Goal: Feedback & Contribution: Submit feedback/report problem

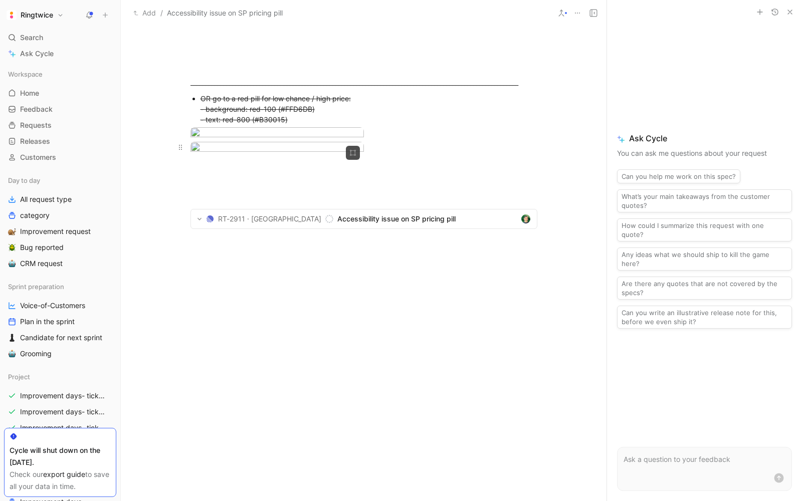
scroll to position [433, 0]
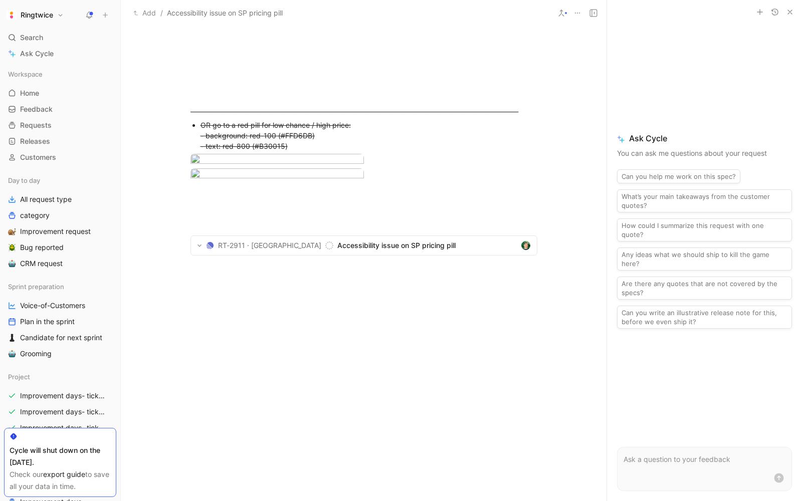
drag, startPoint x: 322, startPoint y: 150, endPoint x: 207, endPoint y: 149, distance: 114.8
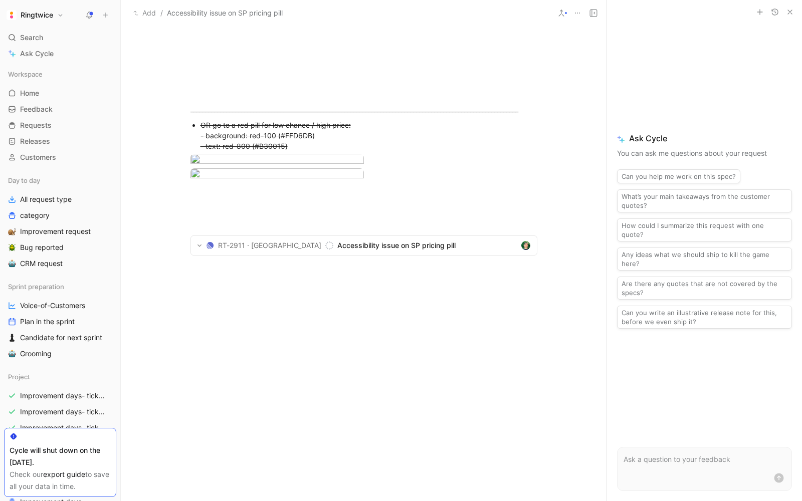
click at [215, 210] on body "Ringtwice Search ⌘ K Ask Cycle Workspace Home G then H Feedback G then F Reques…" at bounding box center [401, 250] width 802 height 501
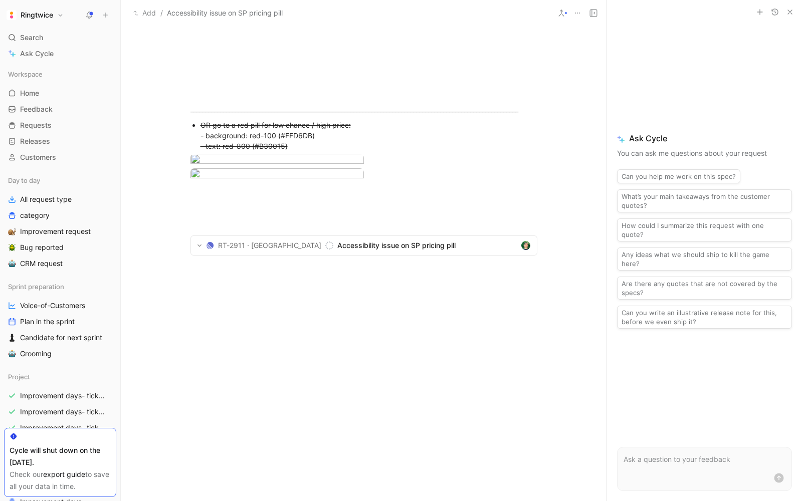
click at [479, 209] on div at bounding box center [401, 250] width 802 height 501
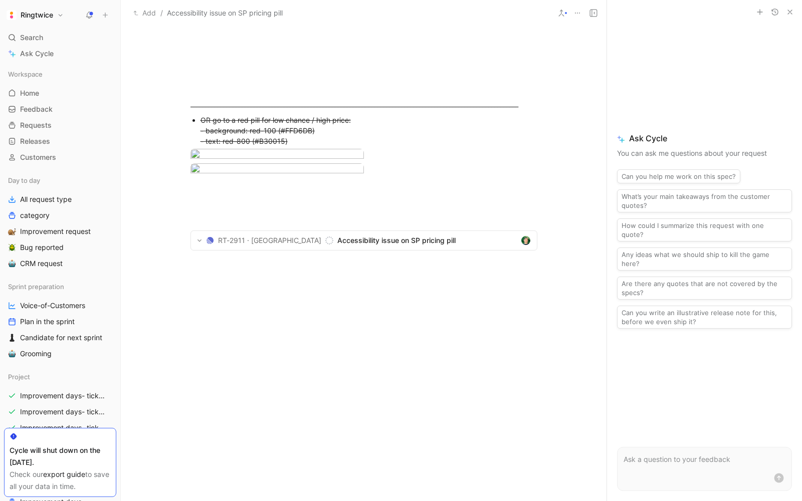
scroll to position [452, 0]
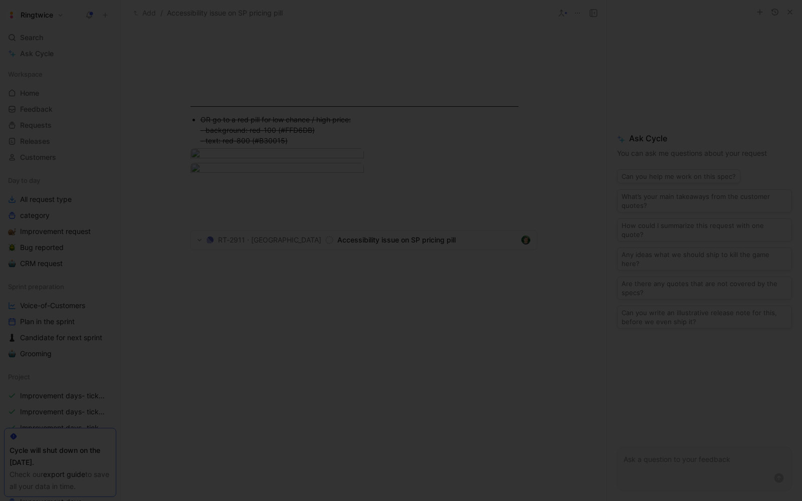
drag, startPoint x: 303, startPoint y: 161, endPoint x: 240, endPoint y: 150, distance: 63.6
click at [240, 150] on body "Ringtwice Search ⌘ K Ask Cycle Workspace Home G then H Feedback G then F Reques…" at bounding box center [401, 250] width 802 height 501
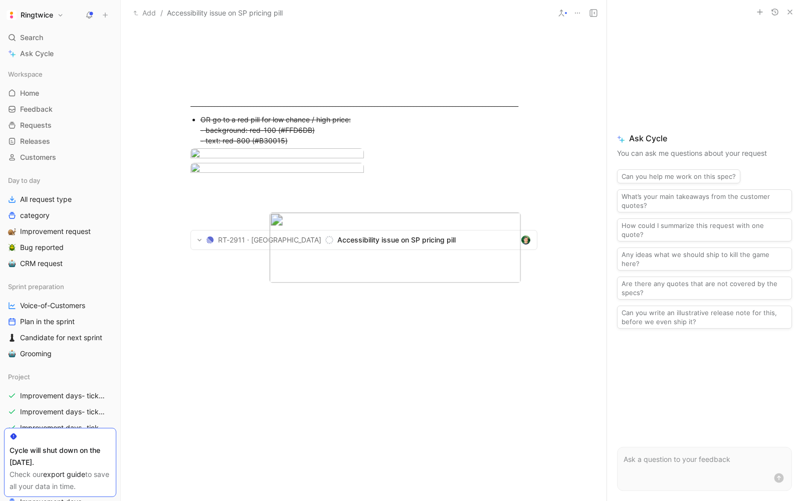
click at [356, 501] on div at bounding box center [401, 501] width 802 height 0
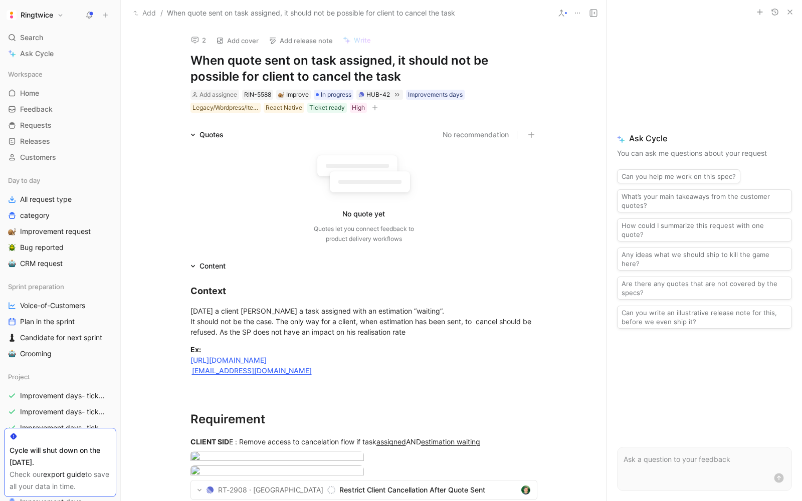
click at [598, 13] on button at bounding box center [593, 13] width 14 height 14
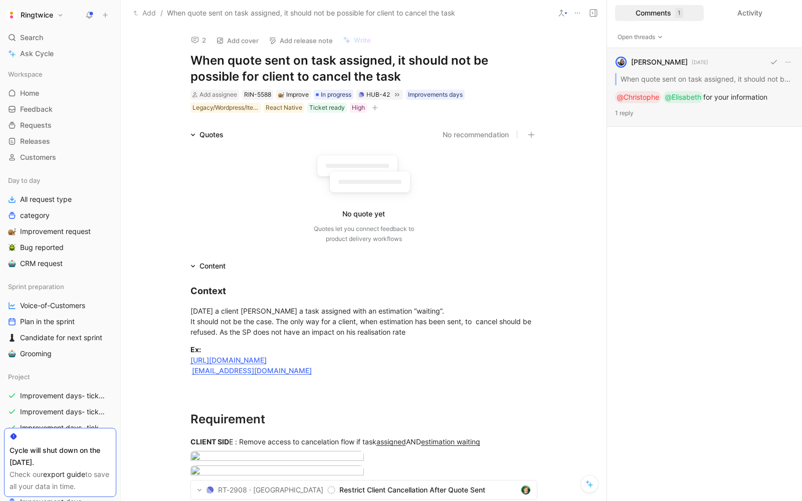
click at [697, 76] on div "blanche havenne 6 days ago When quote sent on task assigned, it should not be p…" at bounding box center [704, 87] width 195 height 79
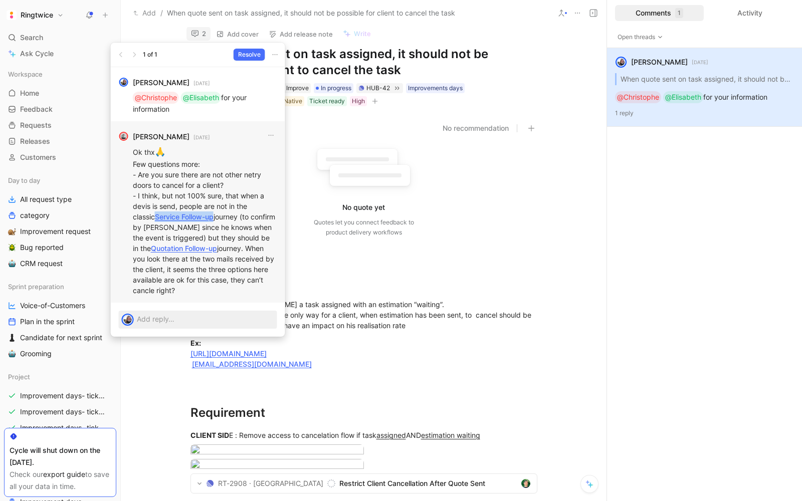
drag, startPoint x: 193, startPoint y: 215, endPoint x: 128, endPoint y: 214, distance: 65.1
click at [128, 214] on div "Christophe Kalbfleisch 5 days ago Ok thx 🙏 Few questions more: - Are you sure t…" at bounding box center [198, 211] width 174 height 181
copy link "Service Follow-up"
click at [225, 250] on p "Ok thx 🙏 Few questions more: - Are you sure there are not other netry doors to …" at bounding box center [205, 221] width 144 height 150
click at [197, 247] on link "Quotation Follow-up" at bounding box center [184, 248] width 66 height 9
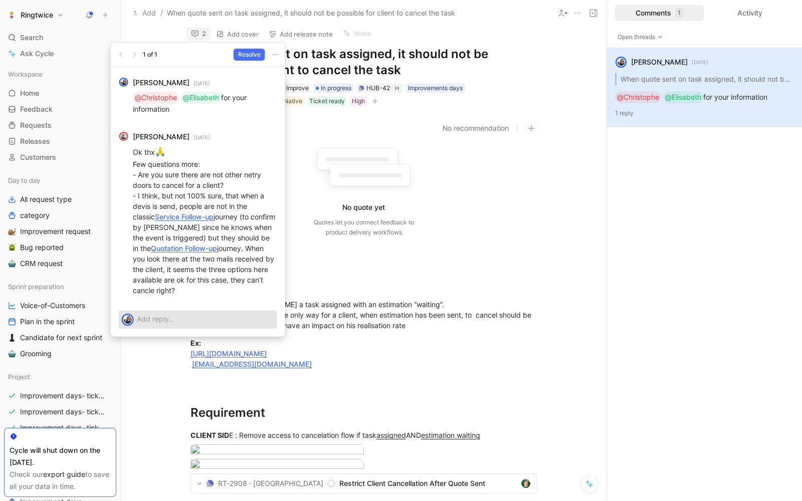
click at [158, 319] on p at bounding box center [205, 319] width 137 height 11
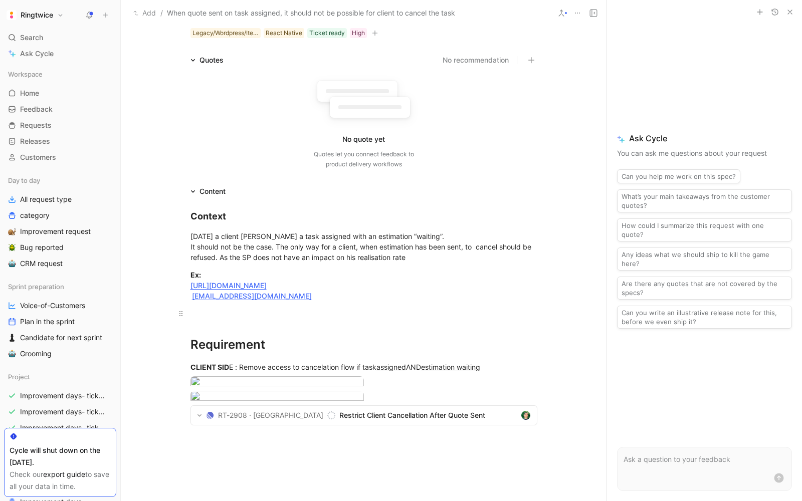
scroll to position [46, 0]
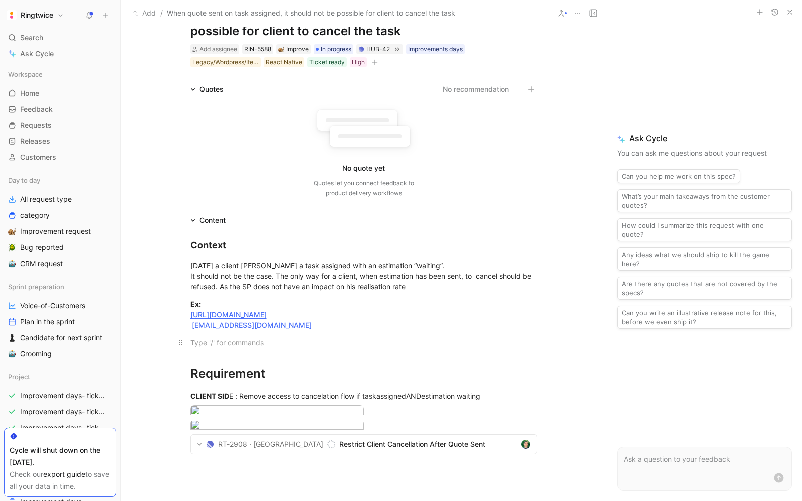
click at [292, 335] on p at bounding box center [363, 342] width 385 height 17
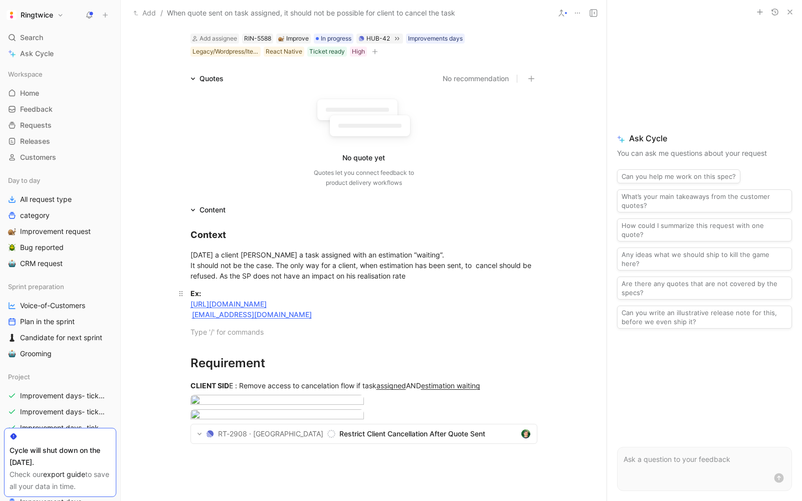
scroll to position [57, 0]
click at [331, 297] on div "Ex: https://staging.ringtwice.be/fr/tasks/1373377-v4-9-18-android-free-visit?co…" at bounding box center [363, 304] width 347 height 32
click at [267, 301] on link "https://staging.ringtwice.be/fr/tasks/1373377-v4-9-18-android-free-visit?conver…" at bounding box center [228, 303] width 76 height 9
click at [795, 14] on button "button" at bounding box center [790, 12] width 12 height 12
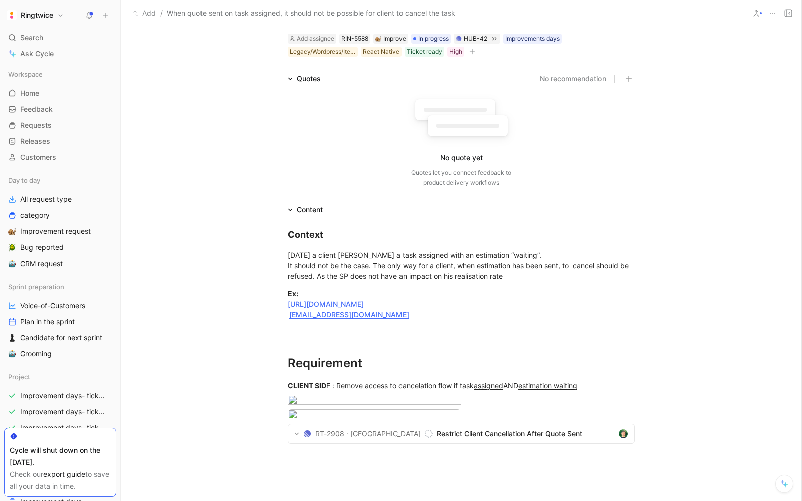
click at [787, 13] on icon at bounding box center [788, 13] width 8 height 8
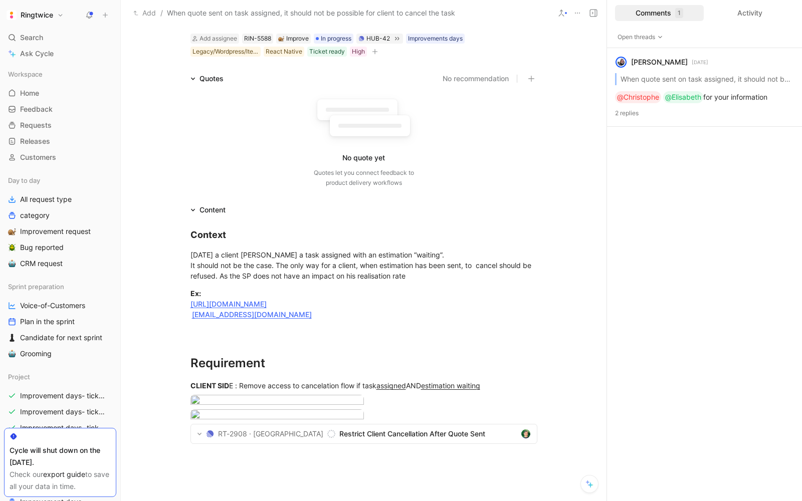
click at [647, 17] on div "Comments 1" at bounding box center [659, 13] width 89 height 16
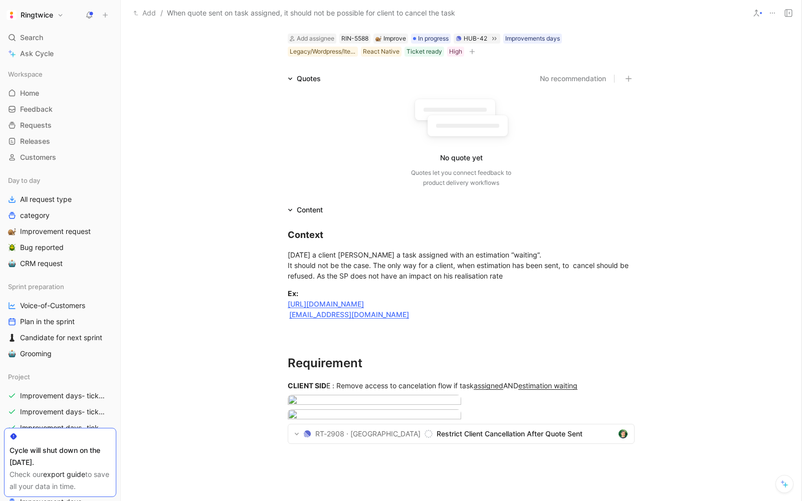
click at [647, 17] on div "Add / When quote sent on task assigned, it should not be possible for client to…" at bounding box center [435, 13] width 619 height 16
click at [787, 17] on button at bounding box center [788, 13] width 14 height 14
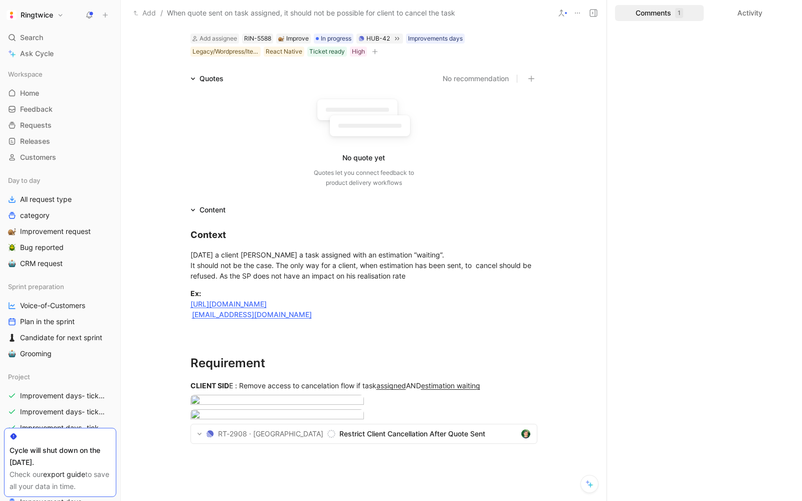
click at [699, 82] on div "blanche havenne 6 days ago When quote sent on task assigned, it should not be p…" at bounding box center [704, 87] width 195 height 79
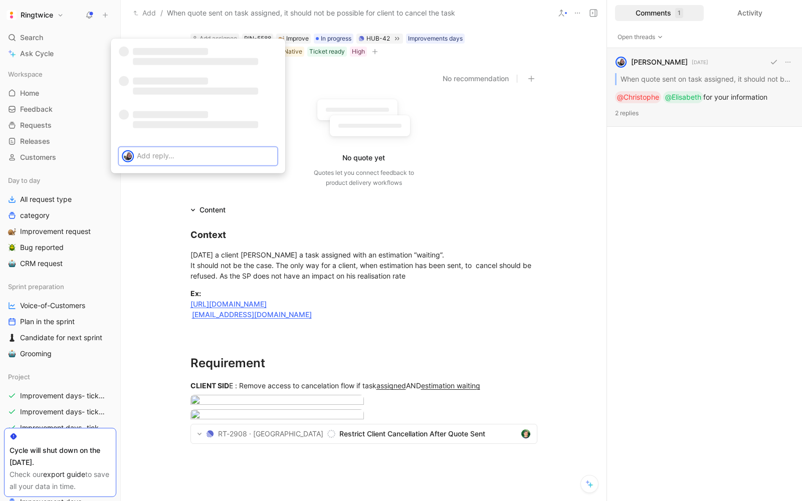
scroll to position [7, 0]
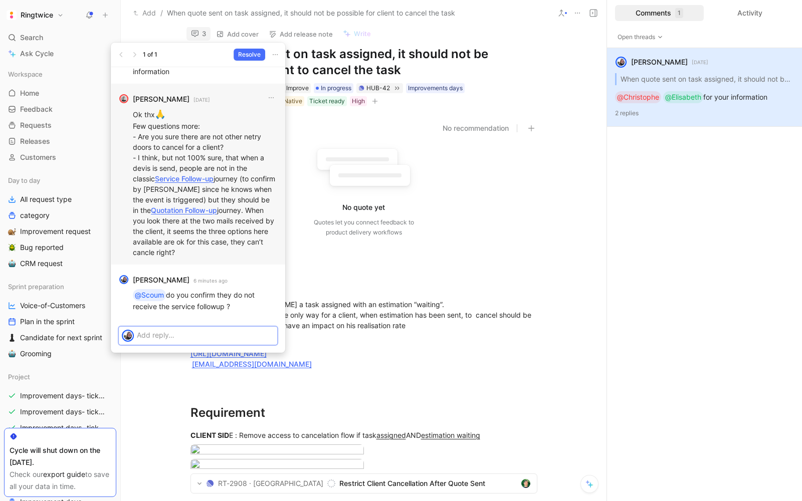
click at [177, 211] on link "Quotation Follow-up" at bounding box center [184, 210] width 66 height 9
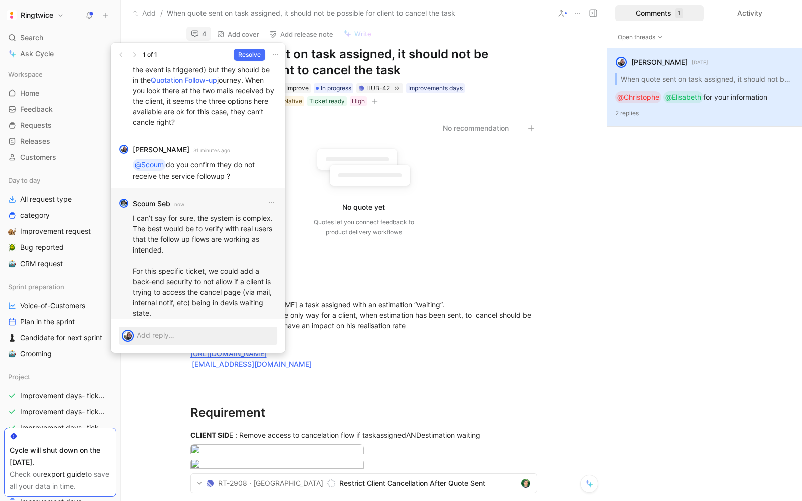
scroll to position [0, 0]
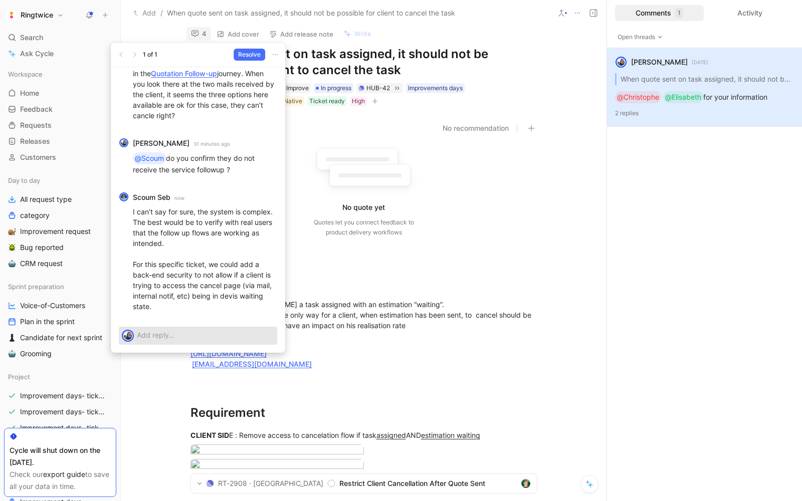
click at [164, 328] on div at bounding box center [207, 335] width 140 height 17
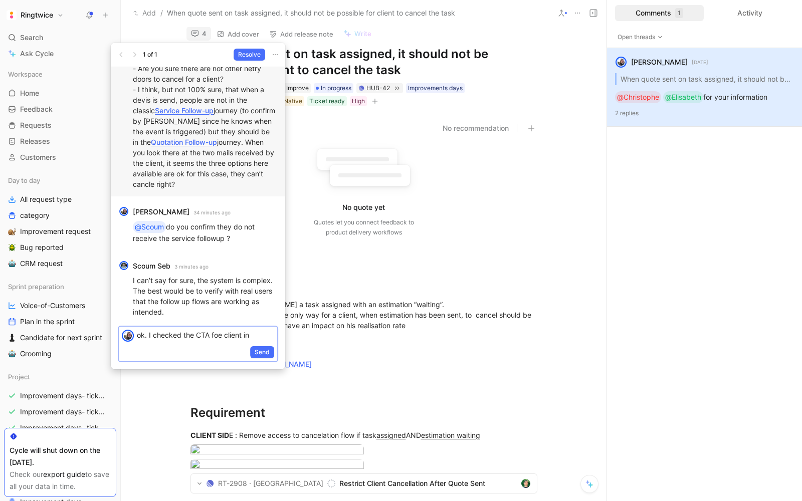
scroll to position [-81, 0]
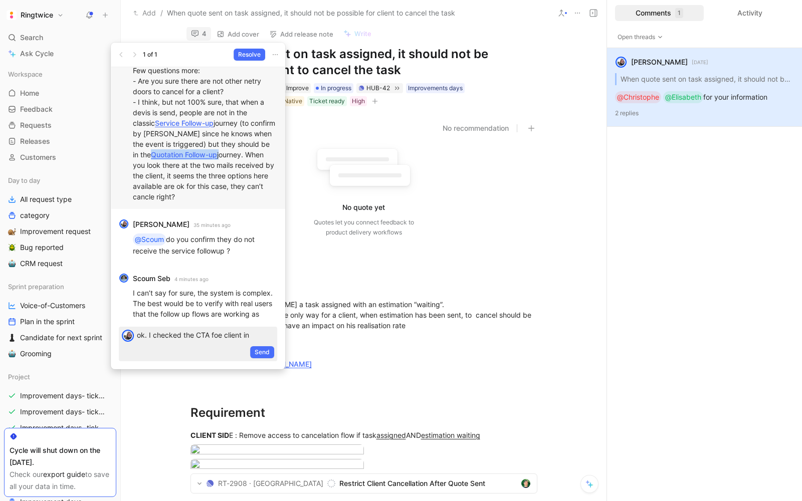
drag, startPoint x: 214, startPoint y: 154, endPoint x: 147, endPoint y: 154, distance: 67.6
click at [147, 154] on p "Ok thx 🙏 Few questions more: - Are you sure there are not other netry doors to …" at bounding box center [205, 128] width 144 height 150
copy p "Quotation Follow-up"
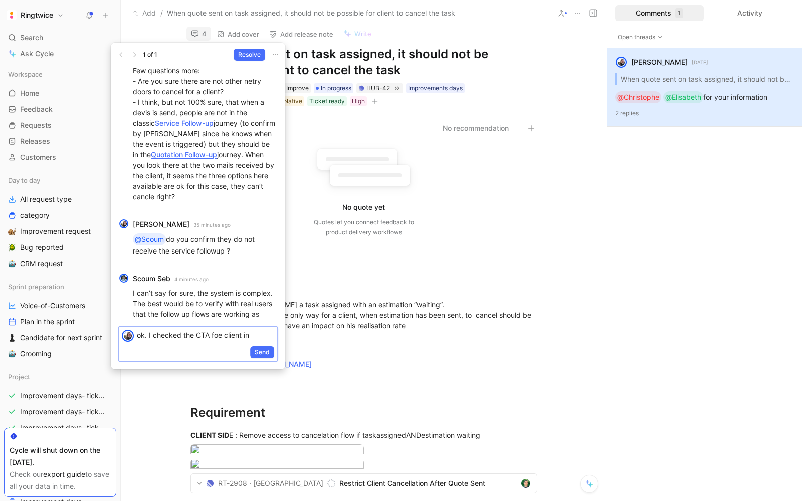
click at [255, 343] on div "ok. I checked the CTA foe client in" at bounding box center [207, 335] width 140 height 17
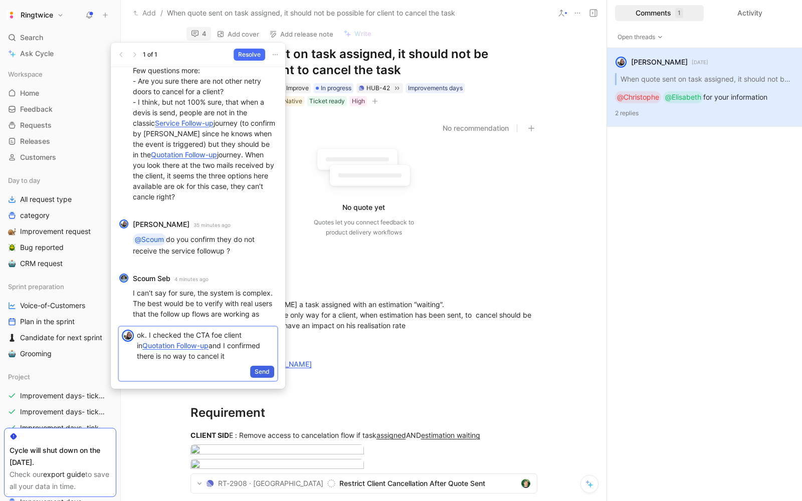
click at [258, 372] on span "Send" at bounding box center [262, 372] width 15 height 10
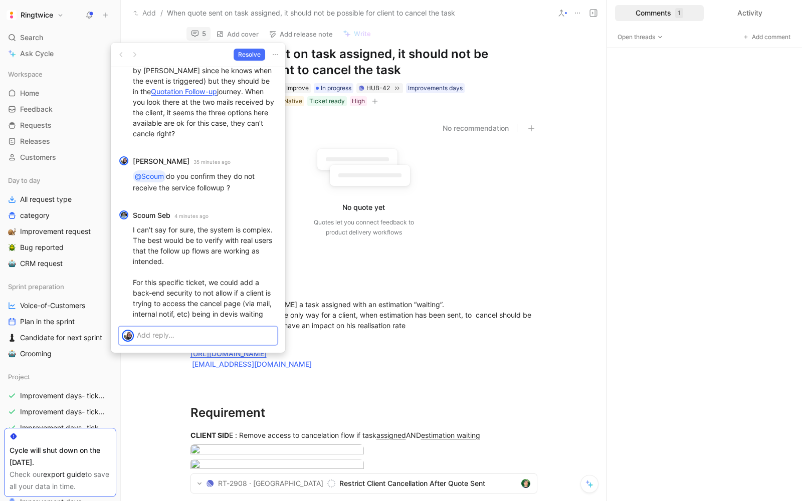
scroll to position [-7, 0]
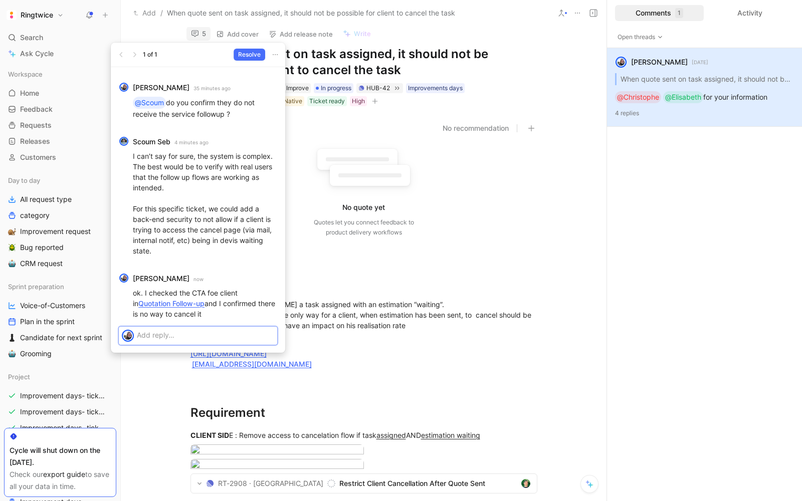
click at [198, 330] on p at bounding box center [205, 335] width 137 height 11
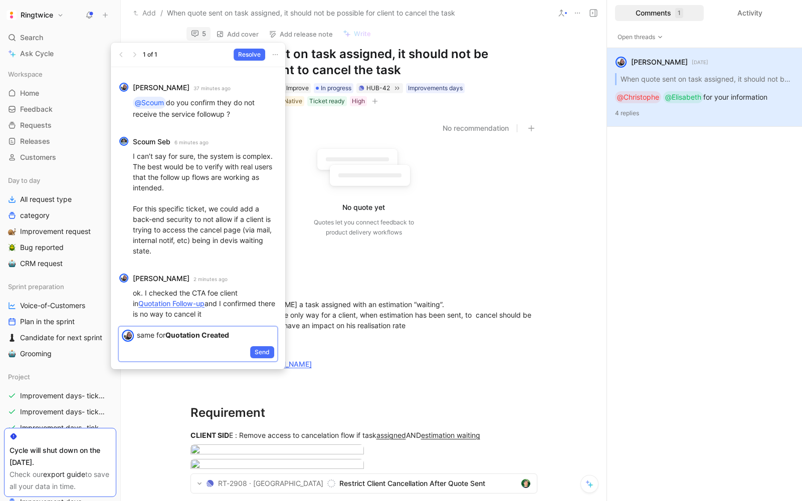
drag, startPoint x: 239, startPoint y: 338, endPoint x: 165, endPoint y: 333, distance: 74.3
click at [165, 333] on p "same for Quotation Created" at bounding box center [205, 335] width 137 height 11
click at [253, 330] on p "same for Quotation Created" at bounding box center [205, 335] width 137 height 11
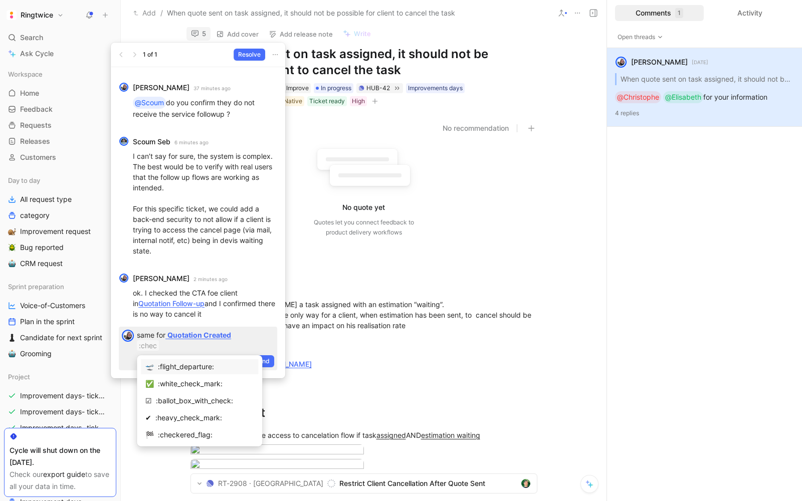
click at [216, 376] on div "🛫 :flight_departure: ✅ :white_check_mark: ☑ :ballot_box_with_check: ✔ :heavy_ch…" at bounding box center [199, 400] width 125 height 91
click at [211, 381] on div ":white_check_mark:" at bounding box center [206, 384] width 96 height 12
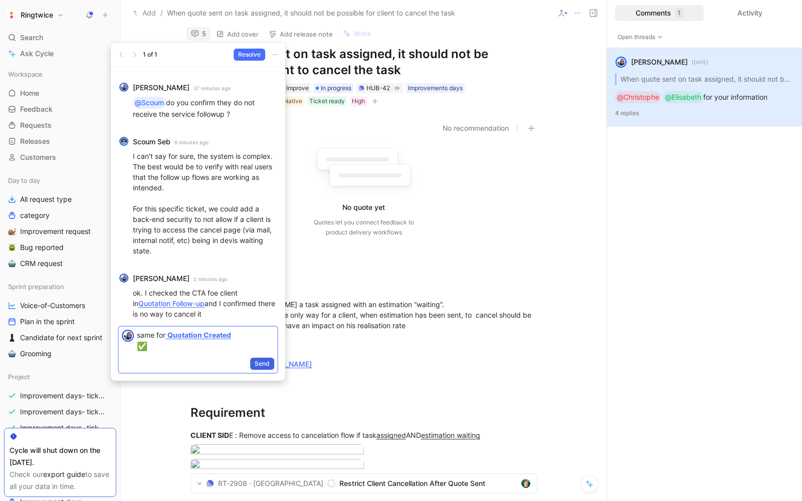
click at [264, 360] on span "Send" at bounding box center [262, 364] width 15 height 10
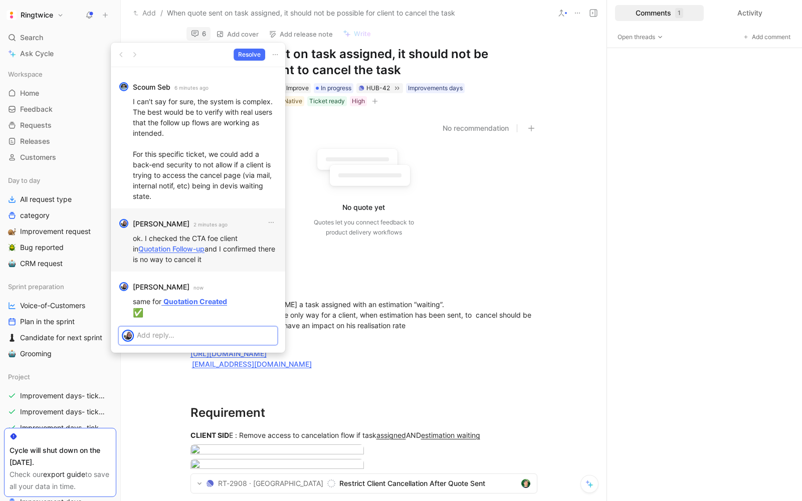
scroll to position [0, 0]
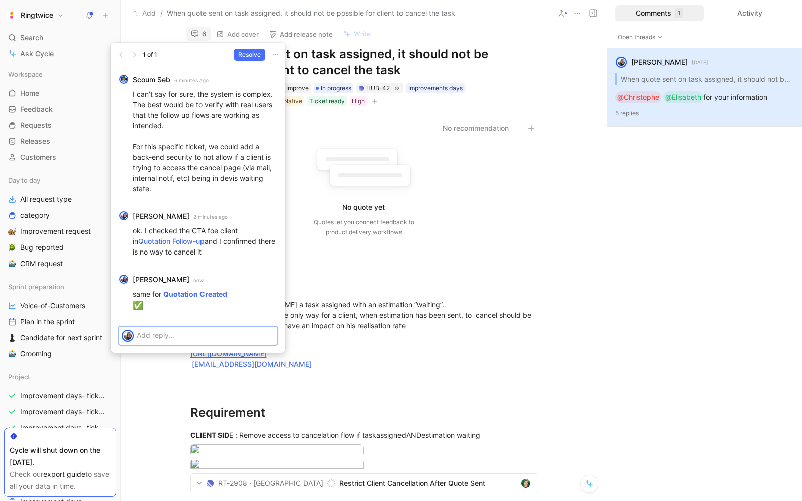
click at [178, 335] on p at bounding box center [205, 335] width 137 height 11
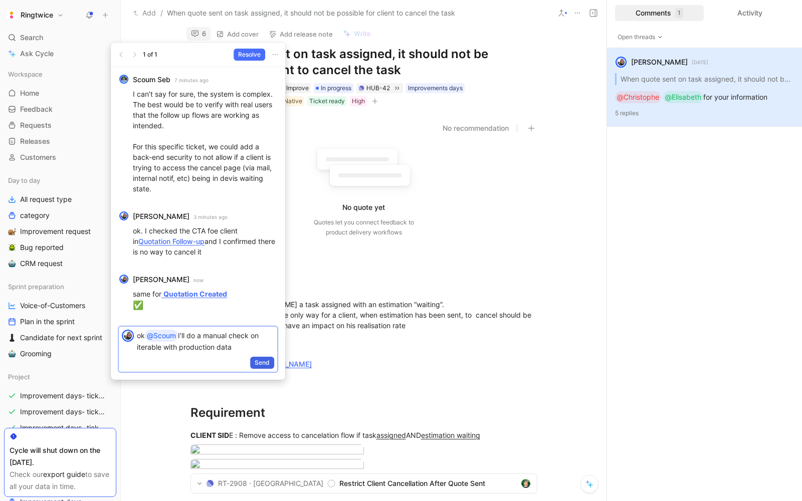
click at [267, 364] on span "Send" at bounding box center [262, 363] width 15 height 10
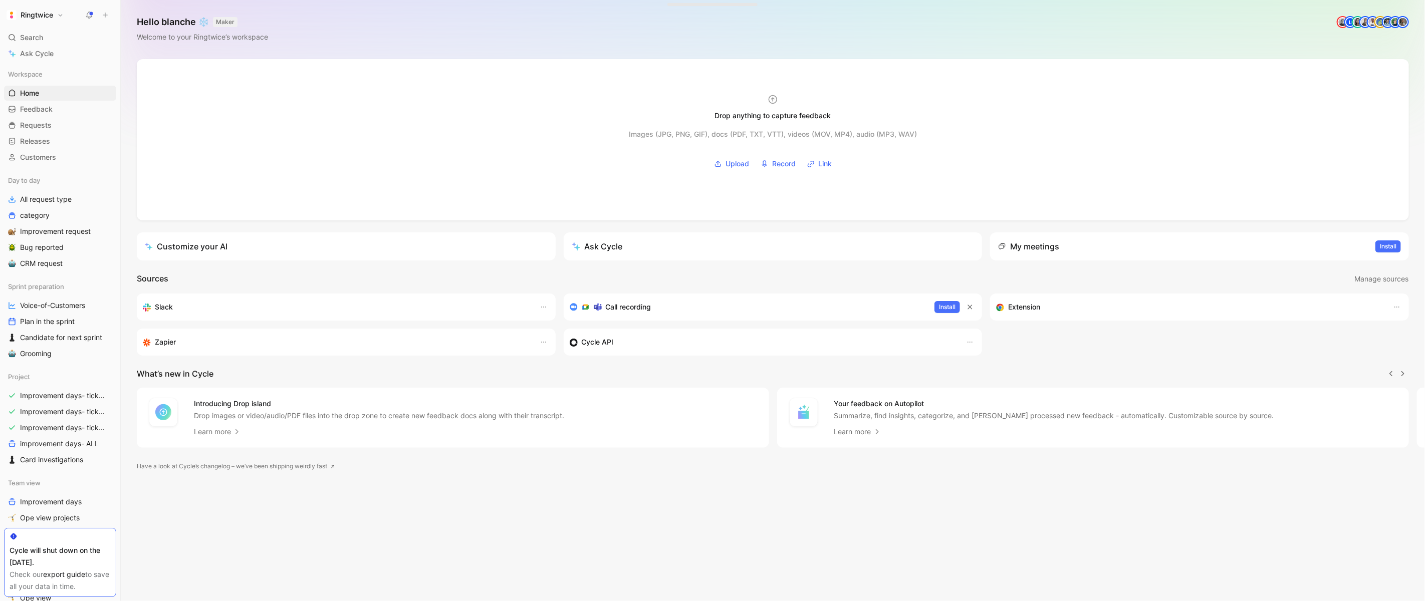
scroll to position [0, 1]
click at [33, 34] on span "Search" at bounding box center [31, 38] width 23 height 12
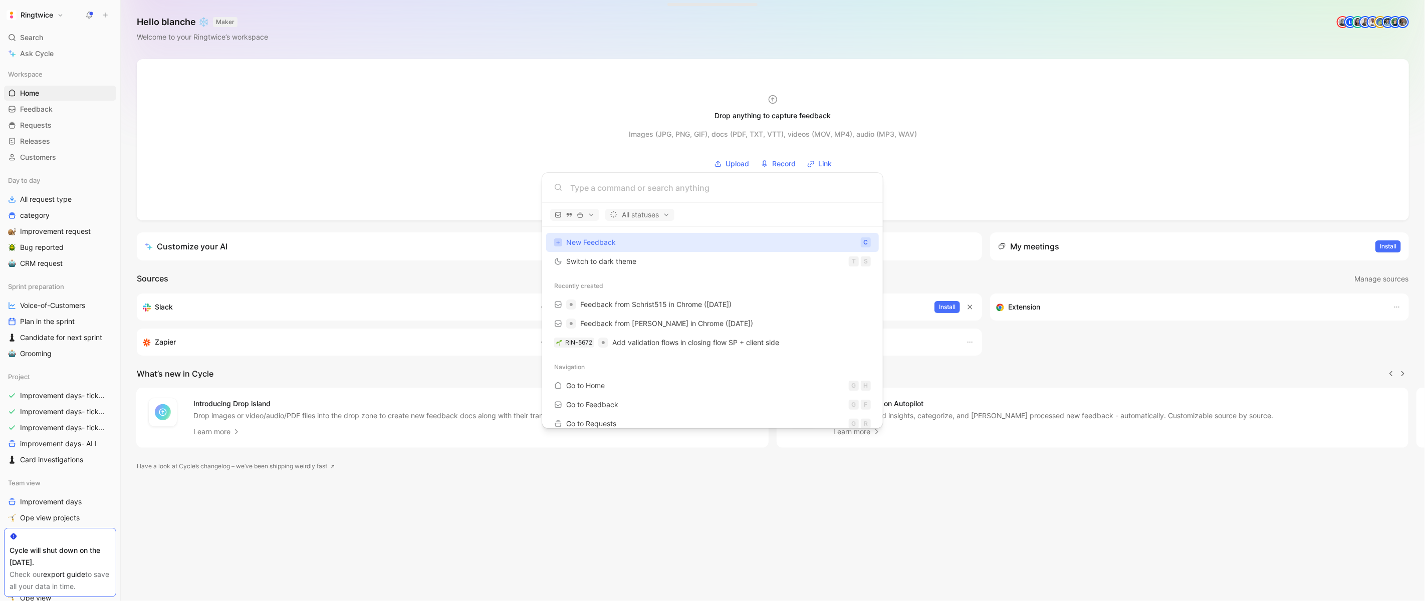
click at [60, 379] on body "Ringtwice Search ⌘ K Ask Cycle Workspace Home G then H Feedback G then F Reques…" at bounding box center [712, 300] width 1425 height 601
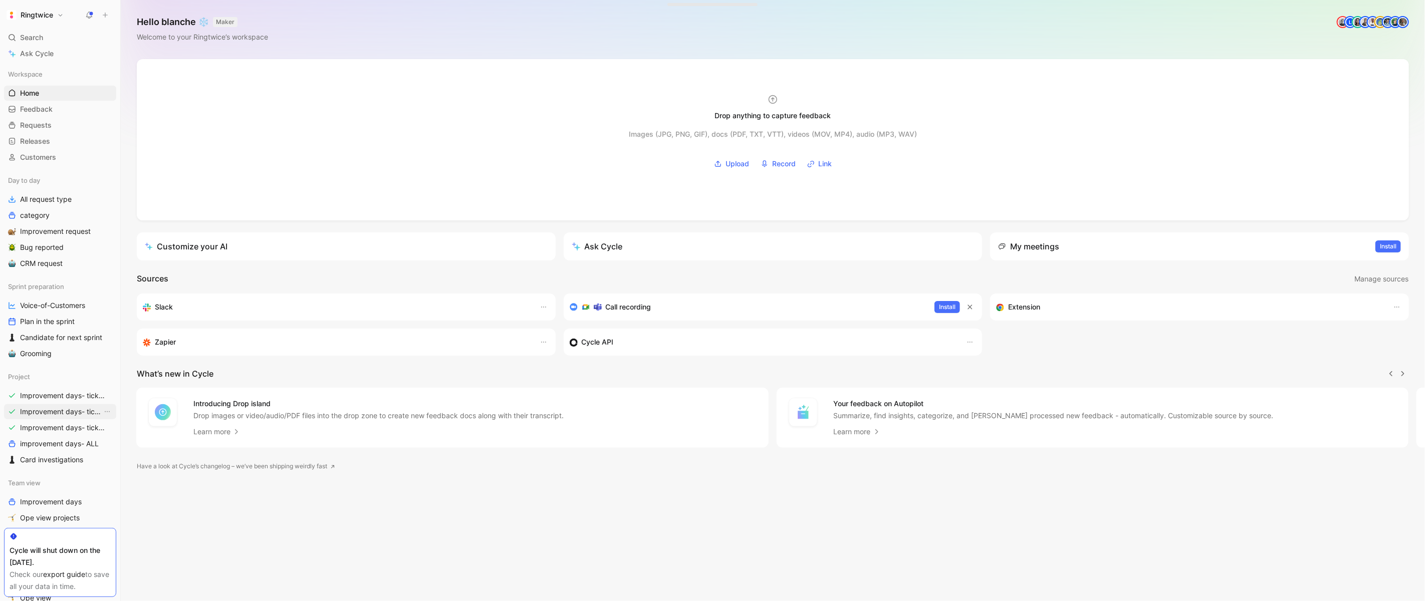
click at [59, 419] on link "Improvement days- tickets ready- backend" at bounding box center [60, 411] width 112 height 15
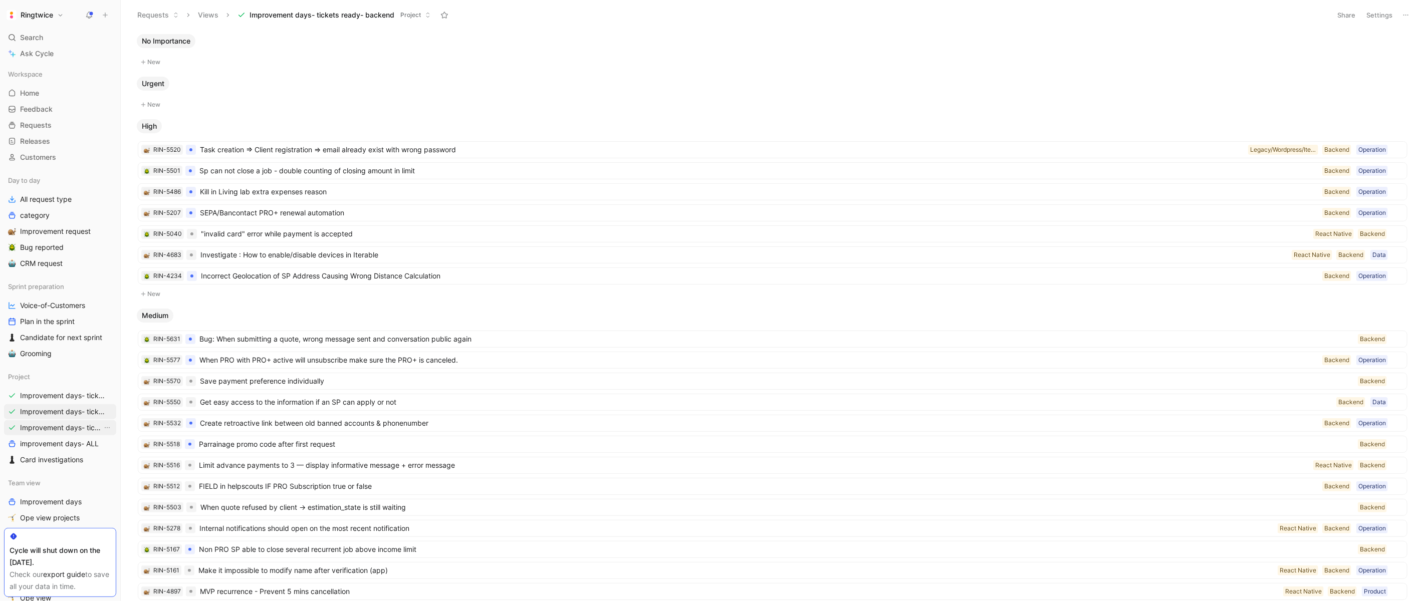
click at [62, 429] on span "Improvement days- tickets ready-legacy" at bounding box center [61, 428] width 82 height 10
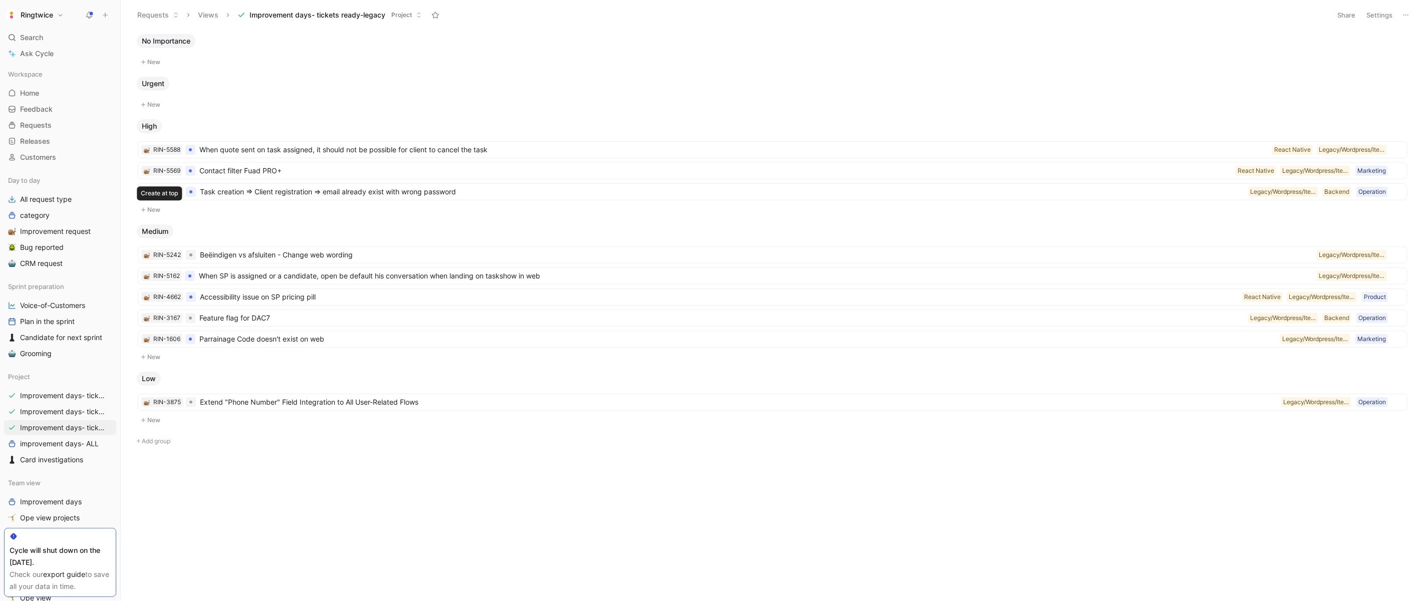
click at [159, 212] on button "New" at bounding box center [773, 210] width 1272 height 12
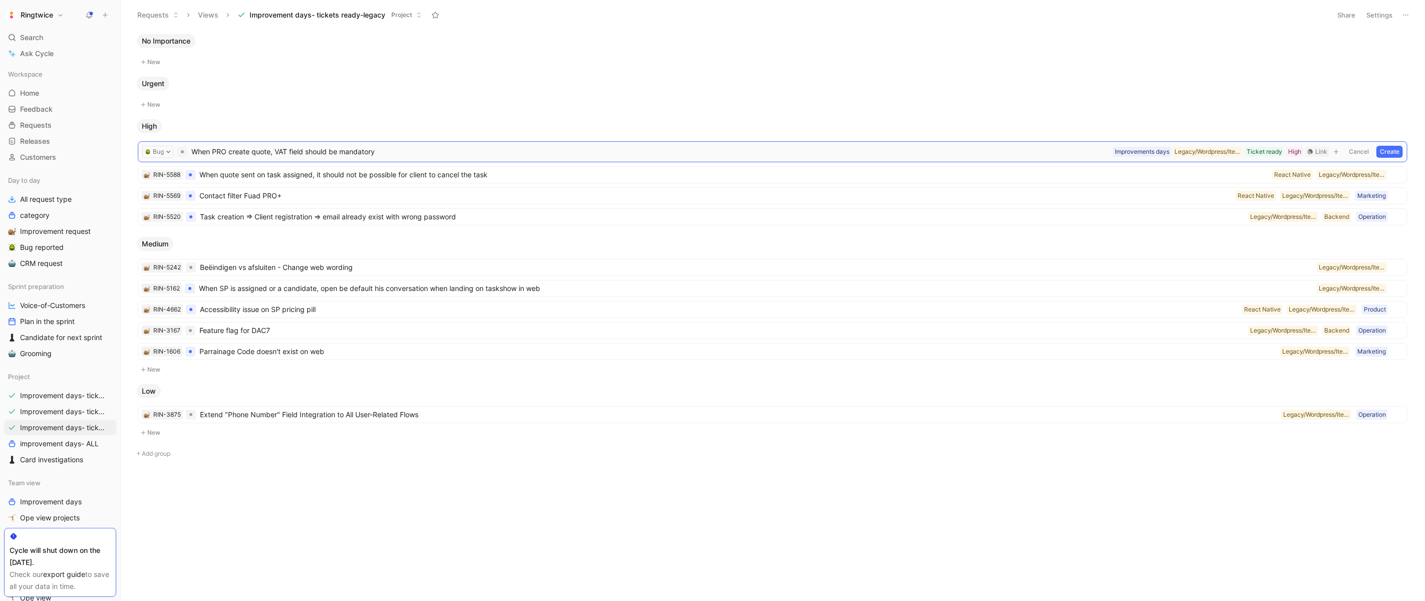
click at [1384, 151] on button "Create" at bounding box center [1389, 152] width 27 height 12
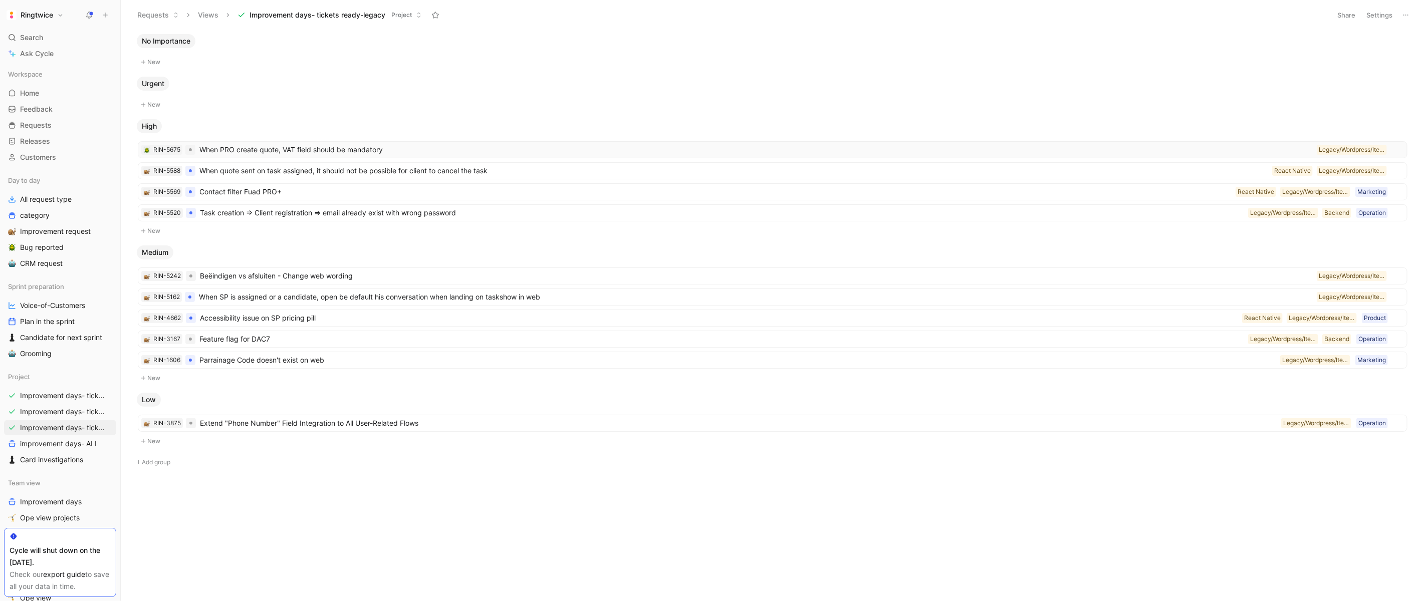
click at [286, 146] on span "When PRO create quote, VAT field should be mandatory" at bounding box center [755, 150] width 1113 height 12
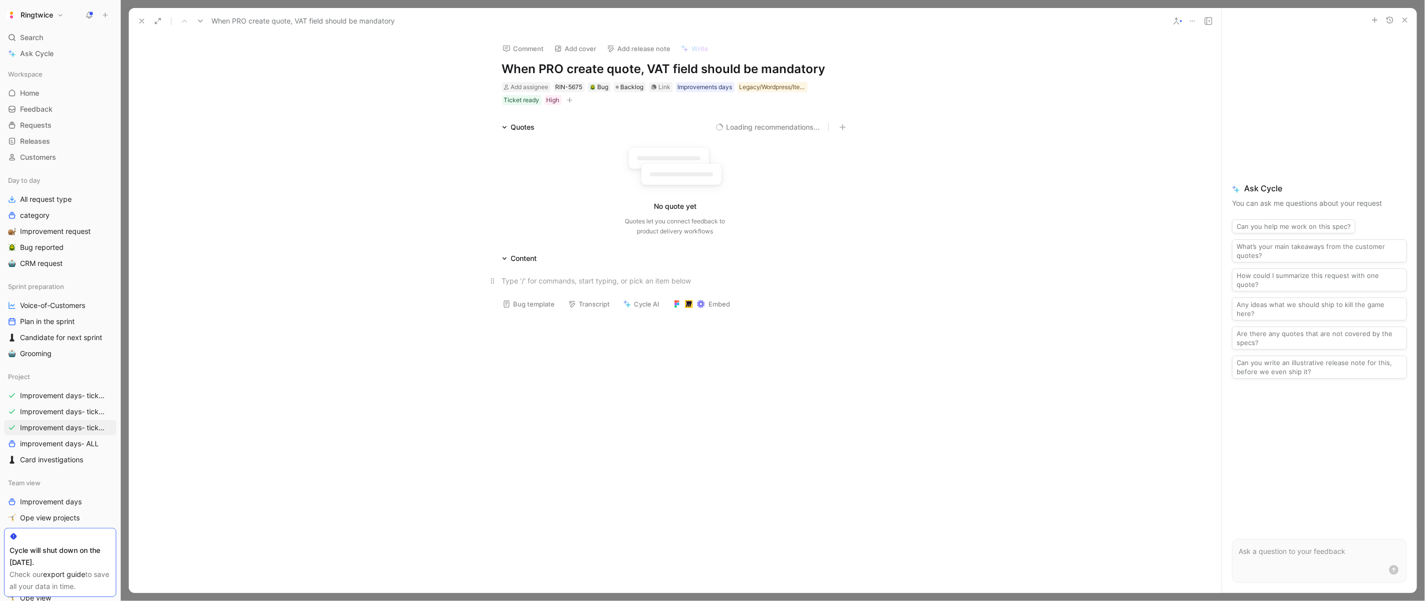
click at [554, 282] on div at bounding box center [675, 281] width 347 height 11
click at [548, 256] on div "Content" at bounding box center [675, 259] width 385 height 12
click at [501, 281] on p "[URL][DOMAIN_NAME]" at bounding box center [675, 281] width 385 height 17
click at [501, 281] on p at bounding box center [675, 281] width 385 height 17
click at [574, 344] on div "Image" at bounding box center [575, 345] width 110 height 12
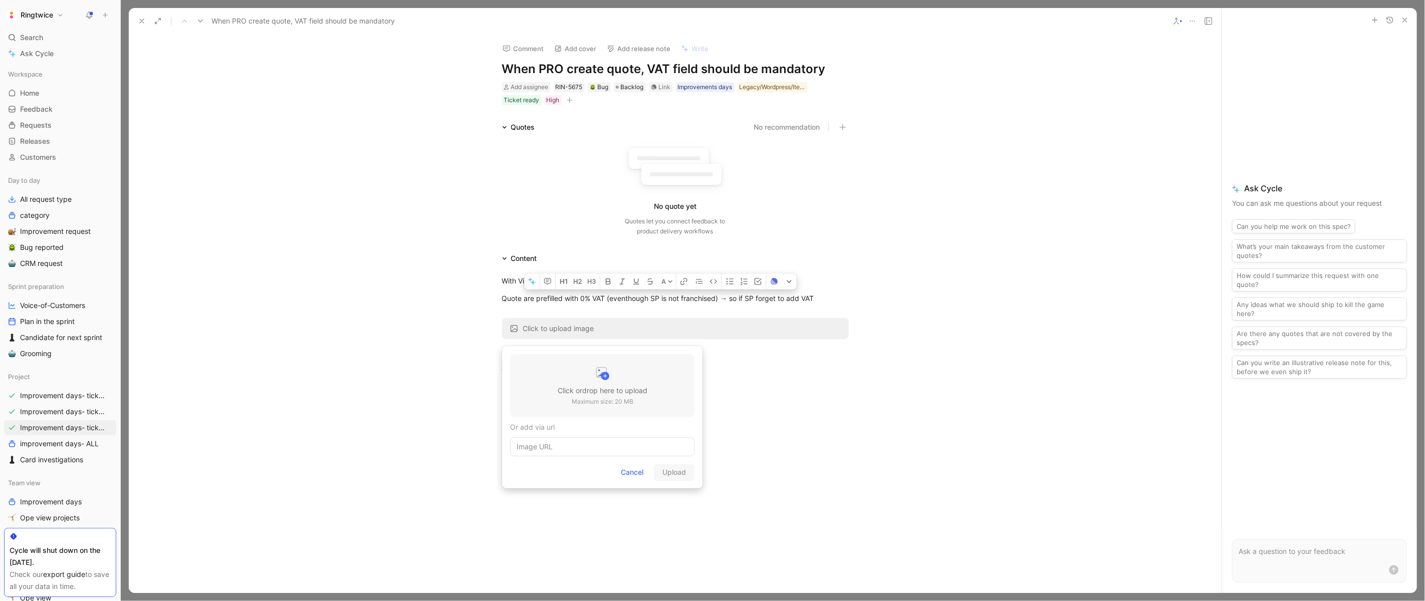
click at [574, 371] on div at bounding box center [603, 375] width 90 height 20
click at [554, 284] on div "With Visit offer" at bounding box center [675, 281] width 347 height 11
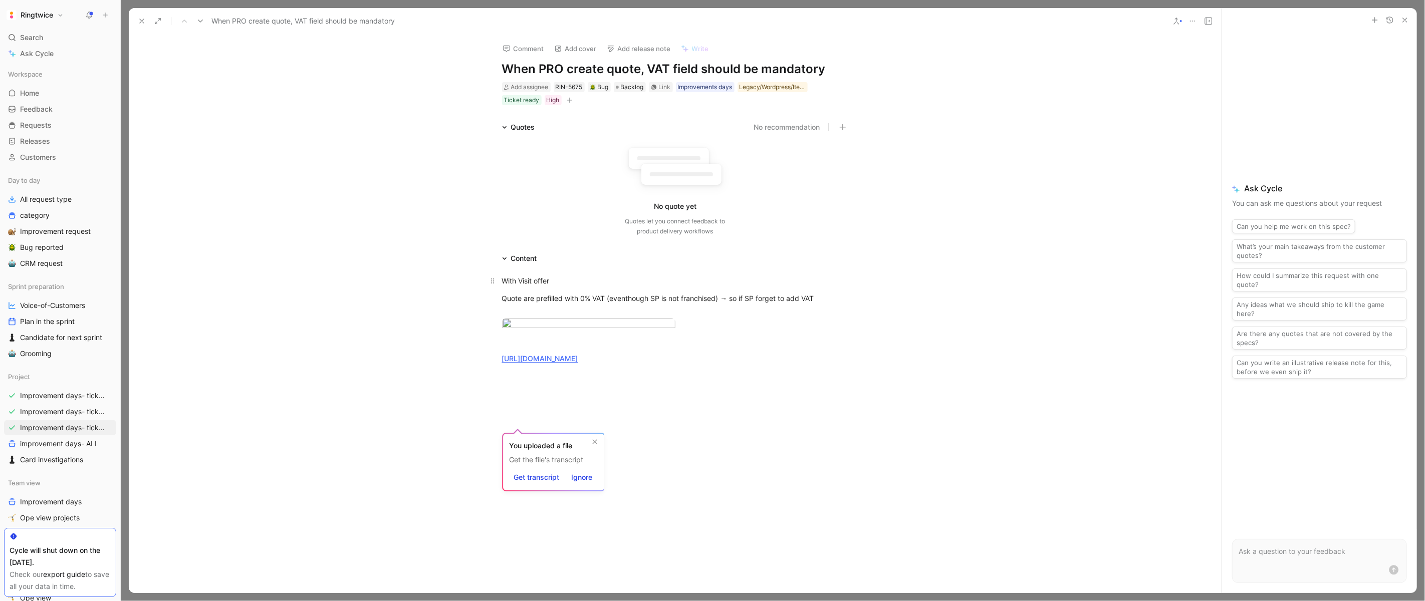
click at [505, 281] on div "With Visit offer" at bounding box center [675, 281] width 347 height 11
click at [506, 301] on div "Quote are prefilled with 0% VAT (eventhough SP is not franchised) → so if SP fo…" at bounding box center [675, 303] width 347 height 21
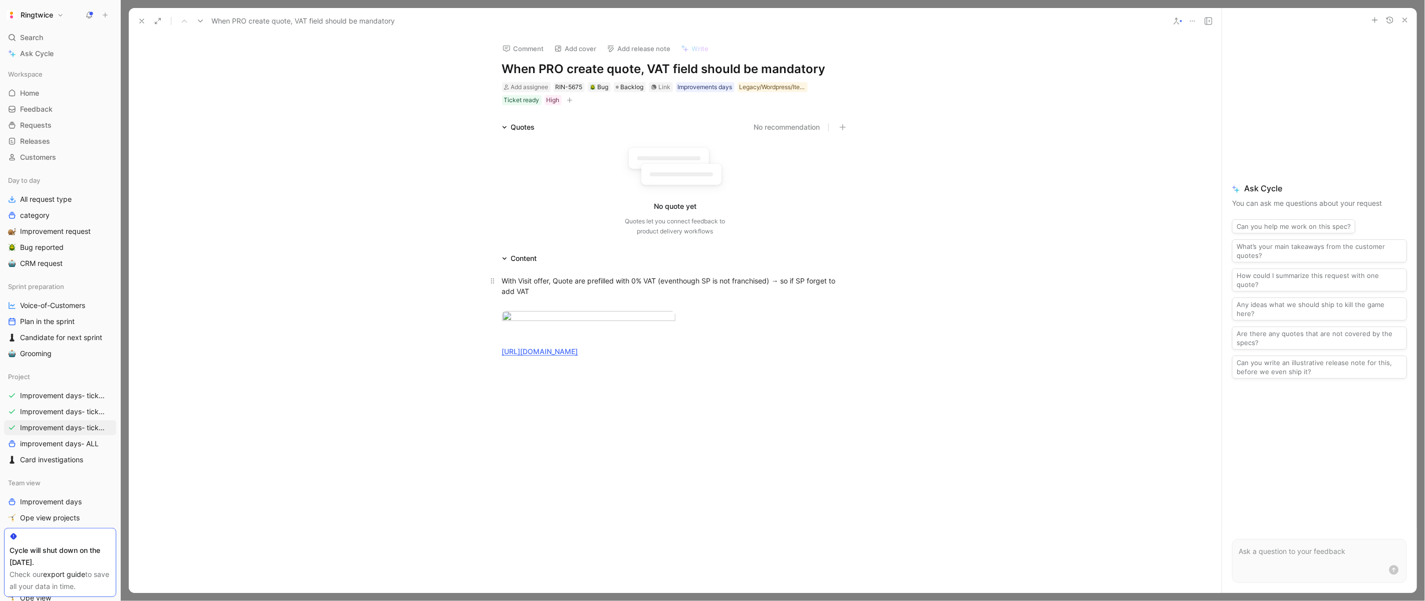
click at [501, 280] on p "With Visit offer, Quote are prefilled with 0% VAT (eventhough SP is not franchi…" at bounding box center [675, 292] width 385 height 38
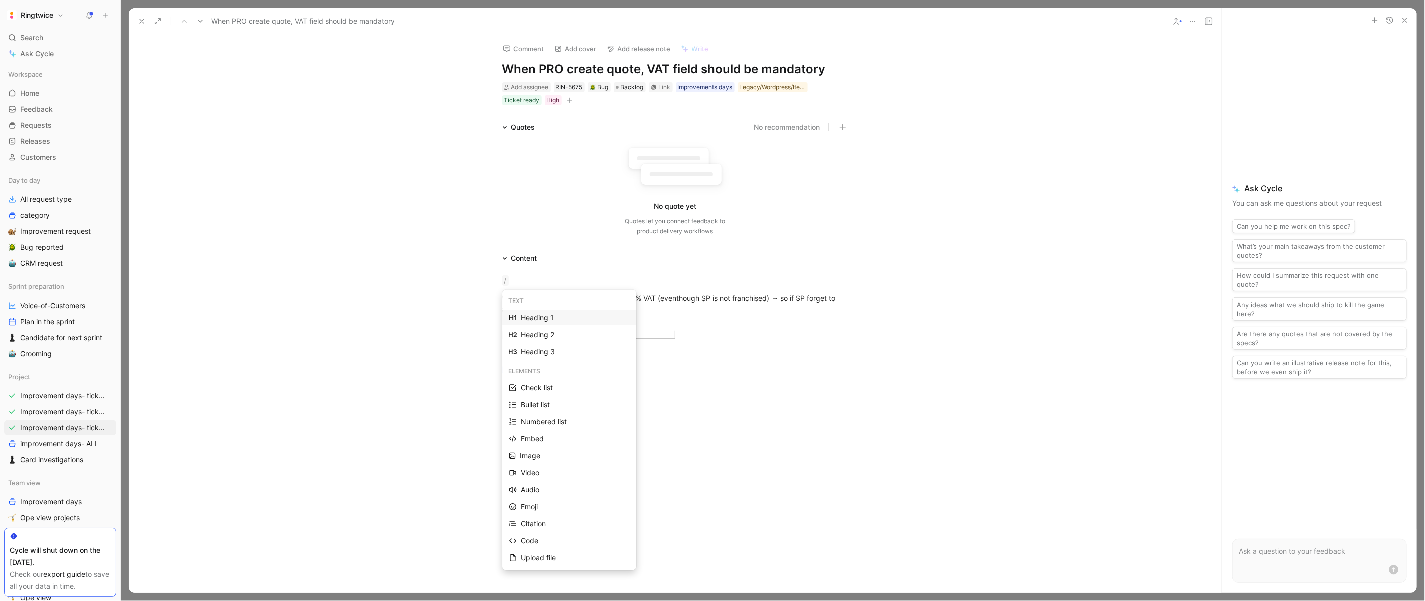
click at [525, 319] on div "Heading 1" at bounding box center [575, 318] width 109 height 12
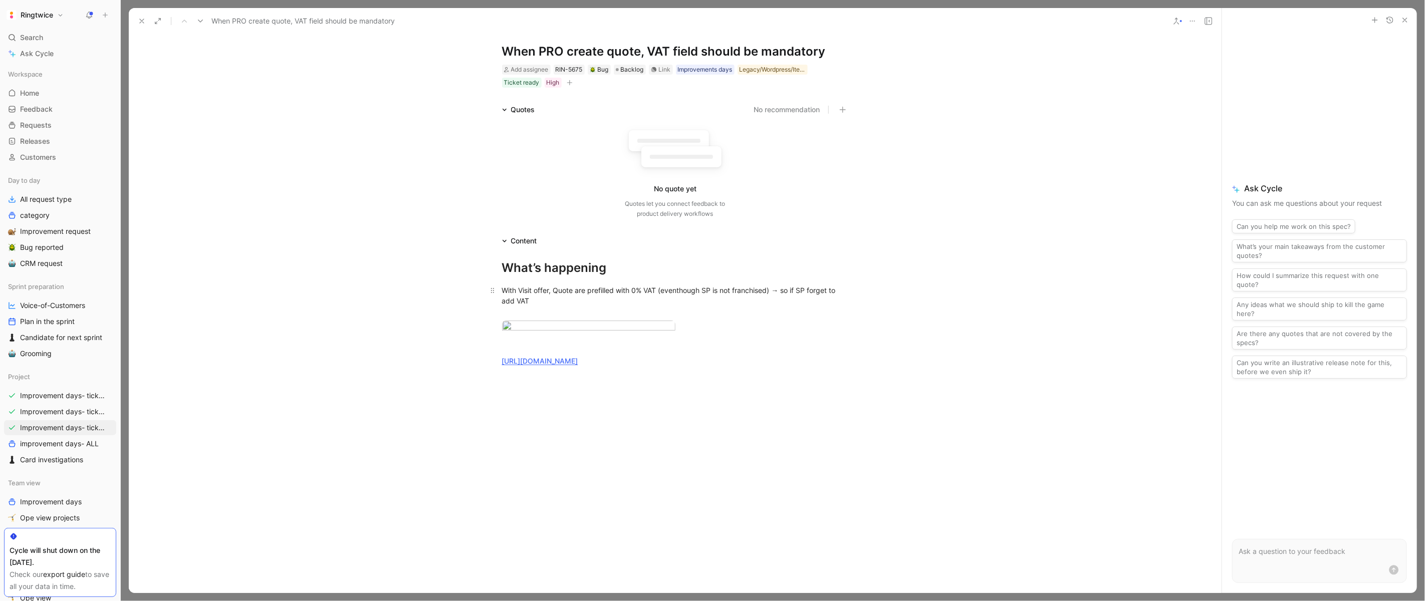
scroll to position [18, 0]
click at [540, 303] on div "With Visit offer, Quote are prefilled with 0% VAT (eventhough SP is not franchi…" at bounding box center [675, 301] width 347 height 32
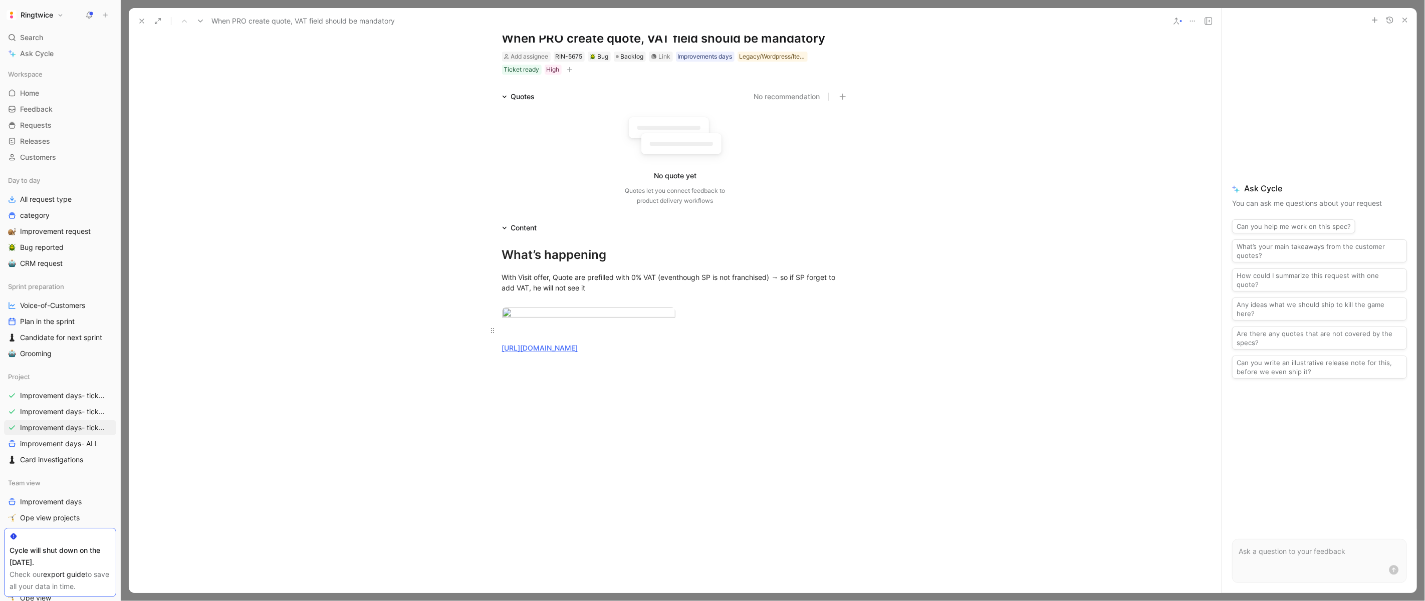
click at [552, 336] on div at bounding box center [675, 330] width 347 height 11
click at [547, 455] on div "elements Video Divider" at bounding box center [569, 467] width 122 height 46
click at [544, 464] on div "Video" at bounding box center [575, 465] width 109 height 12
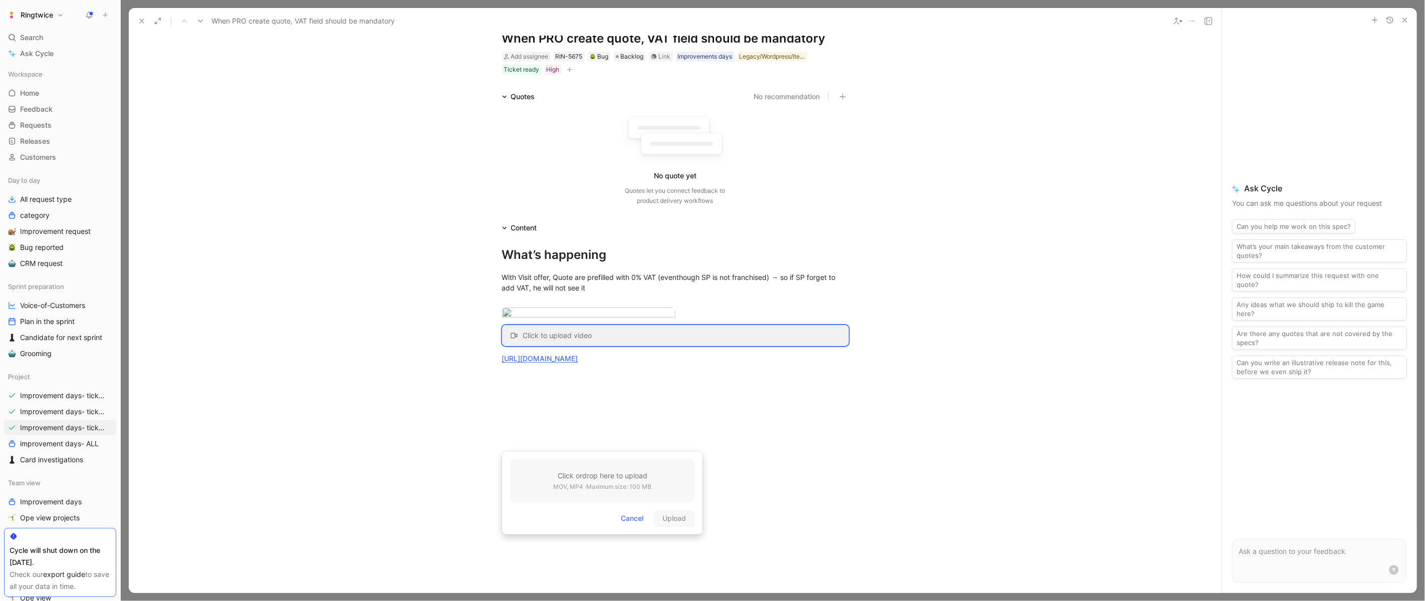
click at [555, 489] on p "MOV, MP4 · Maximum size: 100 MB" at bounding box center [602, 487] width 98 height 10
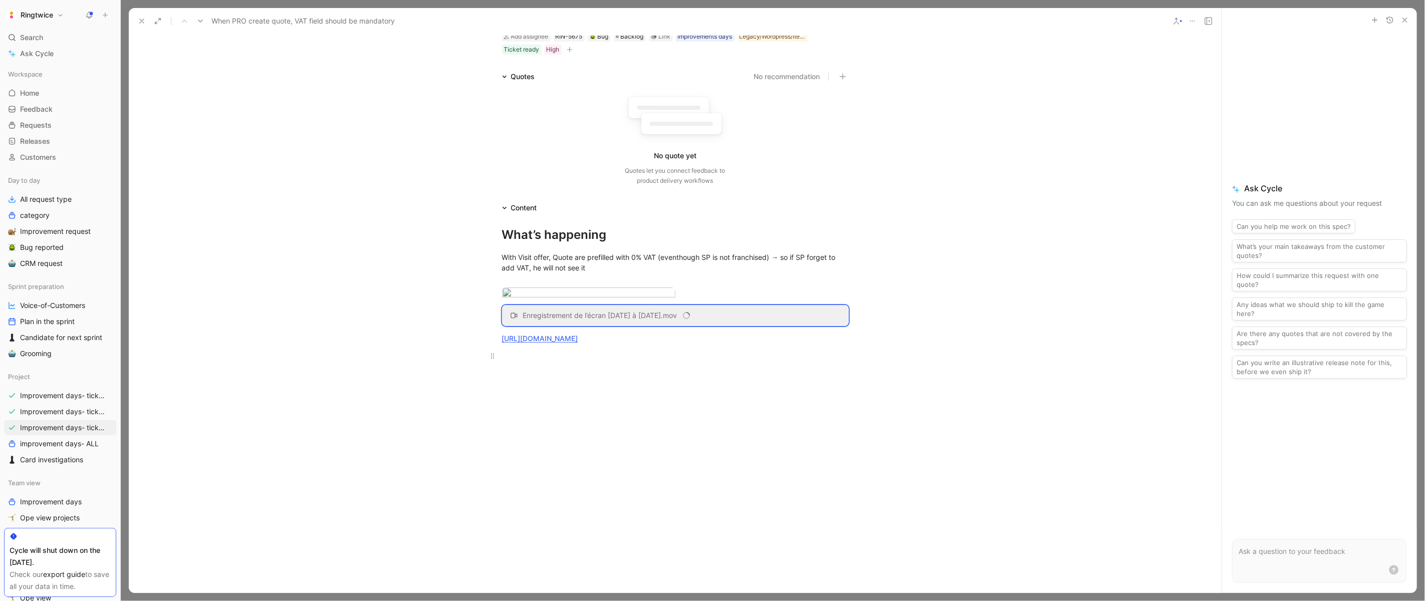
click at [550, 361] on div at bounding box center [675, 356] width 347 height 11
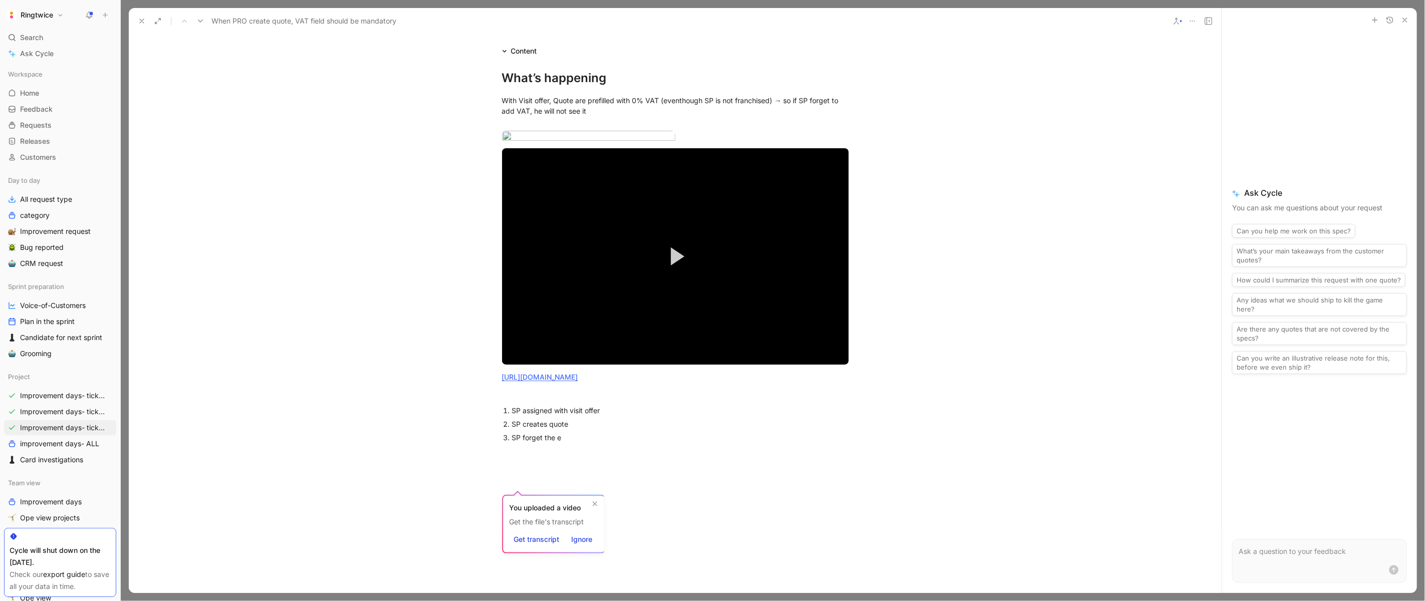
scroll to position [223, 0]
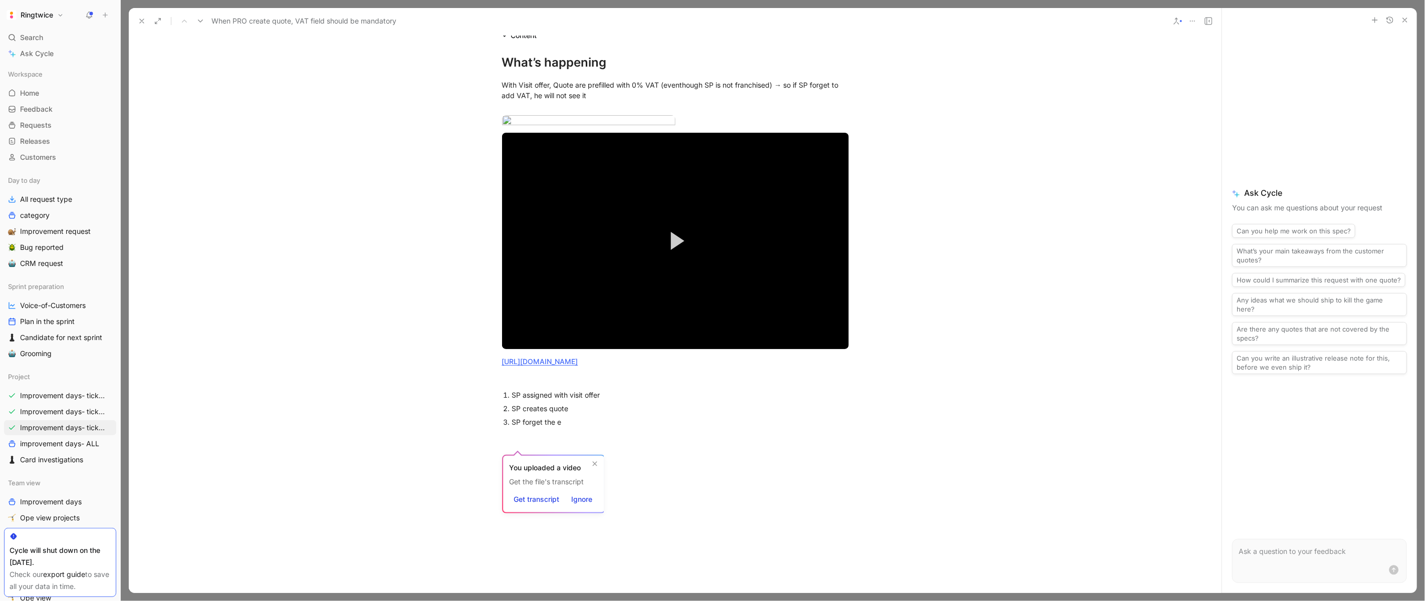
click at [684, 400] on div "SP assigned with visit offer" at bounding box center [680, 395] width 337 height 11
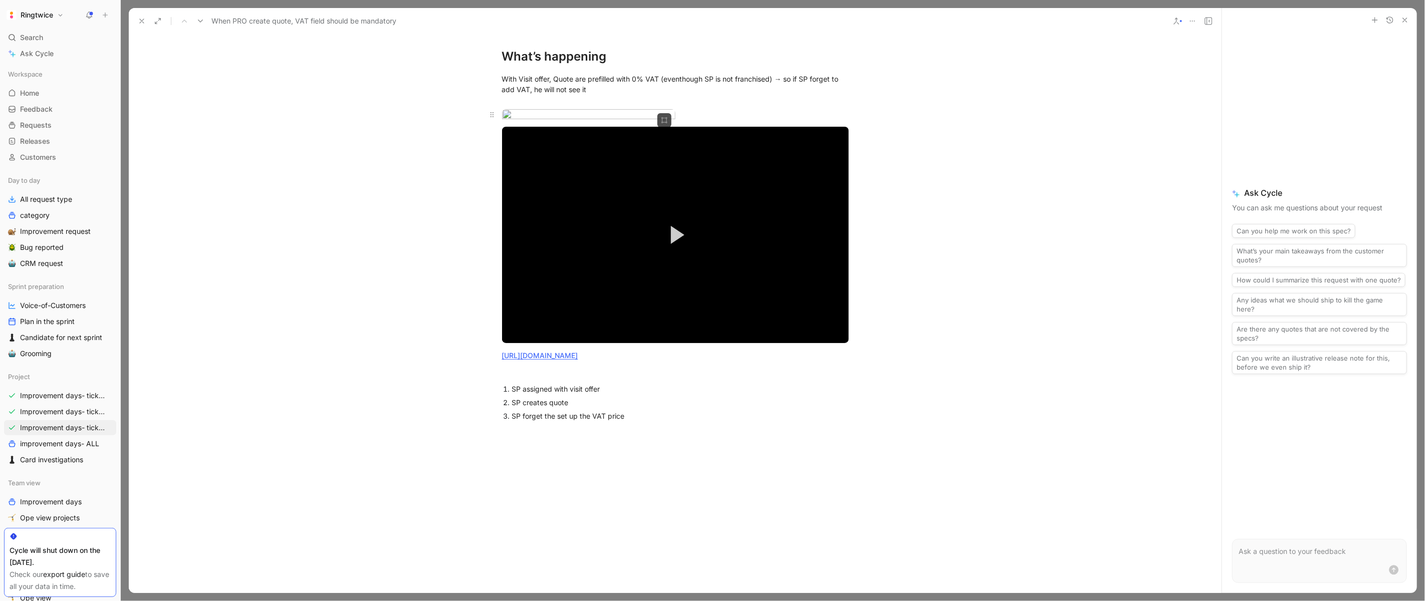
scroll to position [230, 0]
click at [661, 420] on div "SP forget the set up the VAT price" at bounding box center [680, 414] width 337 height 11
click at [593, 406] on div "SP creates quote" at bounding box center [680, 401] width 337 height 11
click at [512, 421] on li "SP forget the set up the VAT price" at bounding box center [680, 415] width 337 height 14
click at [705, 424] on p "Profilles with 0 % 🐛 SP forget the set up the VAT price" at bounding box center [680, 416] width 337 height 16
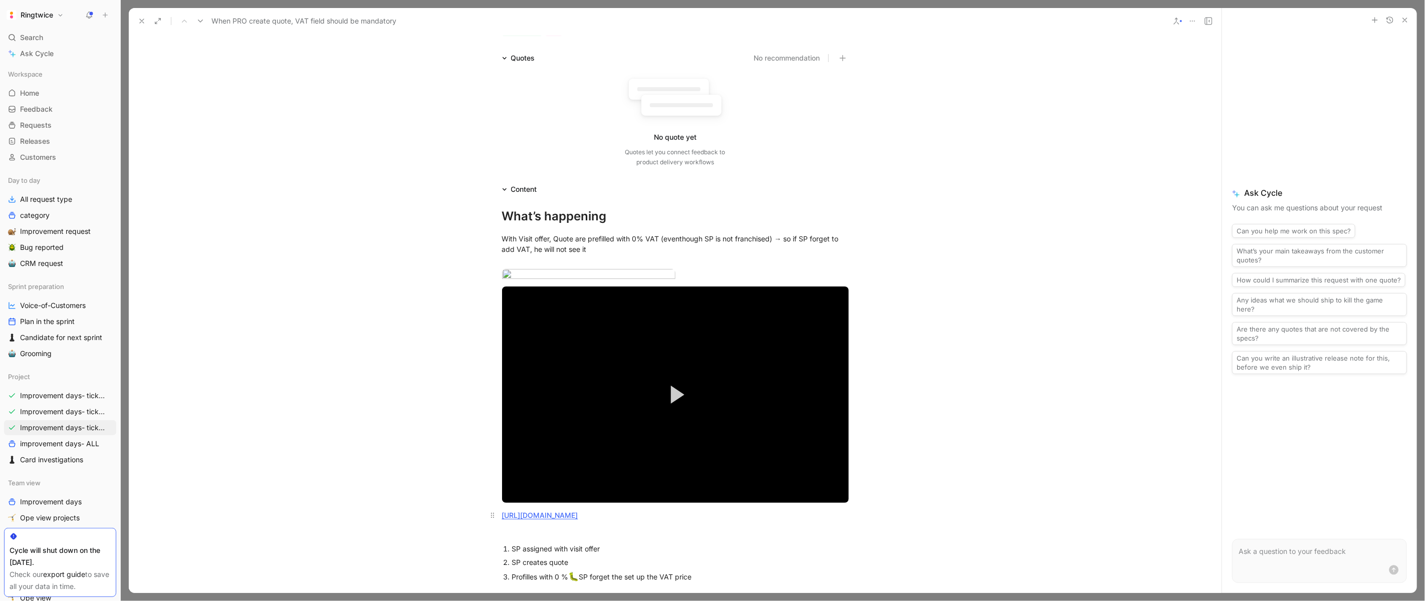
scroll to position [258, 0]
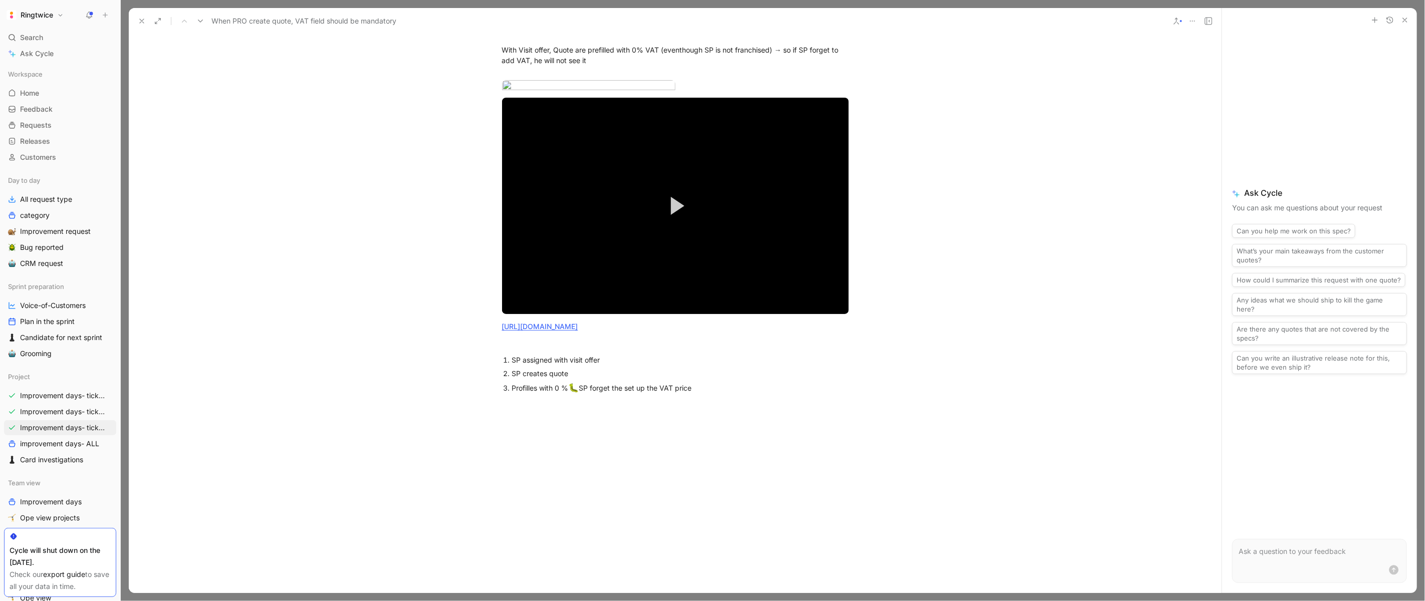
click at [720, 395] on div "Profilles with 0 % 🐛 SP forget the set up the VAT price" at bounding box center [680, 388] width 337 height 13
drag, startPoint x: 686, startPoint y: 426, endPoint x: 505, endPoint y: 417, distance: 181.6
click at [505, 335] on p "https://staging.ringtwice.be/fr/users/63048/edit" at bounding box center [675, 326] width 385 height 17
copy link "https://staging.ringtwice.be/fr/users/63048/edit"
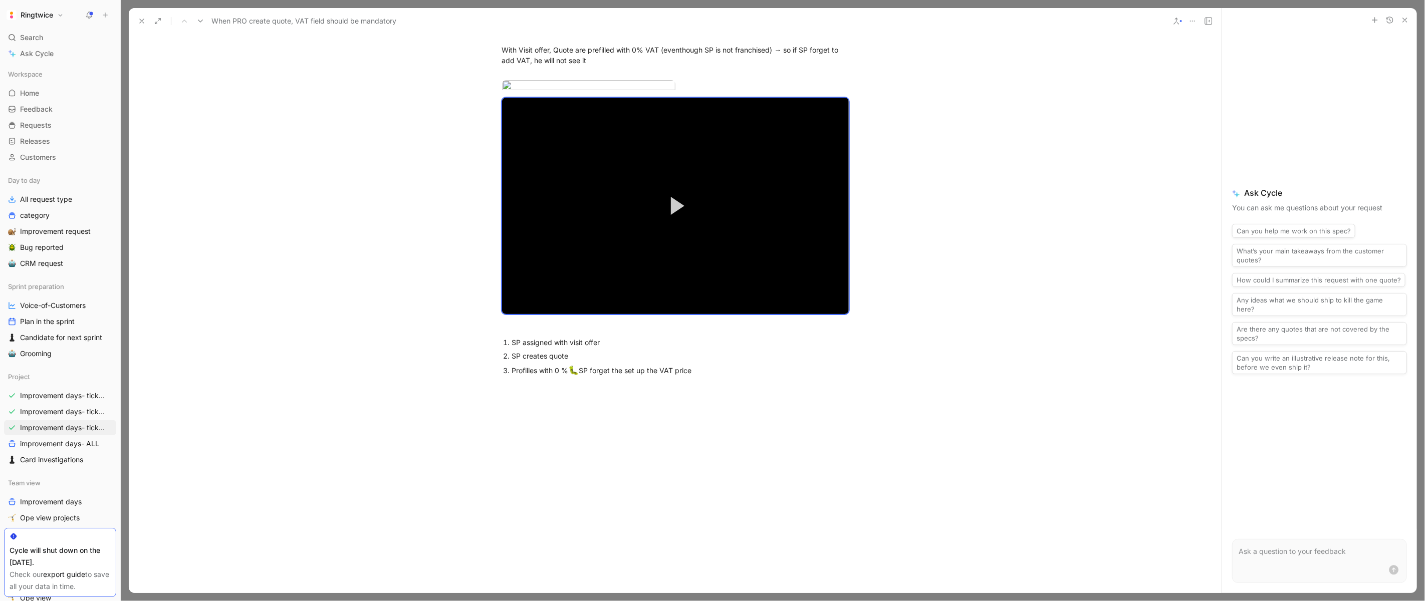
click at [728, 377] on div "Profilles with 0 % 🐛 SP forget the set up the VAT price" at bounding box center [680, 370] width 337 height 13
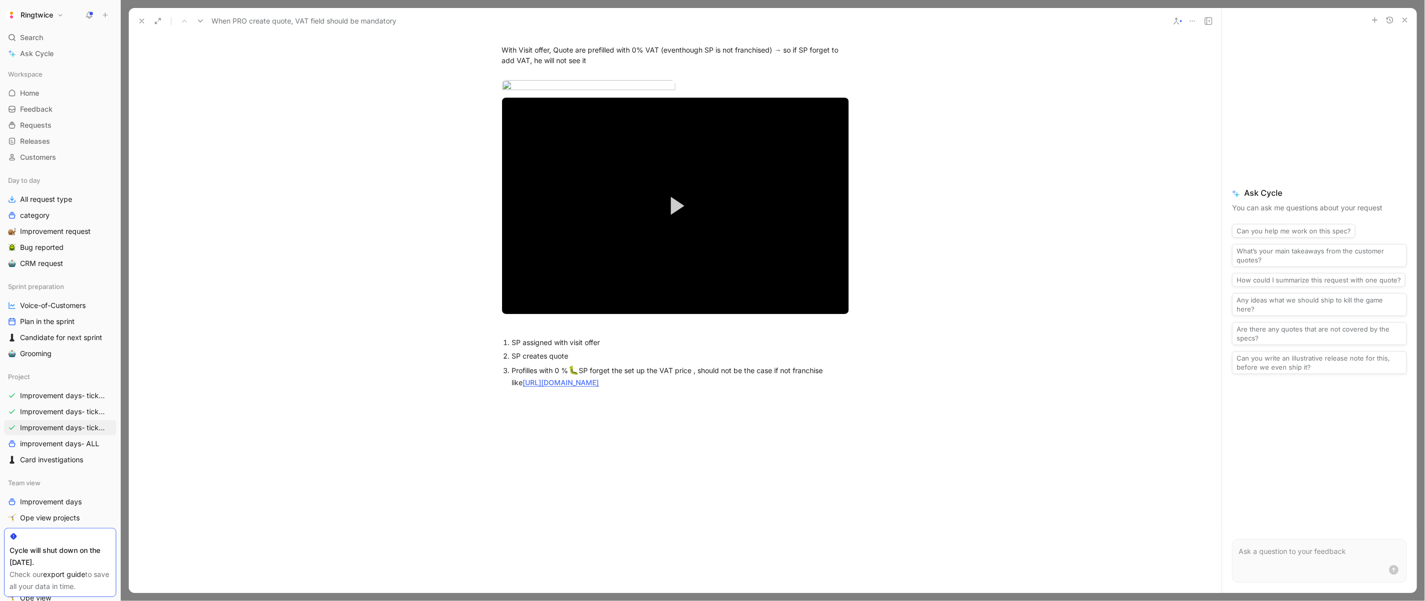
click at [825, 397] on div "What’s happening With Visit offer, Quote are prefilled with 0% VAT (eventhough …" at bounding box center [675, 202] width 1093 height 391
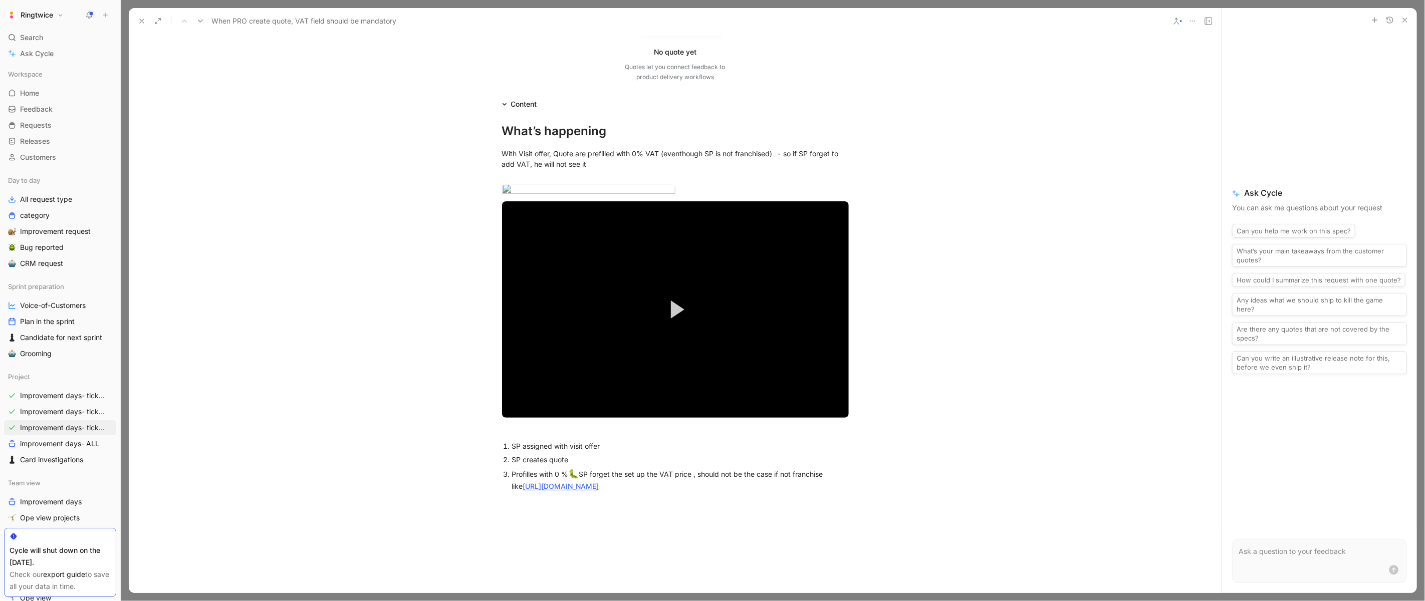
scroll to position [274, 0]
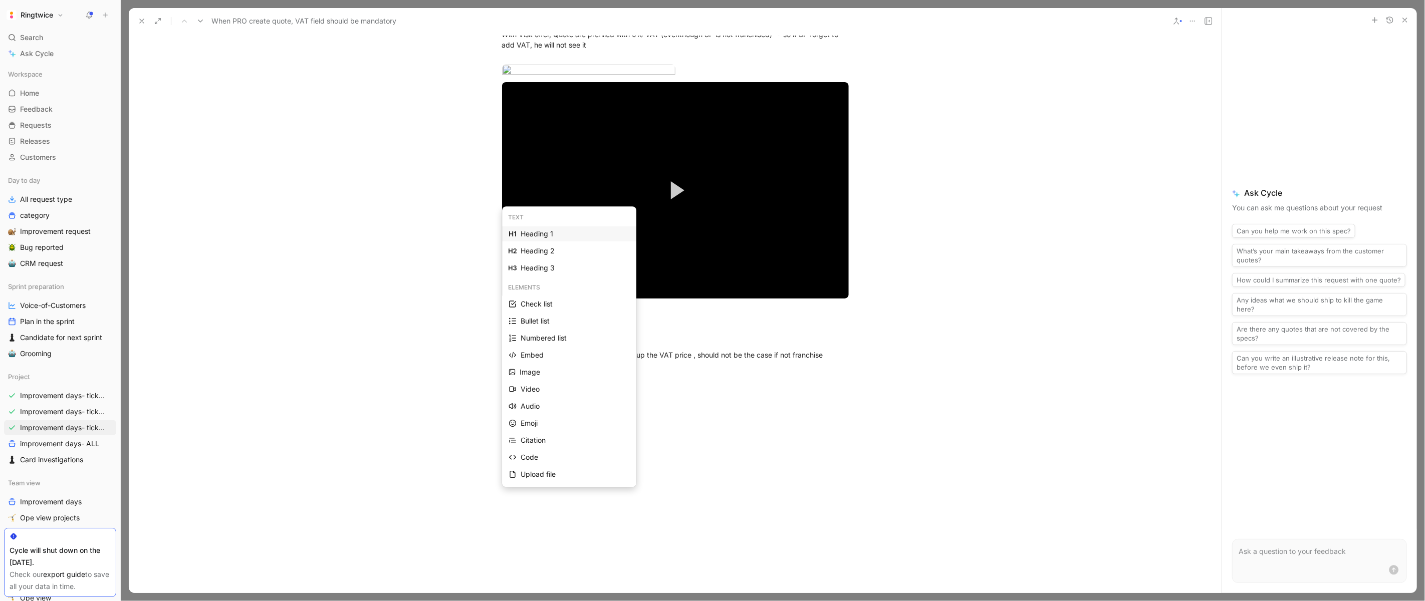
click at [527, 231] on div "Heading 1" at bounding box center [575, 234] width 109 height 12
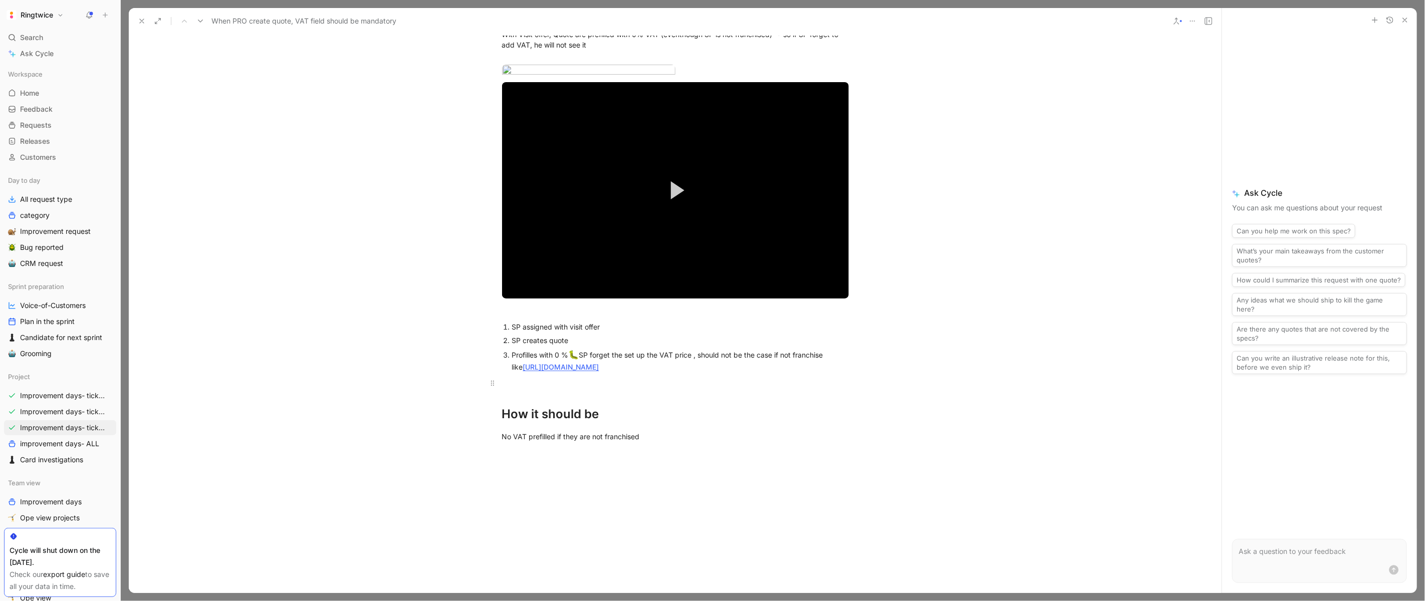
scroll to position [0, 0]
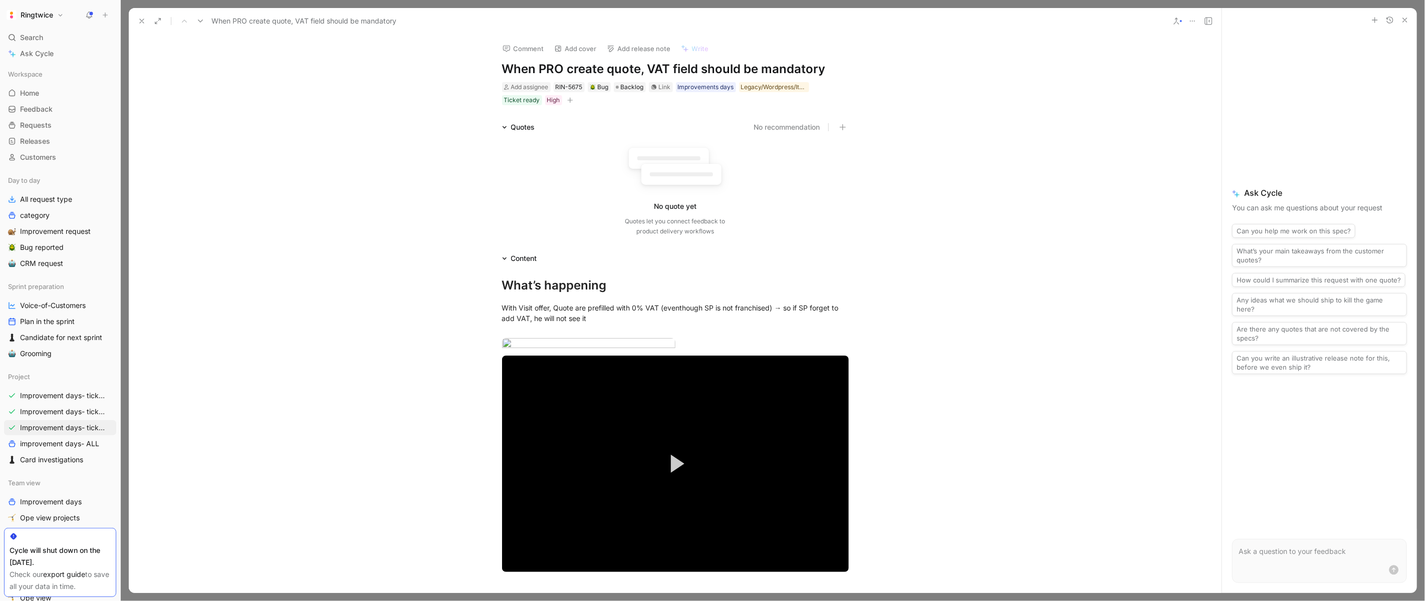
click at [1210, 23] on icon at bounding box center [1209, 21] width 8 height 8
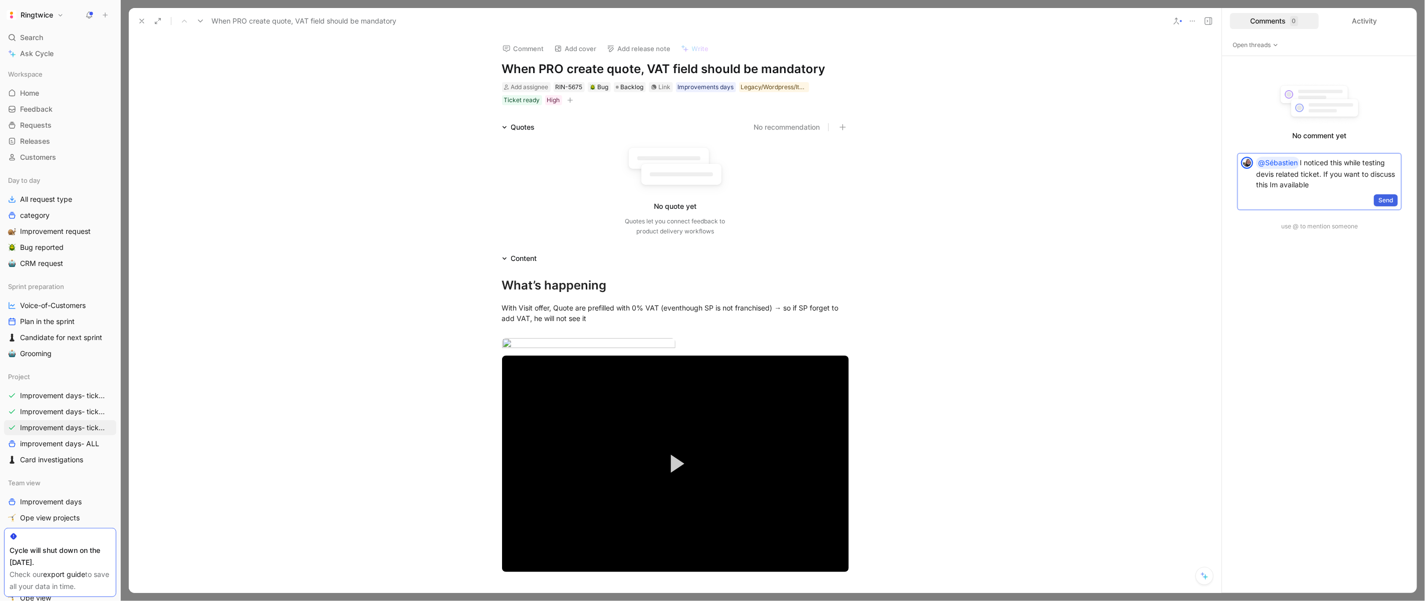
click at [1381, 197] on span "Send" at bounding box center [1385, 200] width 15 height 10
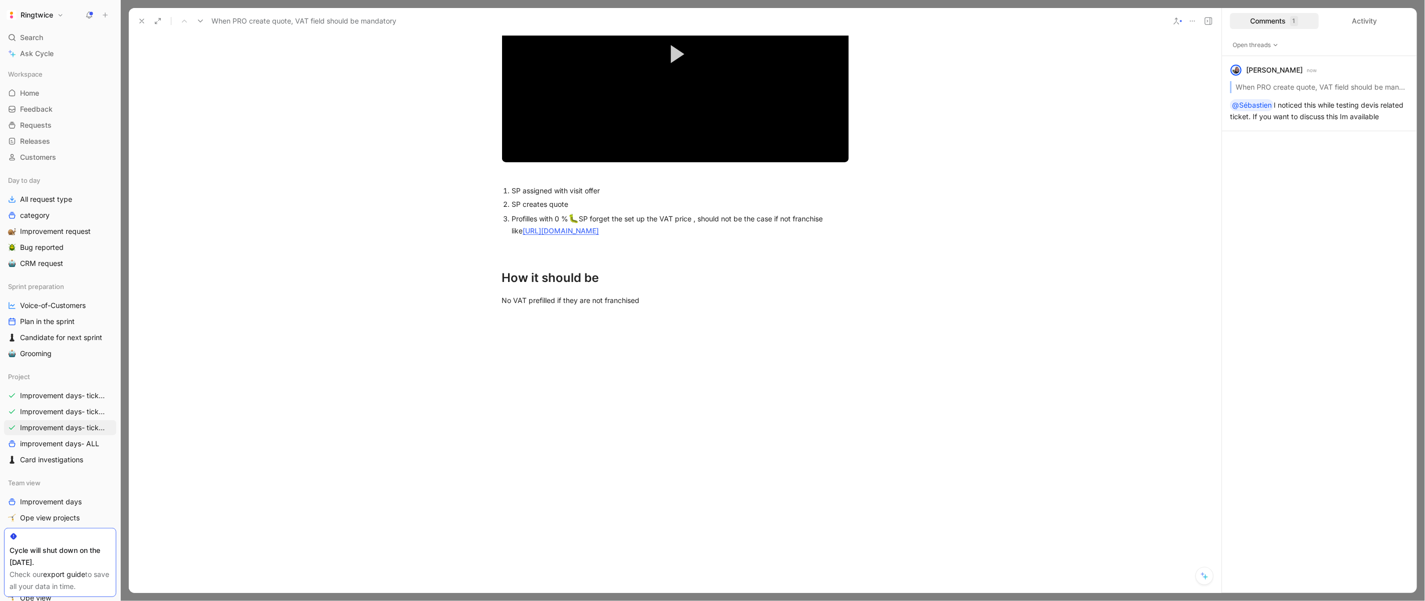
scroll to position [508, 0]
click at [670, 296] on div "No VAT prefilled if they are not franchised" at bounding box center [675, 300] width 347 height 11
click at [578, 240] on p at bounding box center [675, 247] width 385 height 17
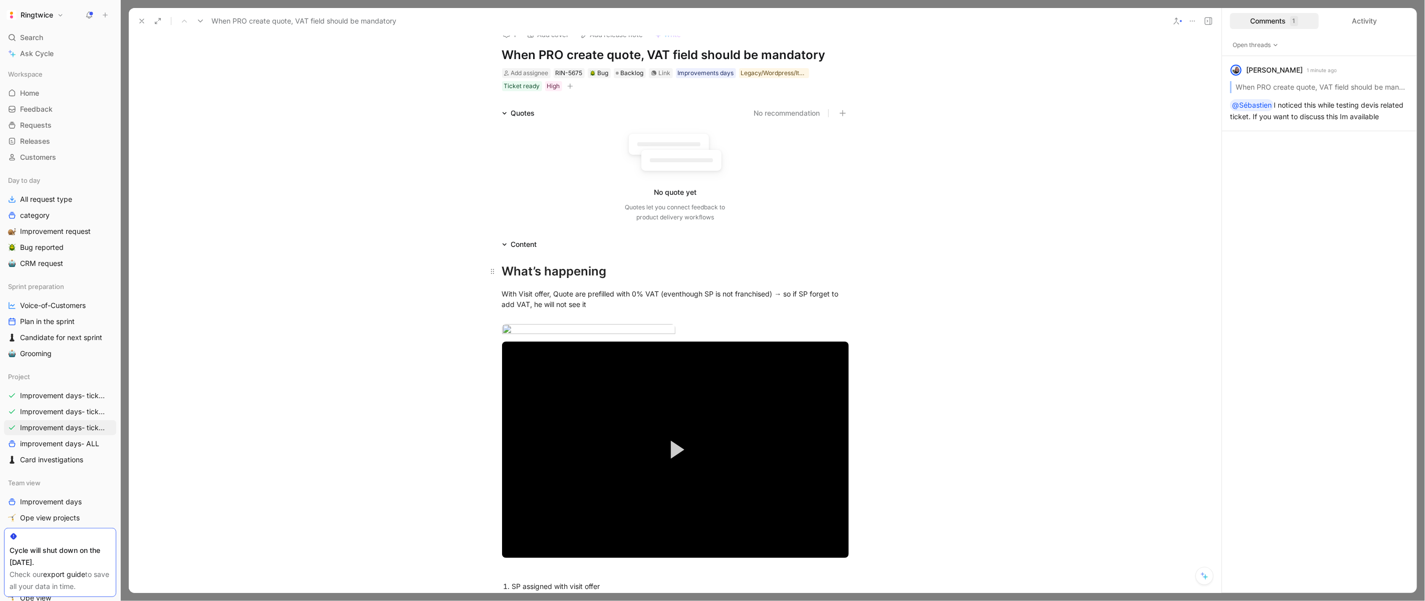
scroll to position [16, 0]
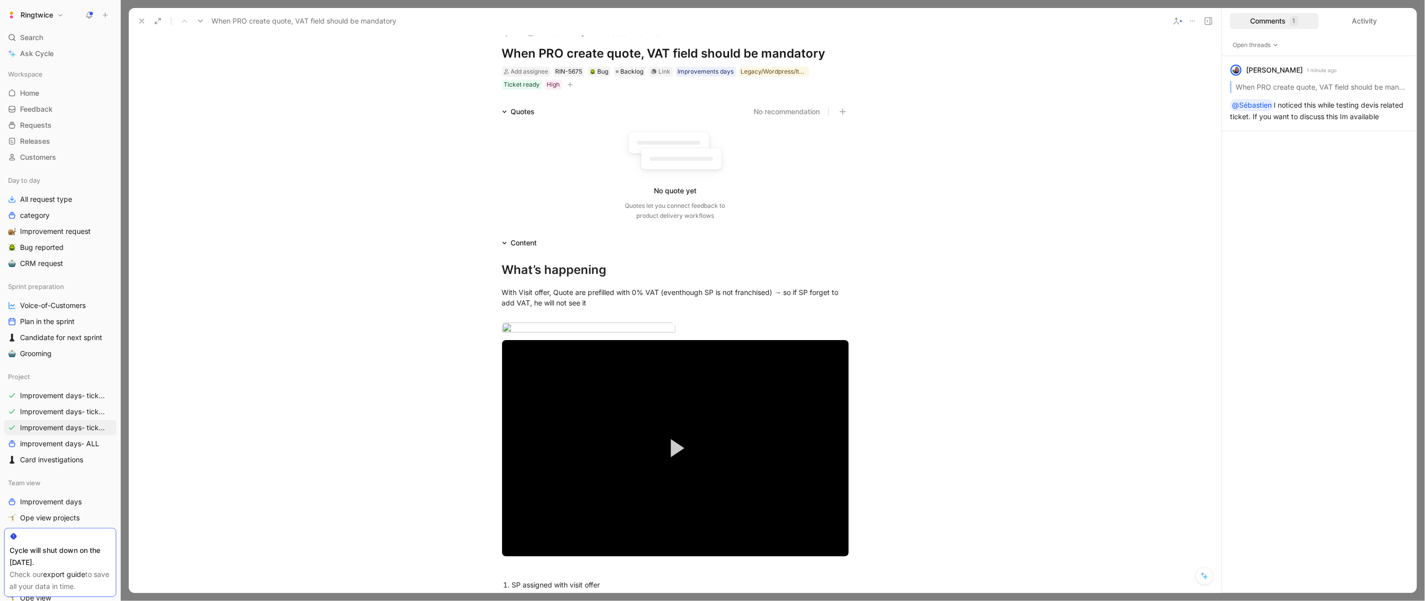
click at [568, 86] on icon "button" at bounding box center [570, 85] width 6 height 6
click at [495, 155] on div "Feature" at bounding box center [512, 154] width 113 height 12
type input "quot"
click at [493, 142] on span "es (devis, estimation, acompte, offer)" at bounding box center [521, 139] width 122 height 9
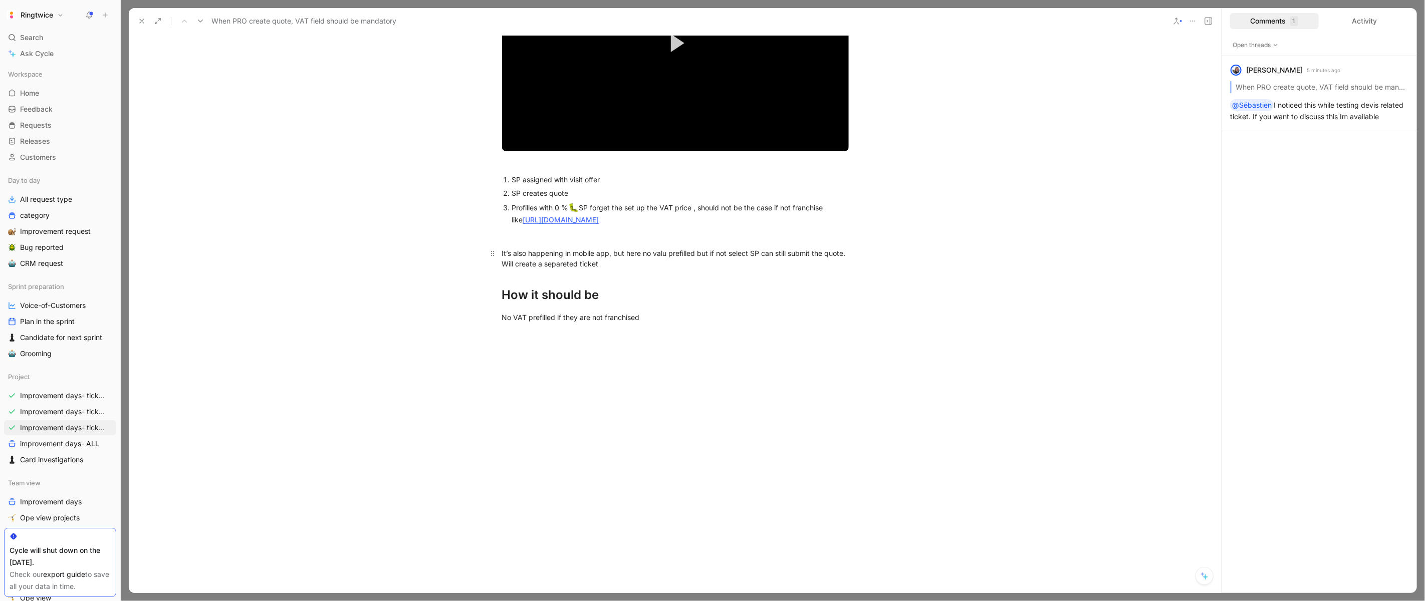
scroll to position [389, 0]
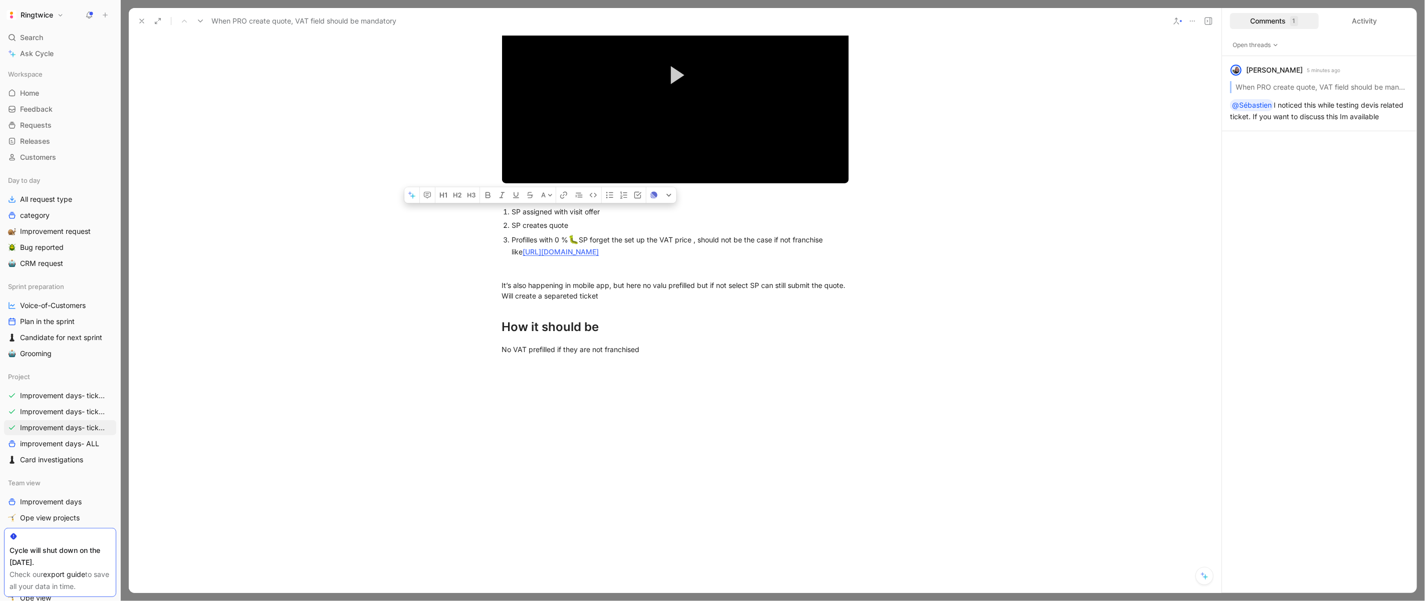
drag, startPoint x: 507, startPoint y: 308, endPoint x: 603, endPoint y: 321, distance: 96.6
click at [603, 259] on ol "SP assigned with visit offer SP creates quote Profilles with 0 % 🐛 SP forget th…" at bounding box center [675, 232] width 385 height 54
copy ol "SP assigned with visit offer SP creates quote"
click at [661, 366] on div "What’s happening With Visit offer, Quote are prefilled with 0% VAT (eventhough …" at bounding box center [675, 121] width 1093 height 490
click at [657, 301] on div "It’s also happening in mobile app, but here no valu prefilled but if not select…" at bounding box center [675, 290] width 347 height 21
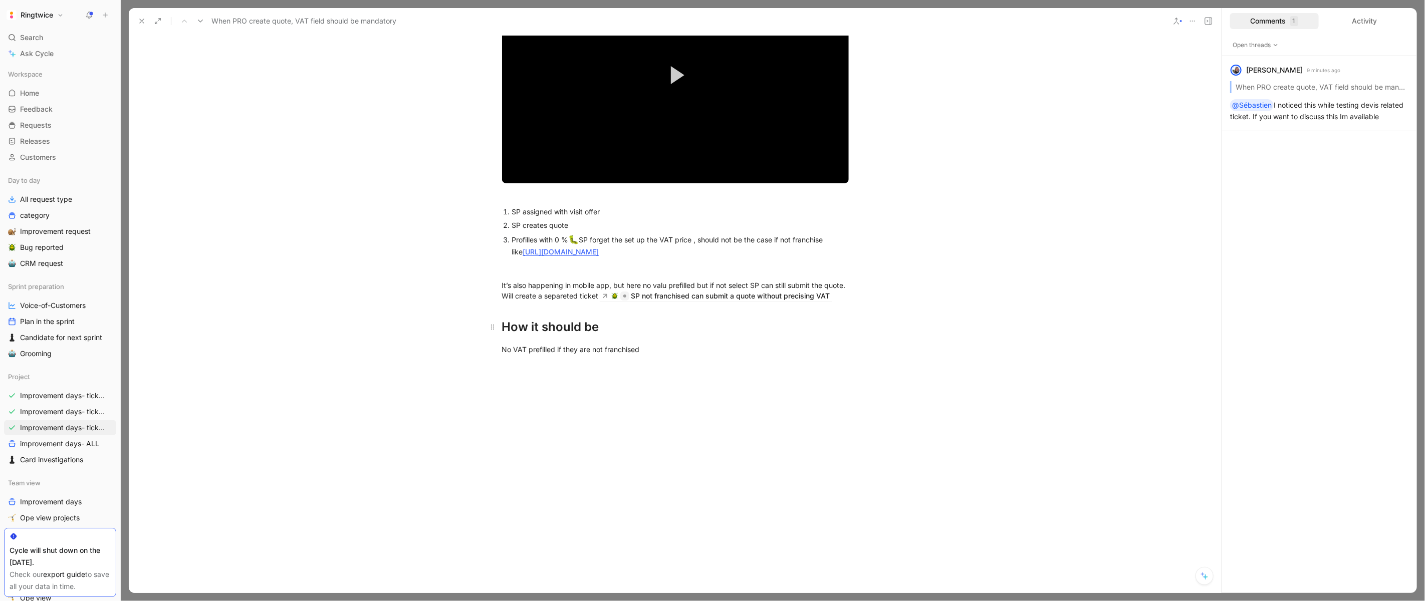
click at [830, 340] on h1 "How it should be" at bounding box center [675, 322] width 385 height 35
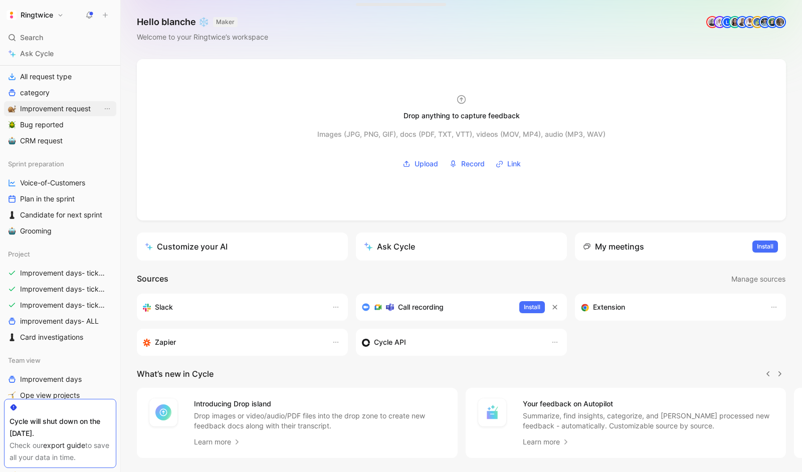
scroll to position [122, 0]
click at [49, 129] on span "Bug reported" at bounding box center [42, 126] width 44 height 10
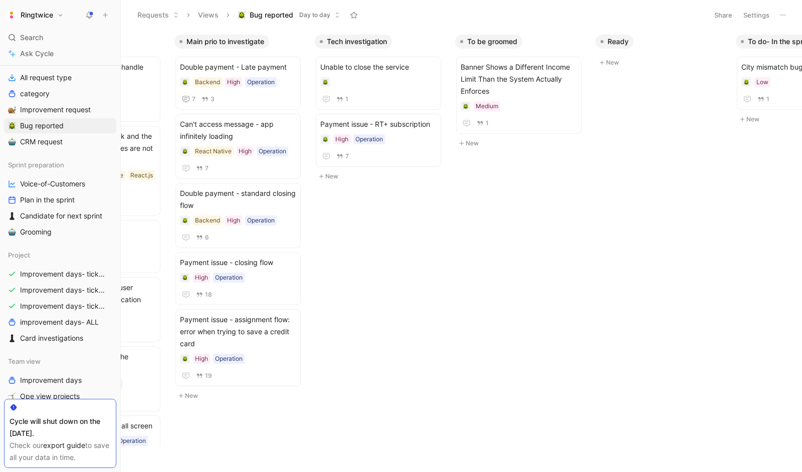
scroll to position [0, 262]
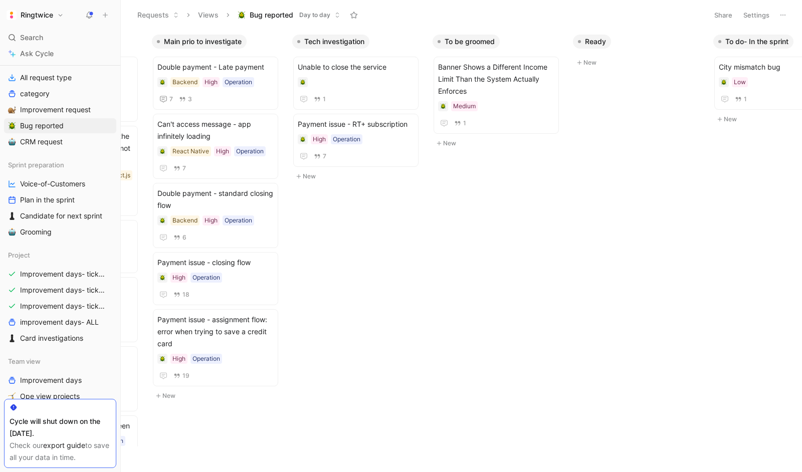
click at [589, 64] on button "New" at bounding box center [639, 63] width 132 height 12
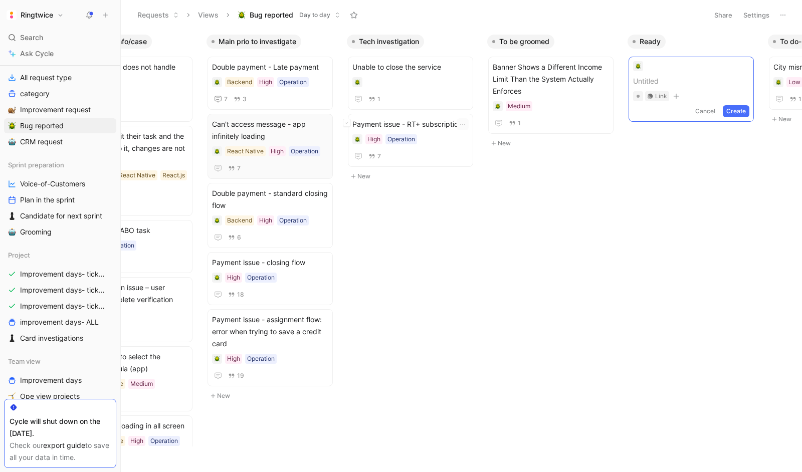
scroll to position [0, 167]
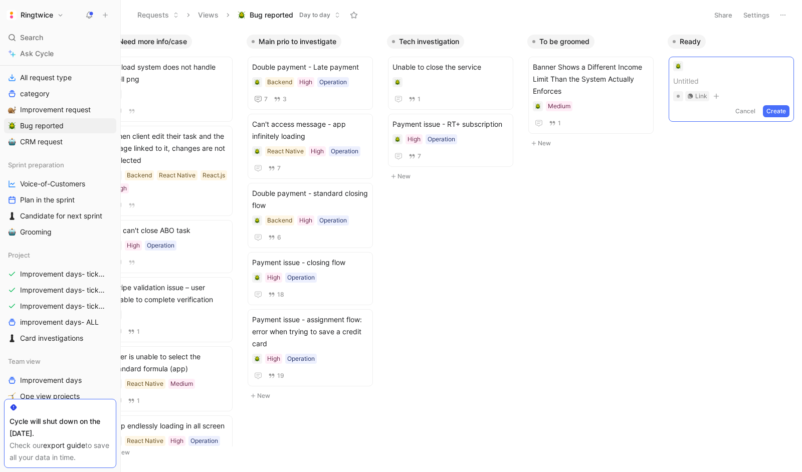
click at [260, 392] on button "New" at bounding box center [313, 396] width 132 height 12
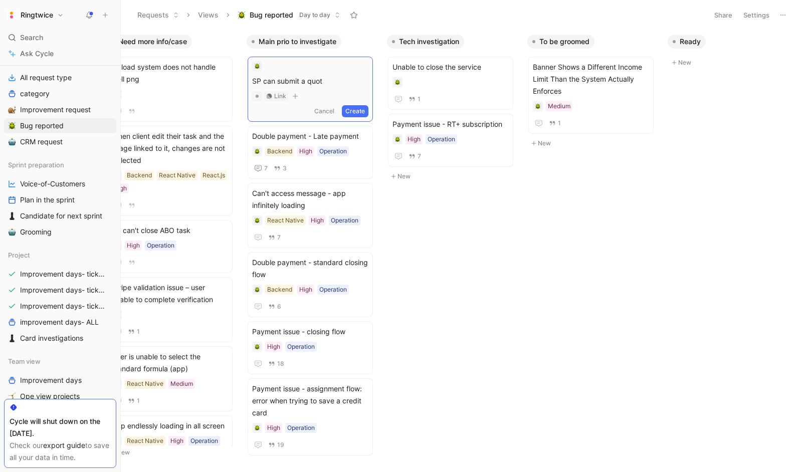
click at [261, 80] on span "SP can submit a quot" at bounding box center [310, 81] width 116 height 12
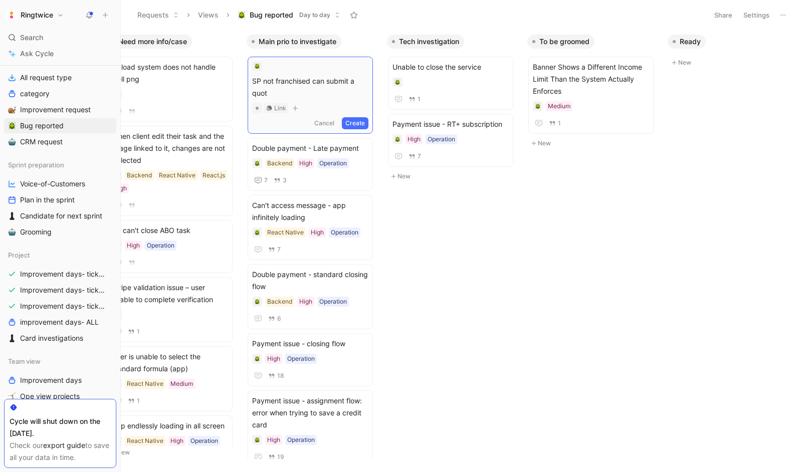
click at [291, 98] on span "SP not franchised can submit a quot" at bounding box center [310, 87] width 116 height 24
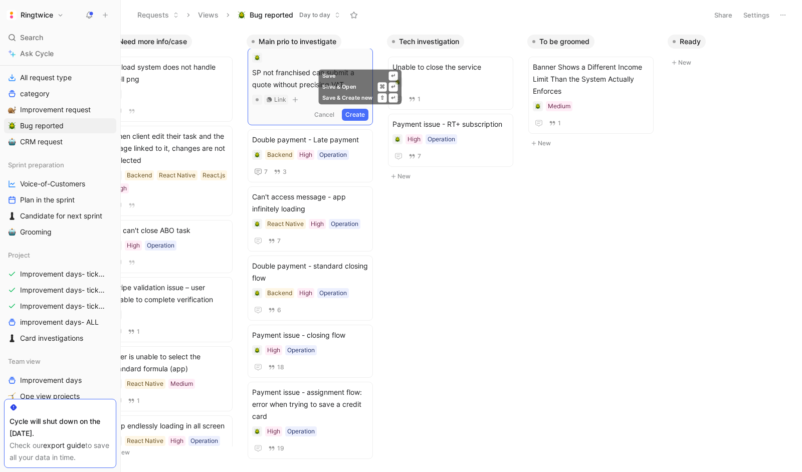
click at [355, 114] on button "Create" at bounding box center [355, 115] width 27 height 12
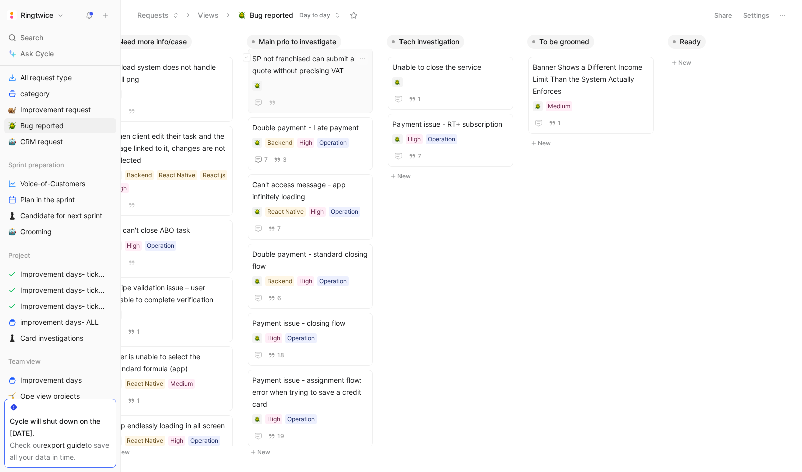
scroll to position [0, 0]
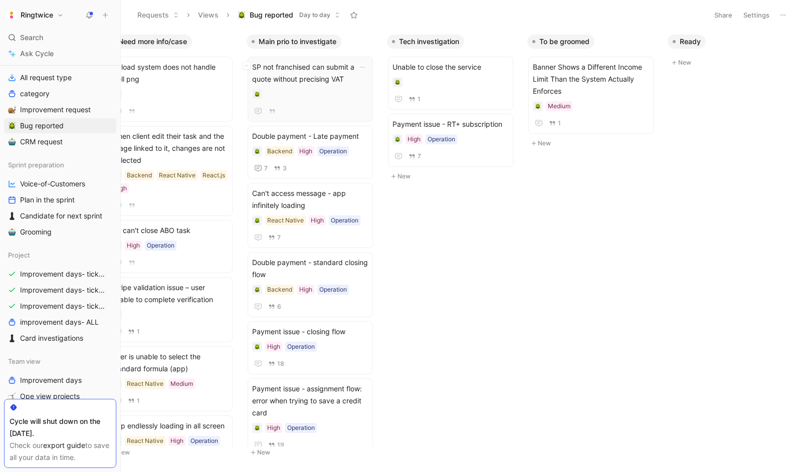
click at [300, 70] on span "SP not franchised can submit a quote without precising VAT" at bounding box center [310, 73] width 116 height 24
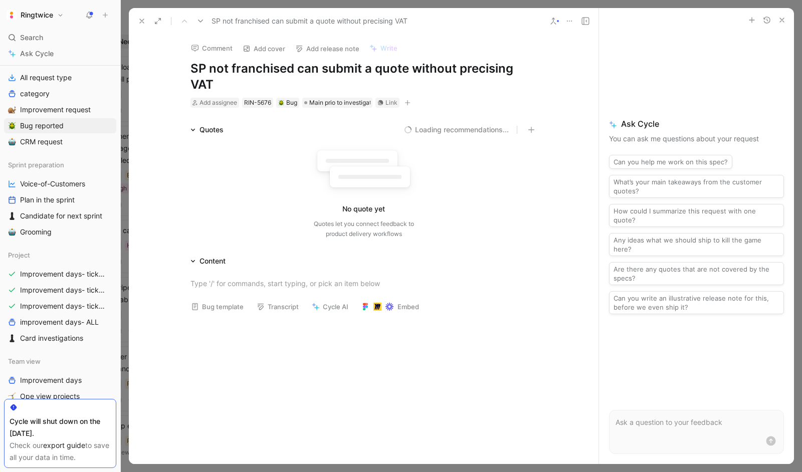
click at [407, 102] on icon "button" at bounding box center [407, 103] width 1 height 6
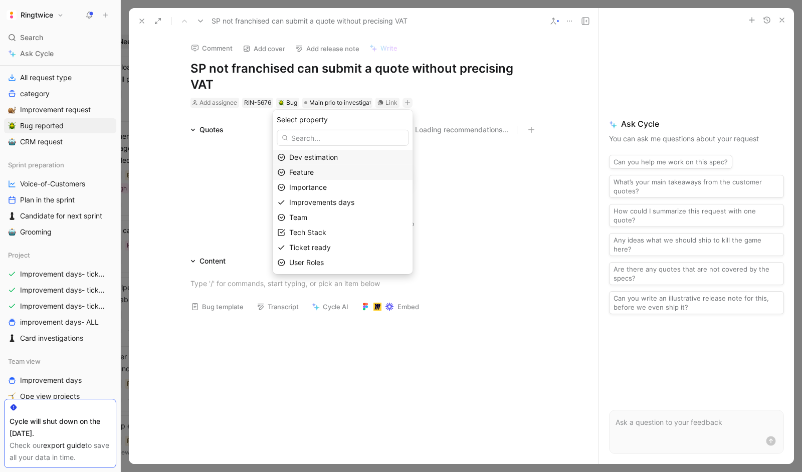
click at [312, 171] on span "Feature" at bounding box center [301, 172] width 25 height 9
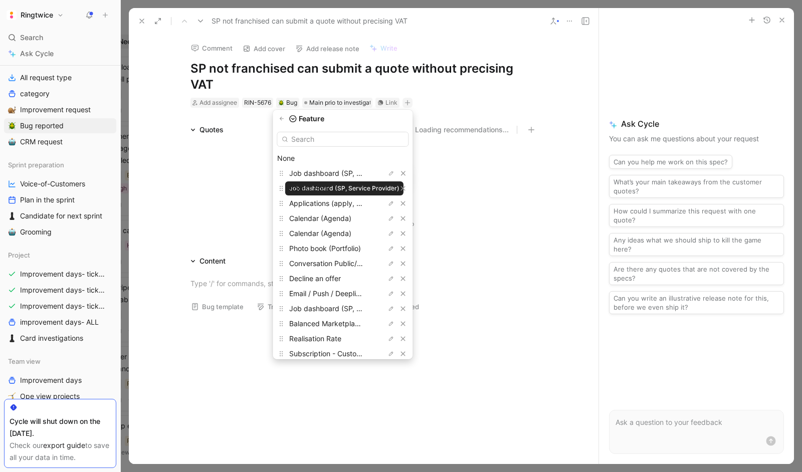
type input "q"
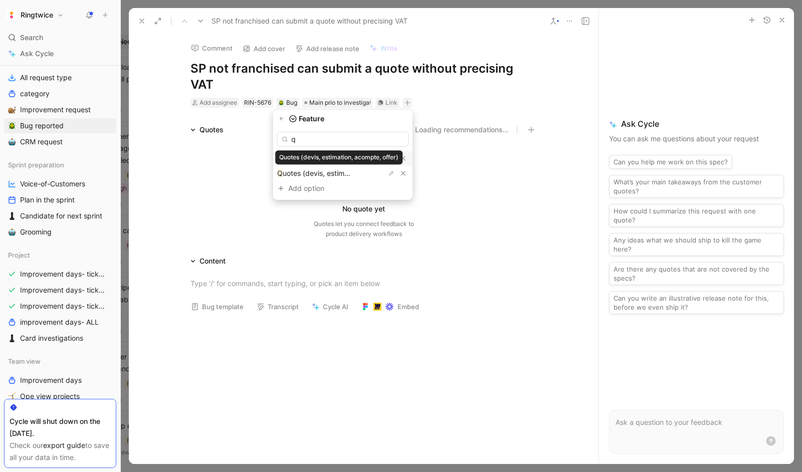
type input "qu"
click at [335, 160] on span "otes (devis, estimation, acompte, offer)" at bounding box center [351, 158] width 129 height 9
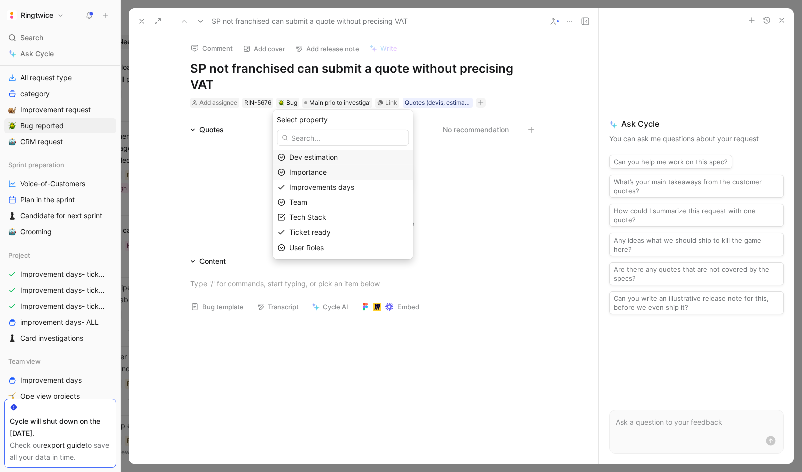
click at [327, 169] on span "Importance" at bounding box center [308, 172] width 38 height 9
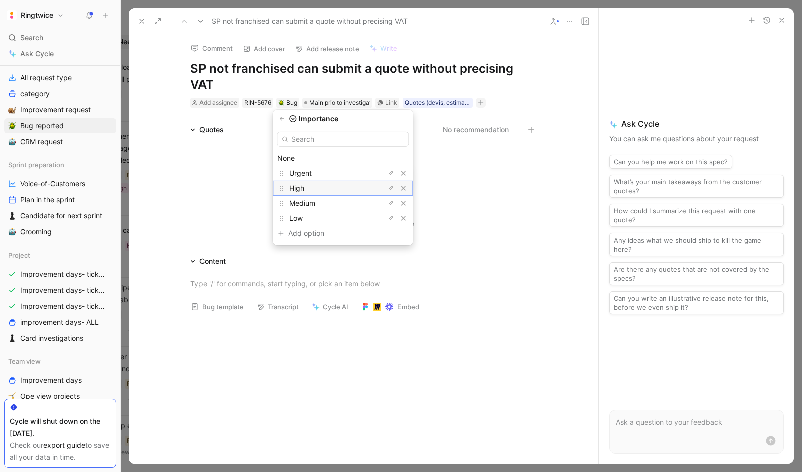
click at [322, 185] on div "High" at bounding box center [326, 188] width 75 height 12
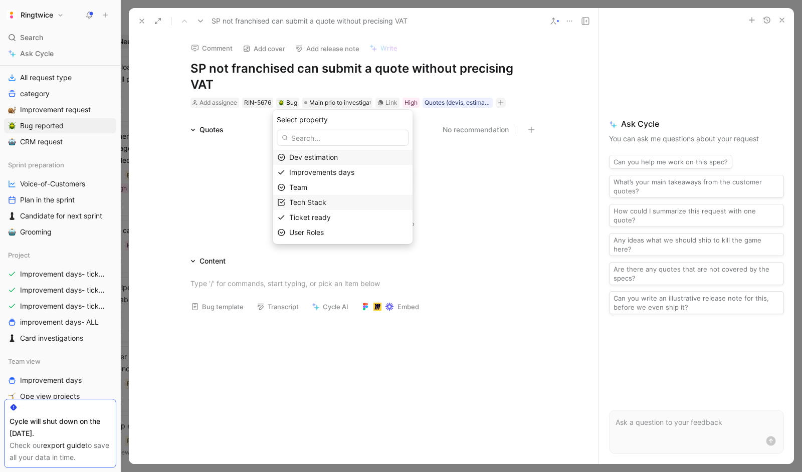
click at [316, 195] on div "Tech Stack" at bounding box center [343, 202] width 140 height 15
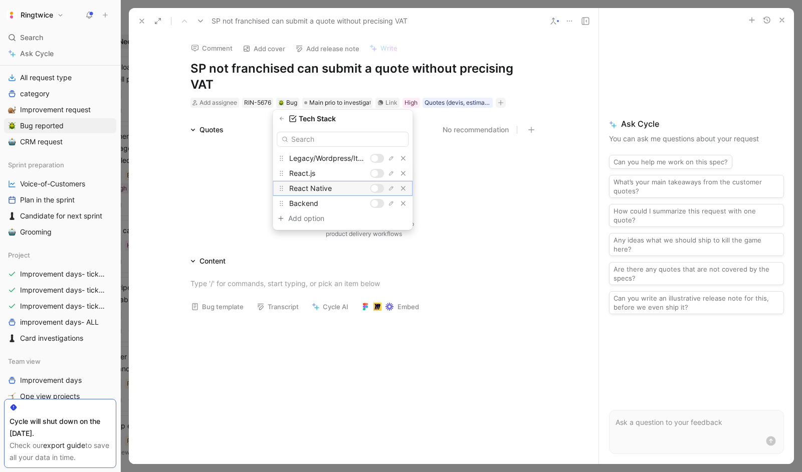
click at [375, 187] on div at bounding box center [374, 188] width 7 height 7
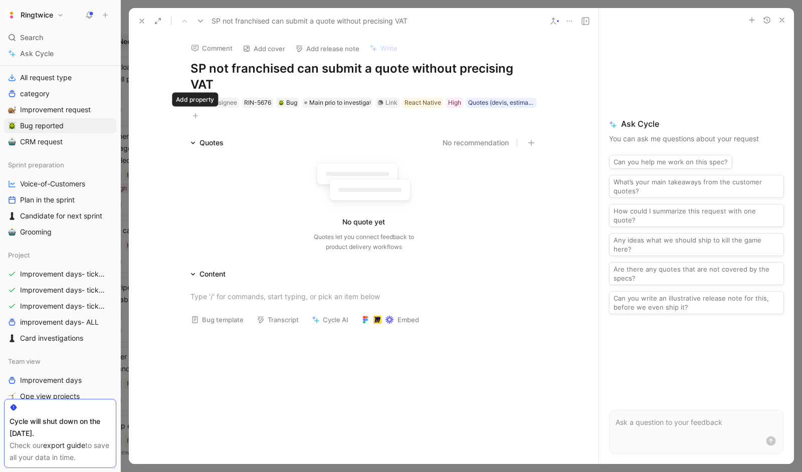
click at [193, 117] on icon "button" at bounding box center [195, 116] width 6 height 6
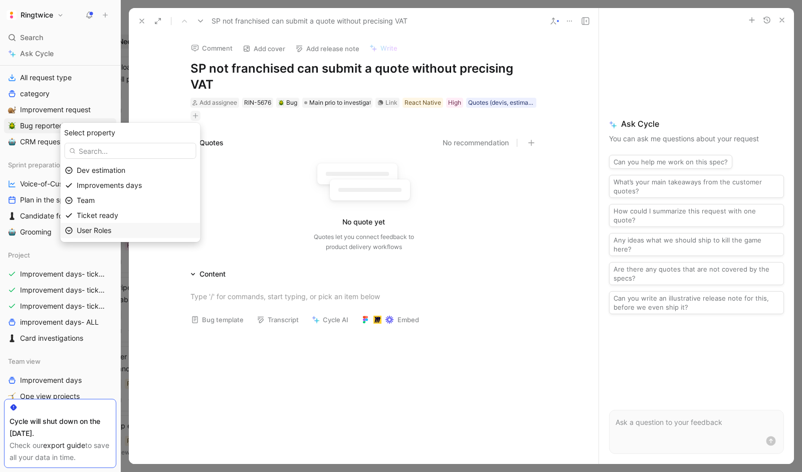
click at [122, 231] on div "User Roles" at bounding box center [136, 230] width 119 height 12
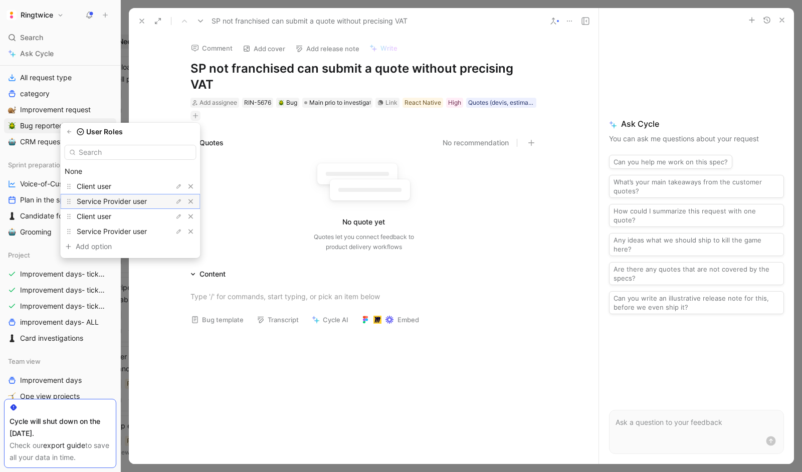
click at [142, 198] on span "Service Provider user" at bounding box center [112, 201] width 70 height 9
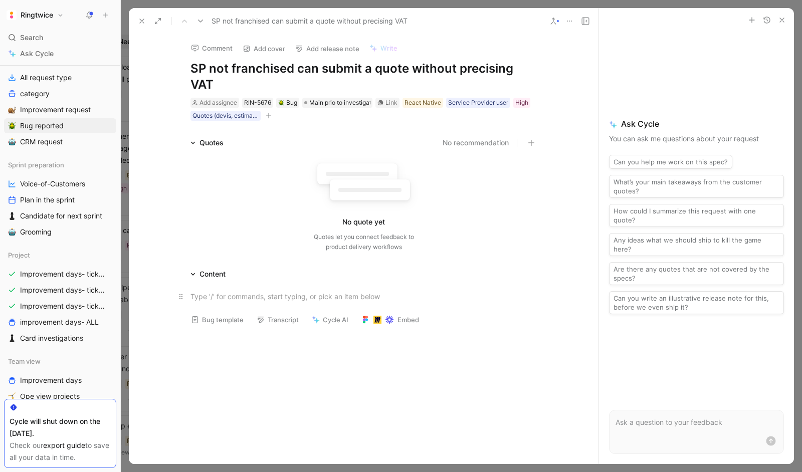
click at [220, 298] on div at bounding box center [363, 296] width 347 height 11
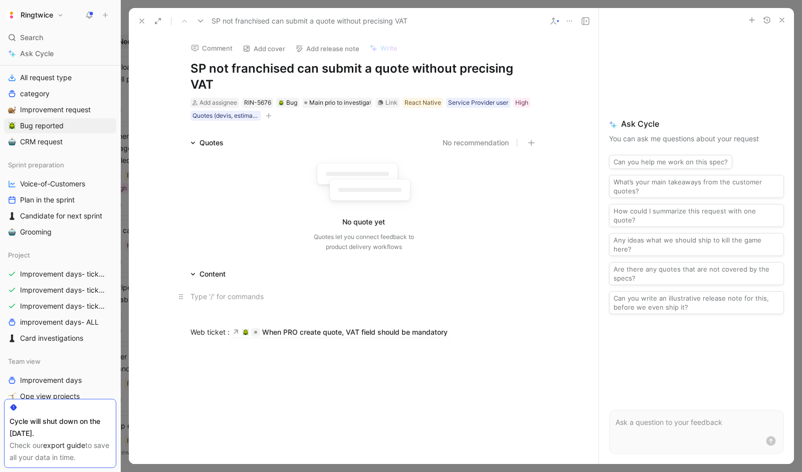
click at [211, 301] on div at bounding box center [363, 296] width 347 height 11
click at [227, 312] on div "Tested with https://staging.ringtwice.be/fr/tasks/1373382-v4-9-18-ios-apply-fix…" at bounding box center [363, 314] width 347 height 11
drag, startPoint x: 517, startPoint y: 316, endPoint x: 239, endPoint y: 312, distance: 278.1
click at [239, 312] on div "Tested with = https://staging.ringtwice.be/fr/tasks/1373382-v4-9-18-ios-apply-f…" at bounding box center [363, 314] width 347 height 11
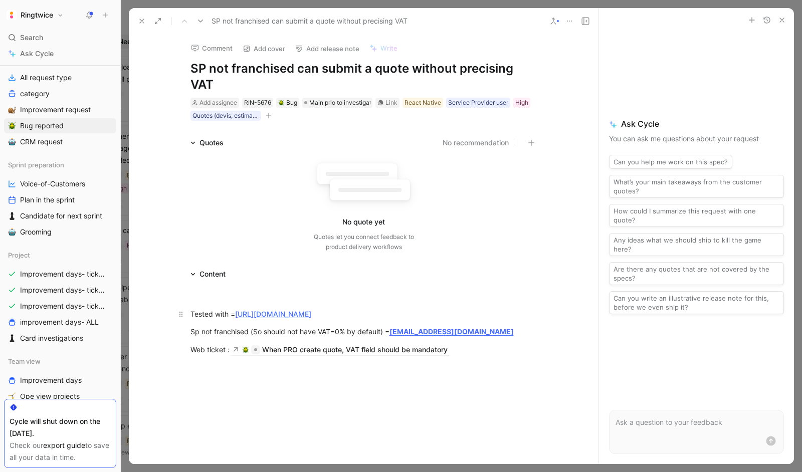
click at [311, 436] on div at bounding box center [363, 437] width 469 height 142
click at [212, 366] on div "Tested with = https://staging.ringtwice.be/fr/tasks/1373396-installation-poele-…" at bounding box center [363, 323] width 469 height 86
click at [202, 296] on div at bounding box center [363, 296] width 347 height 11
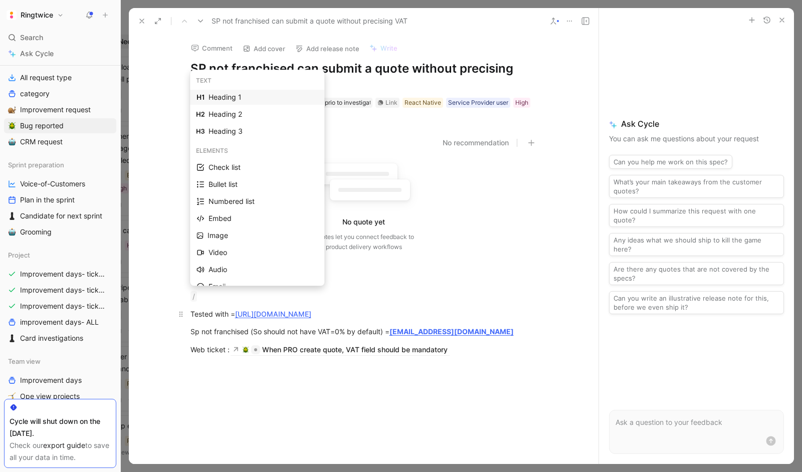
click at [219, 97] on div "Heading 1" at bounding box center [262, 97] width 109 height 12
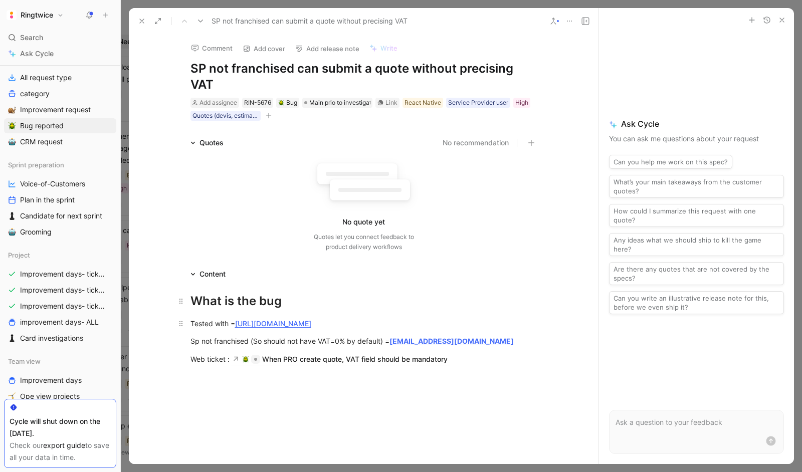
click at [217, 303] on div "What is the bug" at bounding box center [363, 301] width 347 height 18
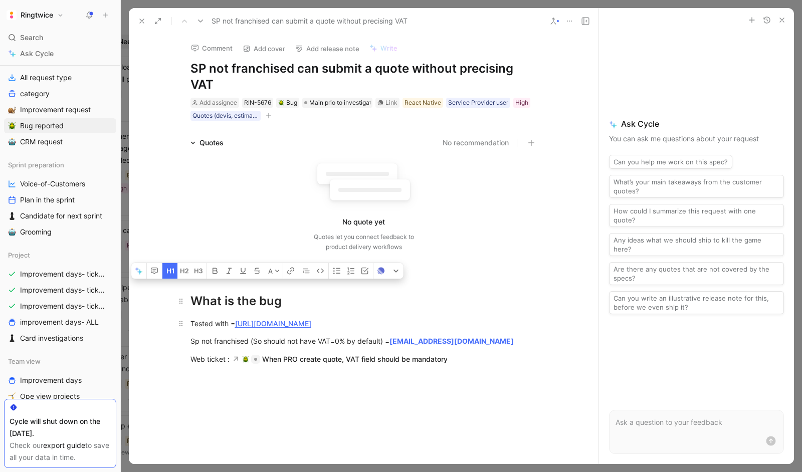
click at [217, 303] on div "What is the bug" at bounding box center [363, 301] width 347 height 18
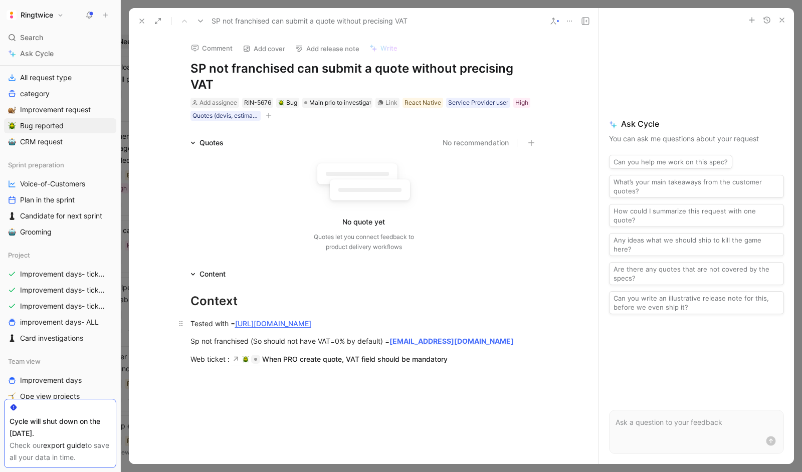
click at [233, 392] on div at bounding box center [363, 446] width 469 height 142
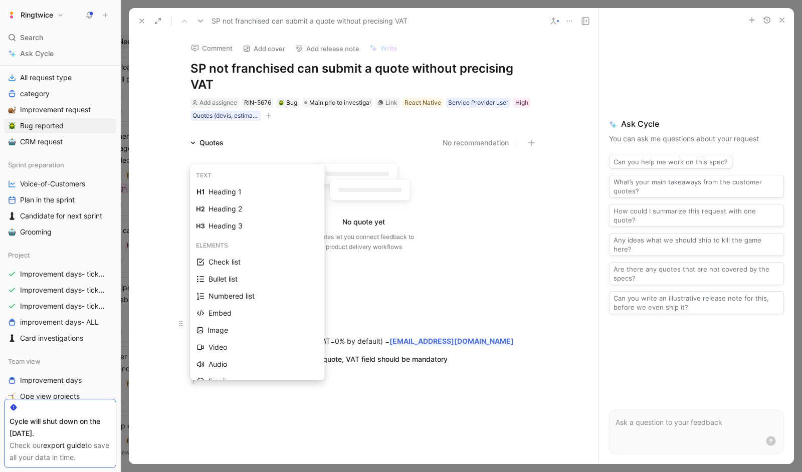
click at [279, 190] on div "Heading 1" at bounding box center [262, 192] width 109 height 12
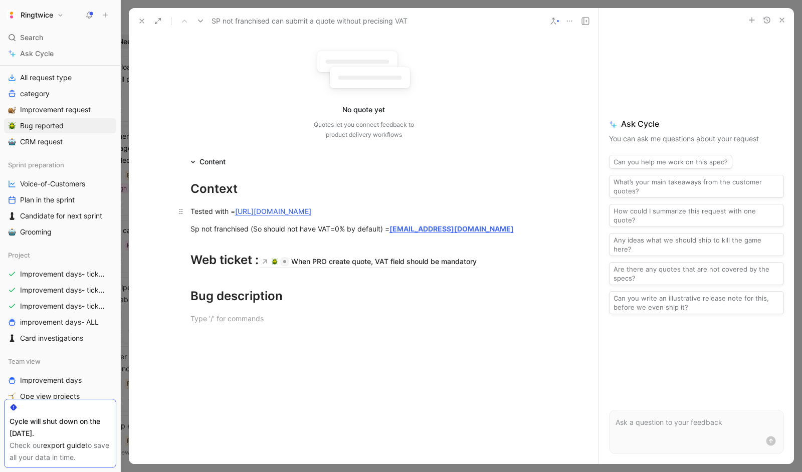
scroll to position [118, 0]
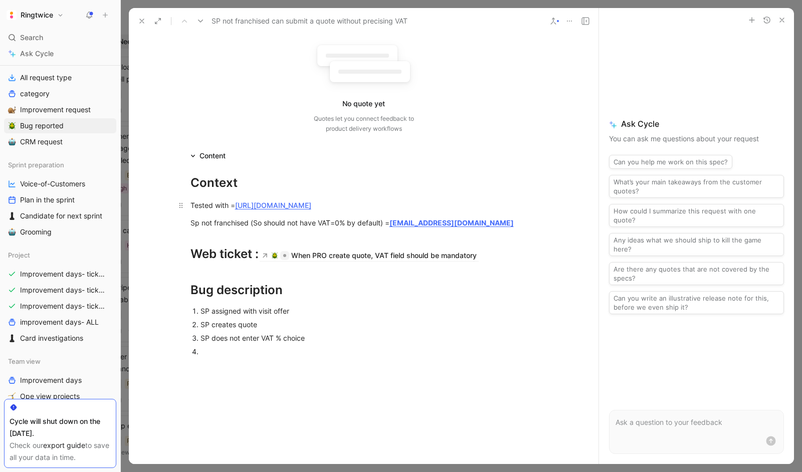
click at [200, 343] on div "SP does not enter VAT % choice" at bounding box center [368, 338] width 337 height 11
click at [203, 357] on div at bounding box center [368, 351] width 337 height 11
click at [334, 343] on div "SP does not enter VAT % choice" at bounding box center [364, 338] width 308 height 11
click at [239, 357] on div at bounding box center [364, 351] width 308 height 11
click at [311, 316] on div "SP assigned with visit offer" at bounding box center [368, 311] width 337 height 11
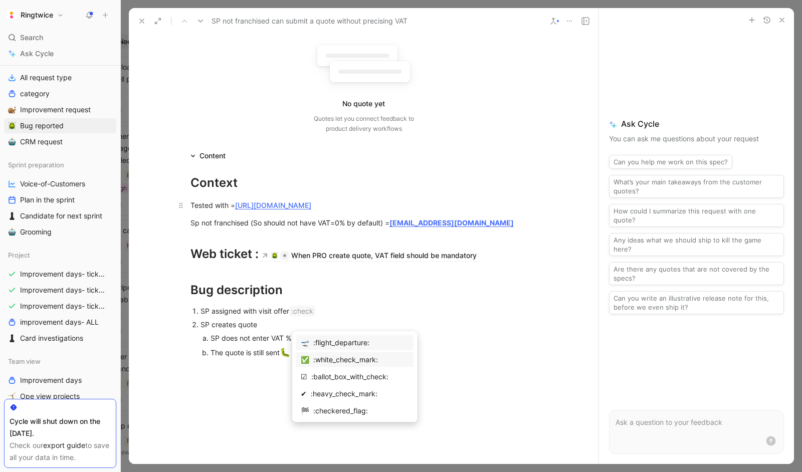
click at [336, 361] on div ":white_check_mark:" at bounding box center [361, 360] width 96 height 12
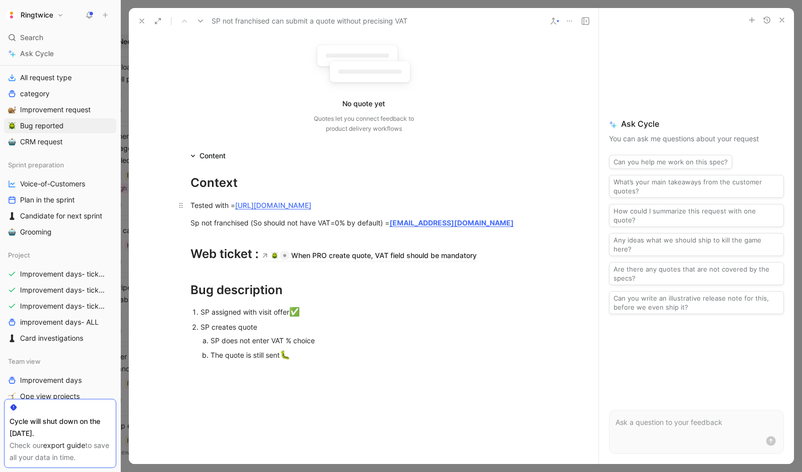
click at [292, 320] on p "SP assigned with visit offer ✅" at bounding box center [368, 312] width 337 height 16
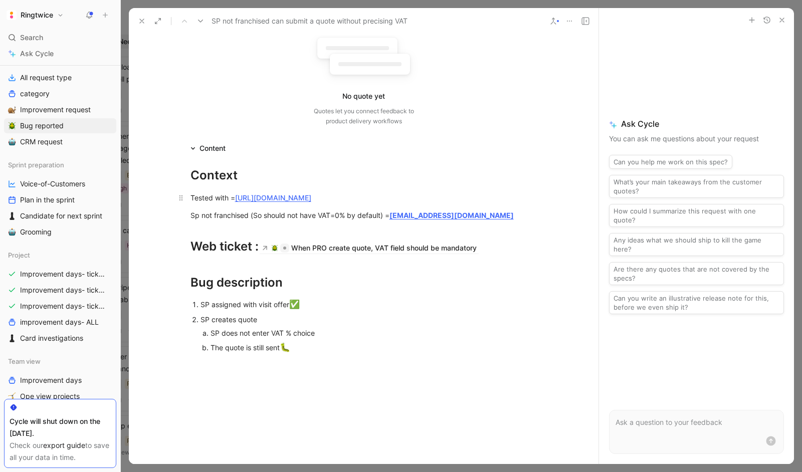
click at [337, 338] on div "SP does not enter VAT % choice" at bounding box center [364, 333] width 308 height 11
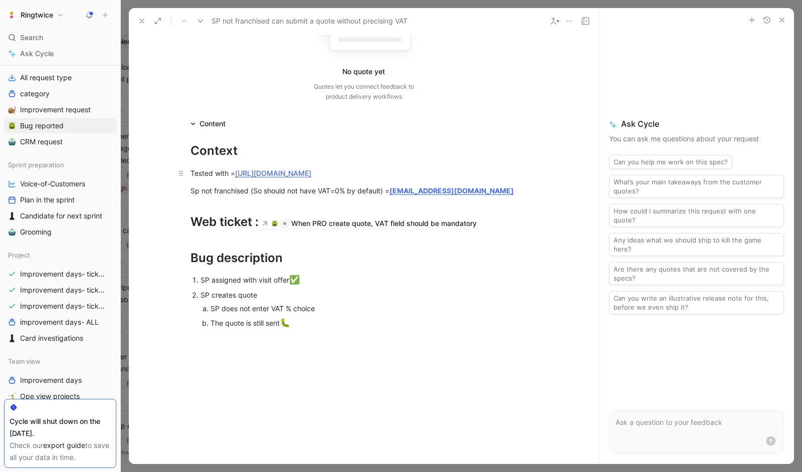
scroll to position [160, 0]
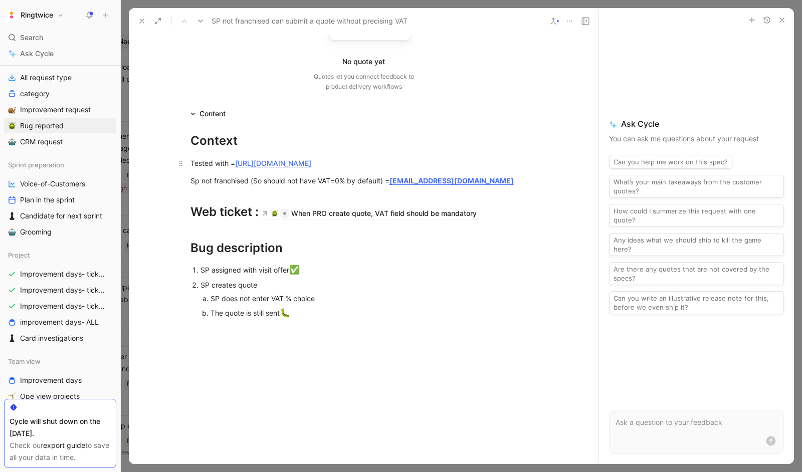
click at [221, 368] on div at bounding box center [363, 400] width 469 height 142
drag, startPoint x: 304, startPoint y: 329, endPoint x: 284, endPoint y: 326, distance: 19.8
click at [284, 320] on div "The quote is still sent 🐛" at bounding box center [364, 313] width 308 height 13
click at [239, 355] on div at bounding box center [363, 400] width 469 height 142
click at [205, 346] on div at bounding box center [363, 400] width 469 height 142
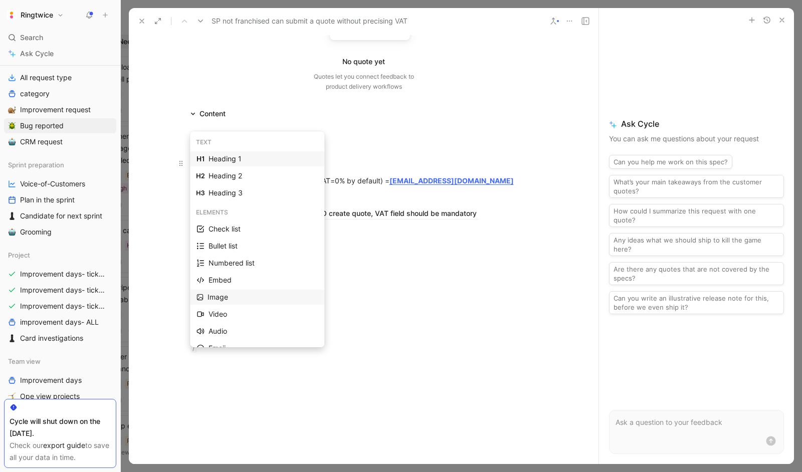
scroll to position [3, 0]
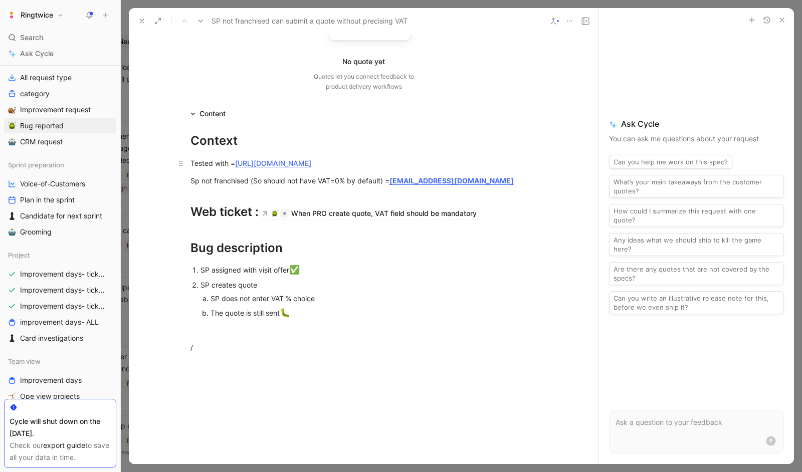
click at [372, 304] on div "SP does not enter VAT % choice" at bounding box center [364, 298] width 308 height 11
click at [257, 335] on div at bounding box center [363, 330] width 347 height 11
click at [237, 335] on div "→ field VAT should not be prefilled but mandatory to complete to be able to sen…" at bounding box center [363, 330] width 347 height 11
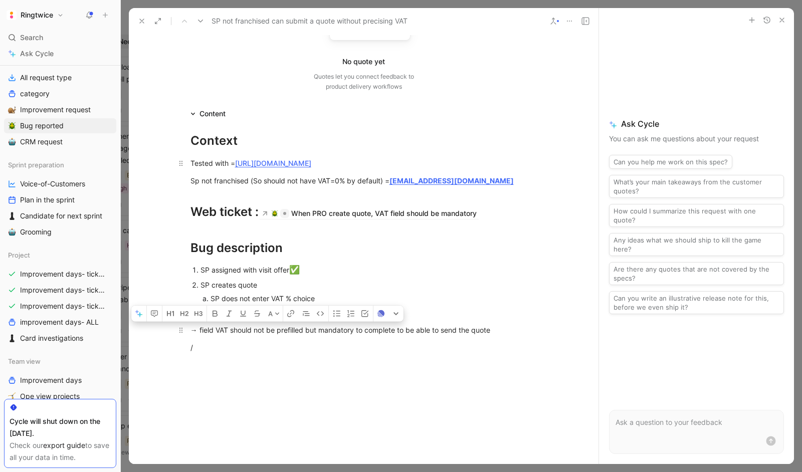
click at [237, 335] on div "→ field VAT should not be prefilled but mandatory to complete to be able to sen…" at bounding box center [363, 330] width 347 height 11
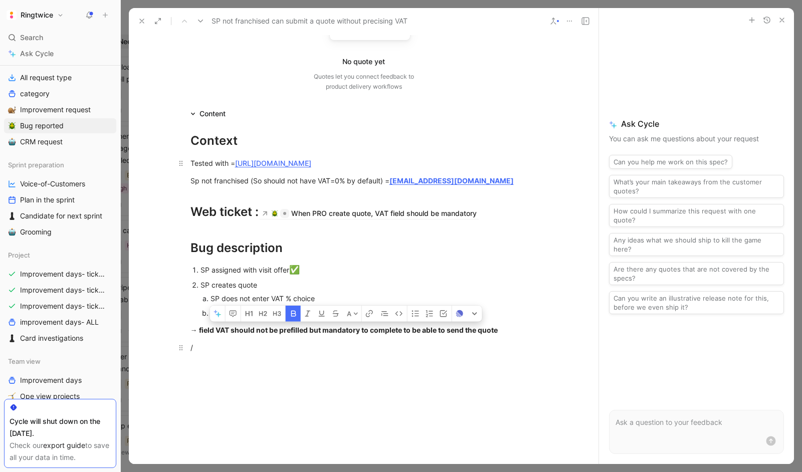
click at [237, 350] on p "/" at bounding box center [363, 347] width 385 height 17
click at [528, 335] on div "→ field VAT should not be prefilled but mandatory to complete to be able to sen…" at bounding box center [363, 330] width 347 height 11
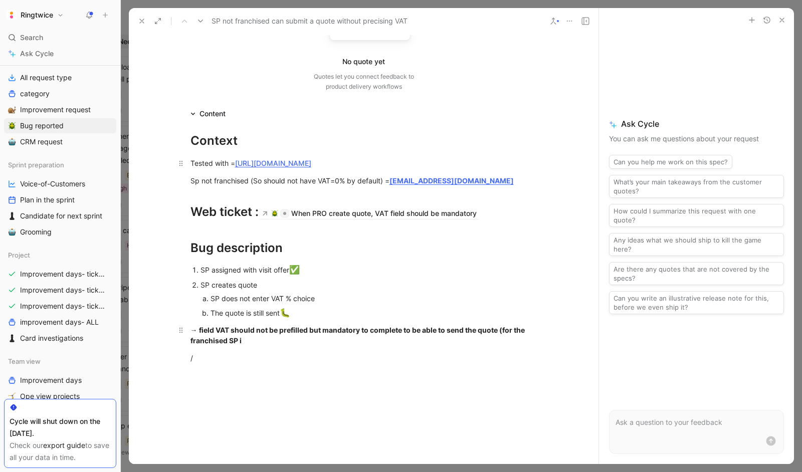
click at [199, 341] on strong "→ field VAT should not be prefilled but mandatory to complete to be able to sen…" at bounding box center [358, 335] width 336 height 19
drag, startPoint x: 328, startPoint y: 354, endPoint x: 246, endPoint y: 352, distance: 82.7
click at [246, 346] on div "→ For not franchised SP : field VAT should not be prefilled but mandatory to co…" at bounding box center [363, 335] width 347 height 21
click at [246, 345] on strong "→ For not franchised SP : field VAT should not be prefilled but mandatory to co…" at bounding box center [357, 335] width 334 height 19
click at [282, 363] on div "→ For the franchised SP i" at bounding box center [363, 358] width 347 height 11
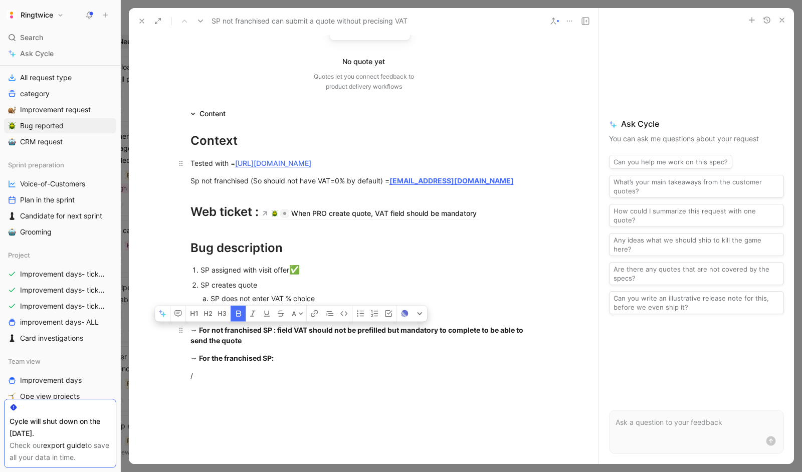
drag, startPoint x: 274, startPoint y: 340, endPoint x: 308, endPoint y: 338, distance: 34.1
click at [308, 338] on strong "→ For not franchised SP : field VAT should not be prefilled but mandatory to co…" at bounding box center [357, 335] width 334 height 19
copy strong ": field VAT"
click at [298, 363] on div "→ For the franchised SP:" at bounding box center [363, 358] width 347 height 11
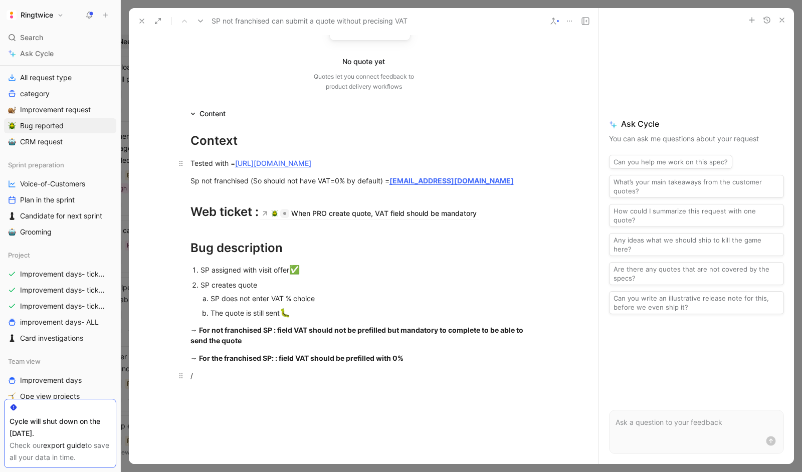
click at [283, 381] on div "/" at bounding box center [363, 375] width 347 height 11
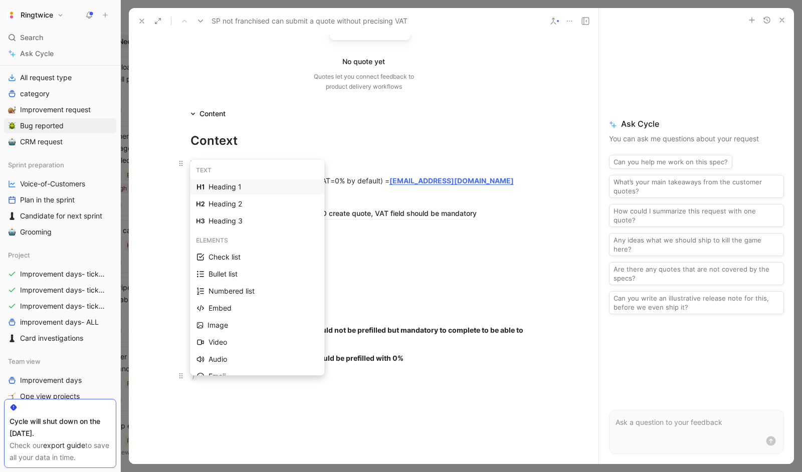
click at [247, 381] on div "/" at bounding box center [363, 375] width 347 height 11
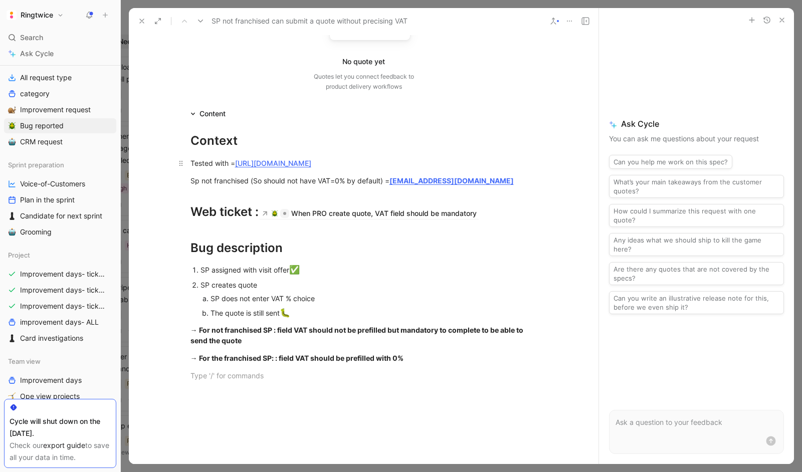
click at [351, 320] on div "The quote is still sent 🐛" at bounding box center [364, 313] width 308 height 13
click at [319, 320] on div "The quote is still sent 🐛" at bounding box center [364, 313] width 308 height 13
click at [295, 320] on div "The quote is still sent 🐛" at bounding box center [364, 313] width 308 height 13
click at [212, 343] on strong "→ For not franchised SP : field VAT should not be prefilled but mandatory to co…" at bounding box center [357, 335] width 334 height 19
click at [251, 346] on div "→ For not franchised SP : field VAT should not be prefilled but mandatory to co…" at bounding box center [363, 335] width 347 height 21
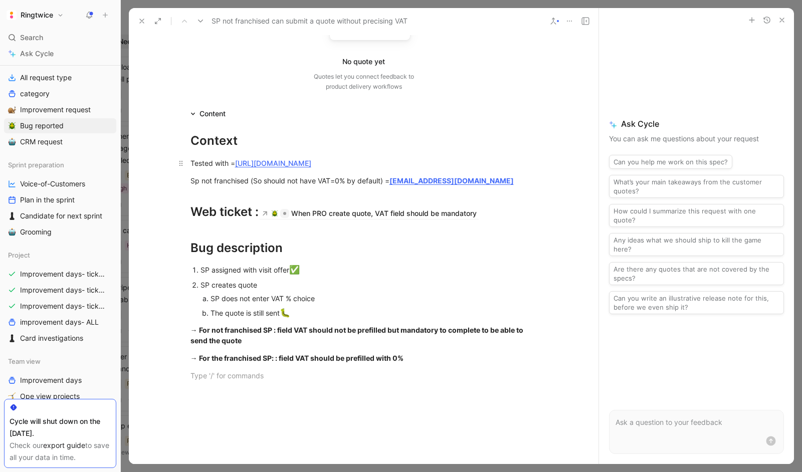
click at [251, 346] on div "→ For not franchised SP : field VAT should not be prefilled but mandatory to co…" at bounding box center [363, 335] width 347 height 21
click at [260, 335] on div "Context Tested with = https://staging.ringtwice.be/fr/tasks/1373396-installatio…" at bounding box center [363, 256] width 469 height 272
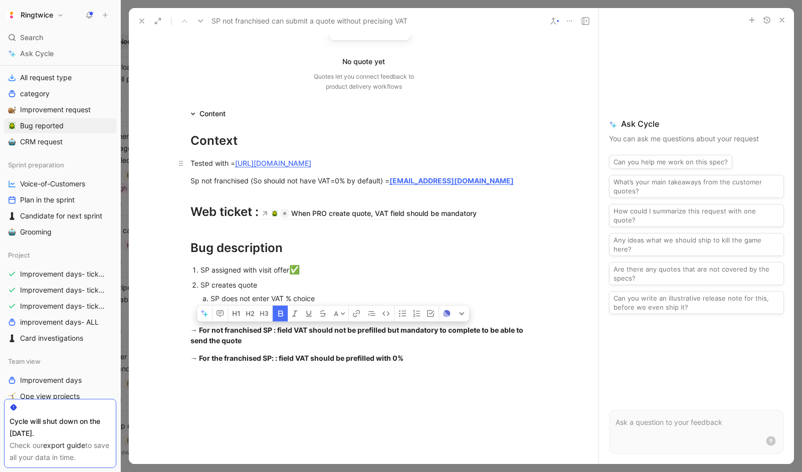
click at [408, 46] on icon at bounding box center [363, 23] width 111 height 55
click at [414, 362] on p "→ For the franchised SP: : field VAT should be prefilled with 0%" at bounding box center [363, 358] width 385 height 17
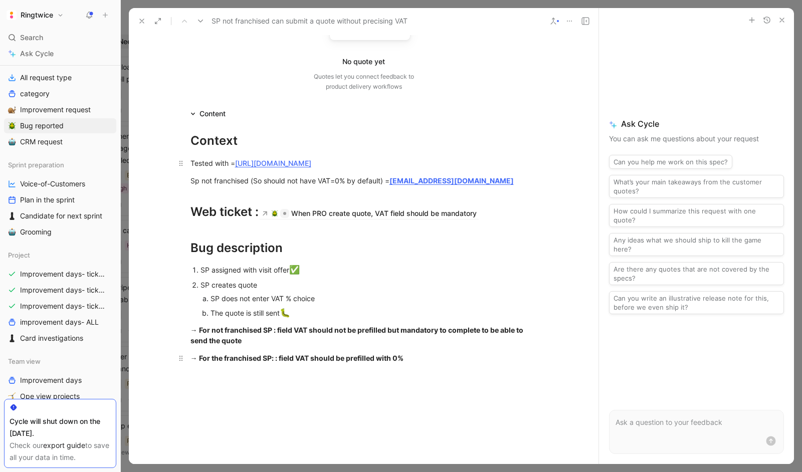
click at [412, 363] on div "→ For the franchised SP: : field VAT should be prefilled with 0%" at bounding box center [363, 358] width 347 height 11
click at [312, 319] on div "The quote is still sent 🐛" at bounding box center [364, 313] width 308 height 13
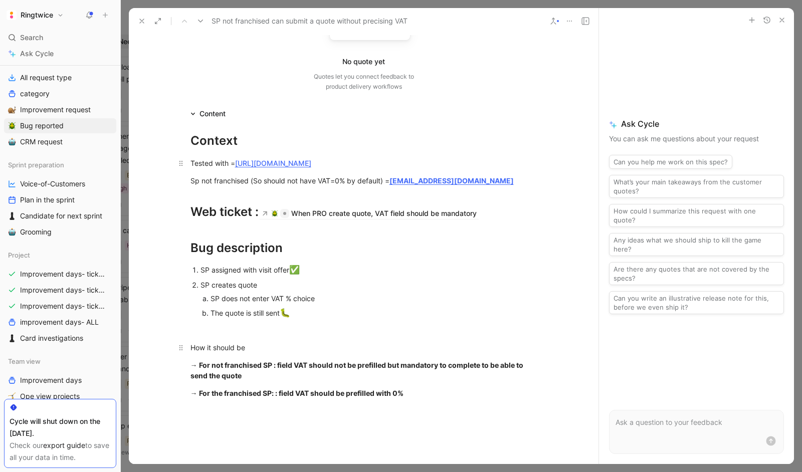
click at [232, 353] on div "How it should be" at bounding box center [363, 347] width 347 height 11
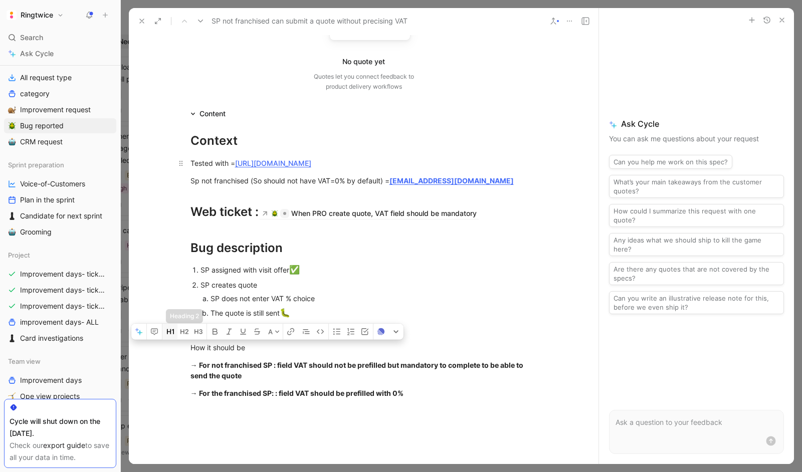
click at [174, 336] on icon "button" at bounding box center [170, 332] width 8 height 8
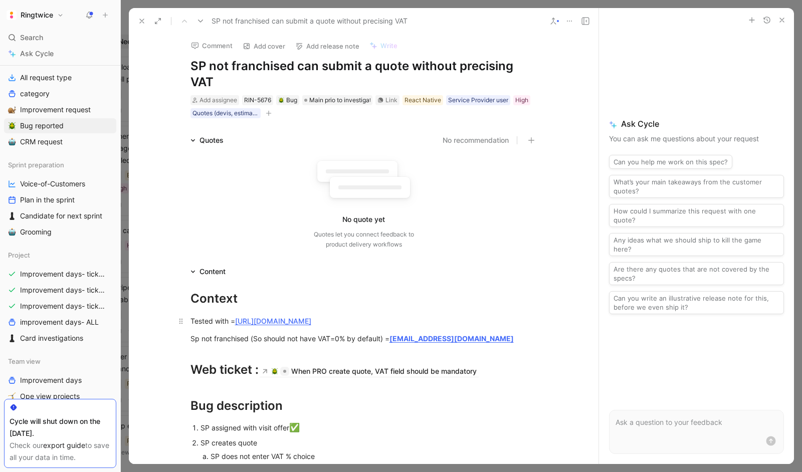
scroll to position [0, 0]
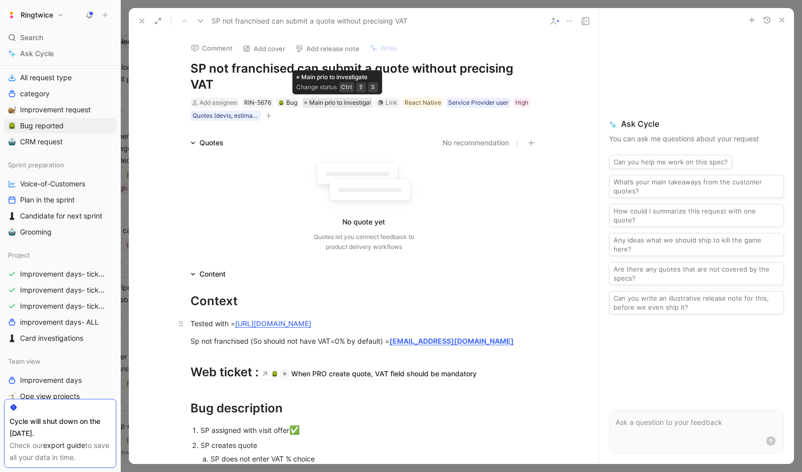
click at [353, 105] on span "Main prio to investigate" at bounding box center [342, 103] width 66 height 10
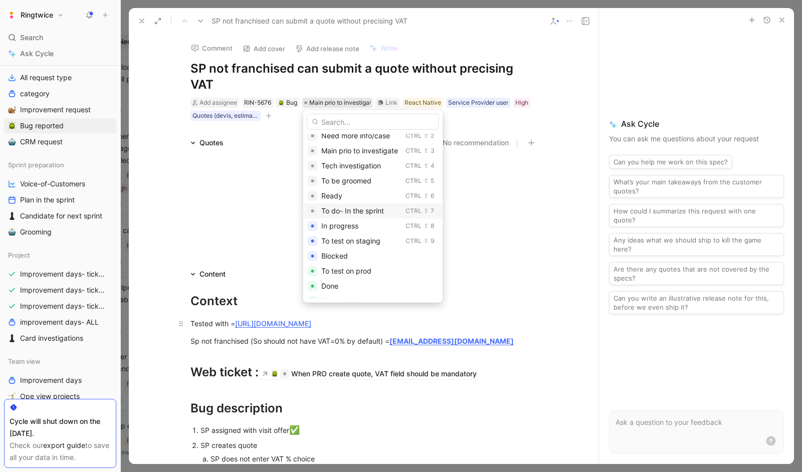
scroll to position [23, 0]
click at [344, 190] on div "Ready" at bounding box center [361, 194] width 80 height 12
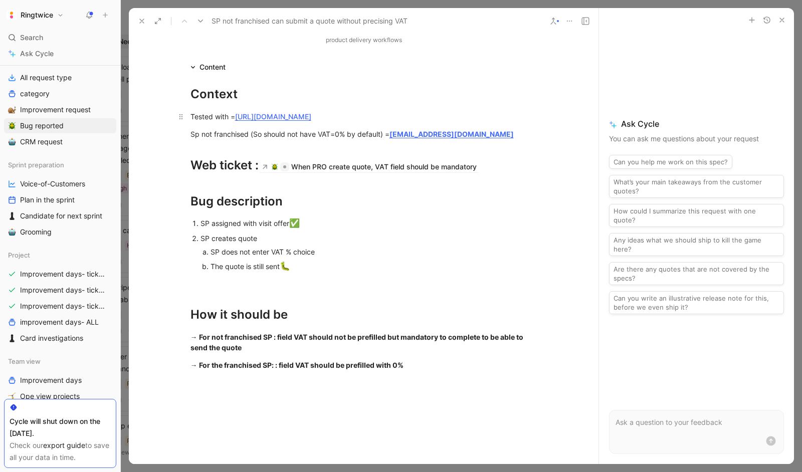
scroll to position [173, 0]
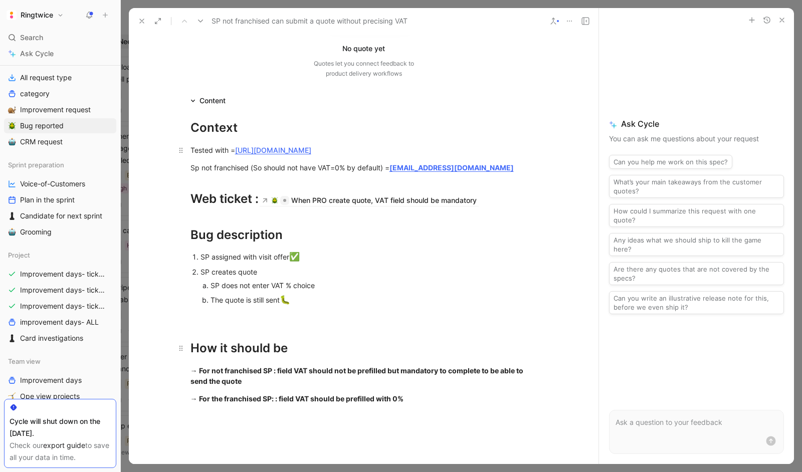
drag, startPoint x: 422, startPoint y: 411, endPoint x: 281, endPoint y: 367, distance: 148.5
click at [281, 367] on div "Context Tested with = https://staging.ringtwice.be/fr/tasks/1373396-installatio…" at bounding box center [363, 287] width 469 height 361
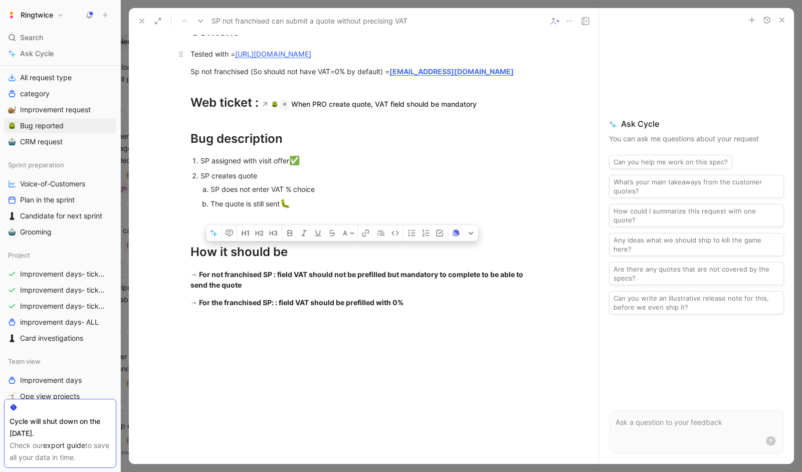
scroll to position [425, 0]
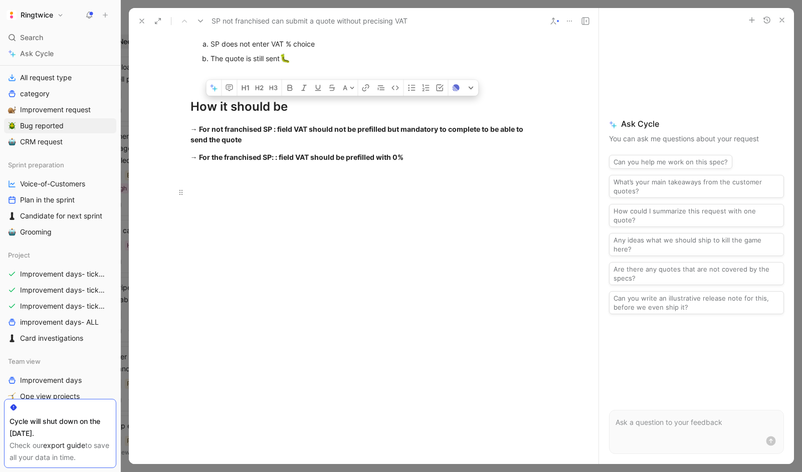
click at [311, 197] on div at bounding box center [363, 192] width 347 height 11
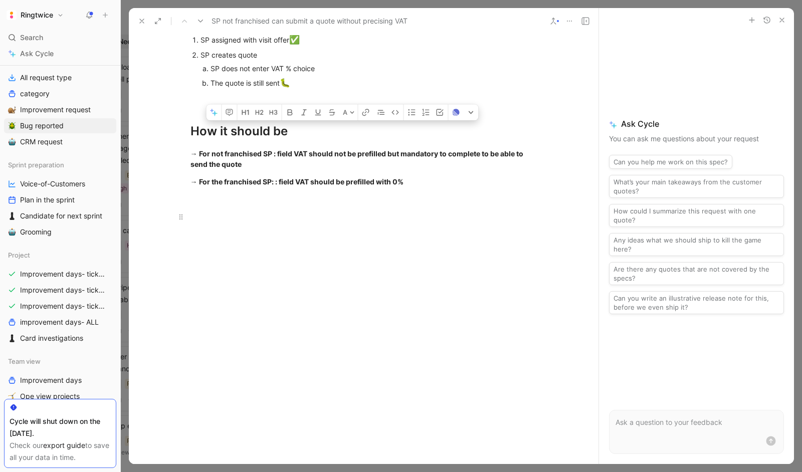
scroll to position [357, 0]
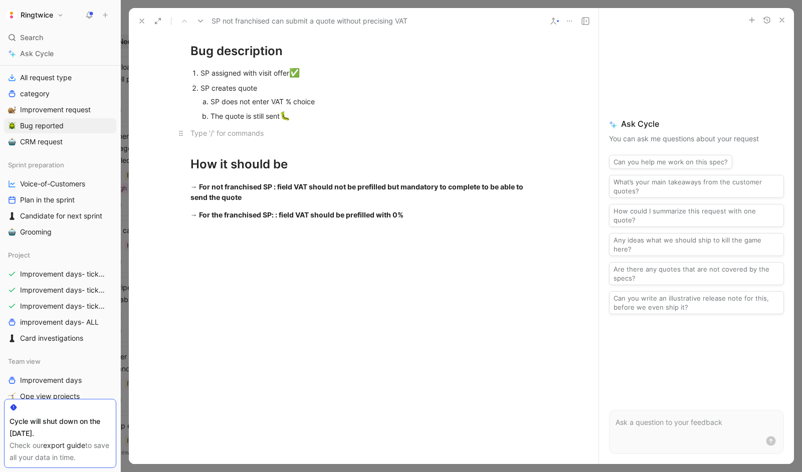
click at [317, 137] on p at bounding box center [363, 133] width 385 height 17
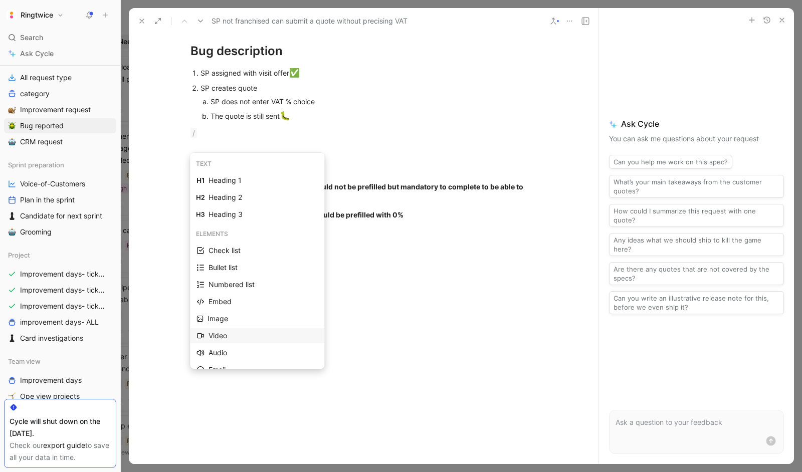
click at [223, 335] on div "Video" at bounding box center [262, 336] width 109 height 12
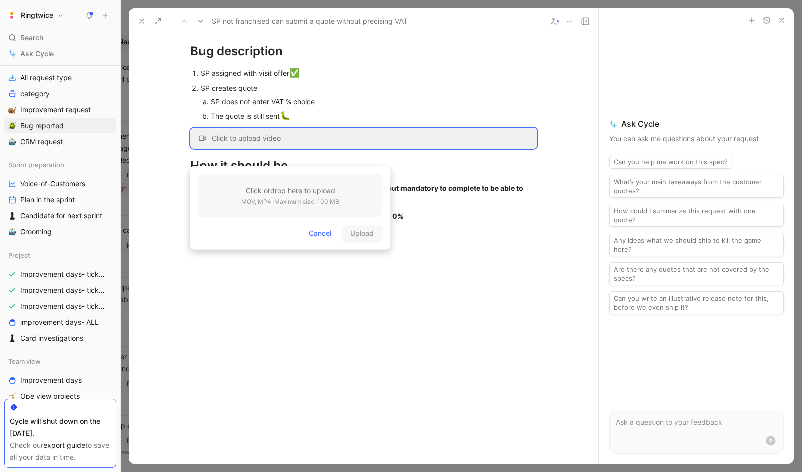
click at [247, 193] on h3 "Click or drop here to upload" at bounding box center [290, 191] width 98 height 12
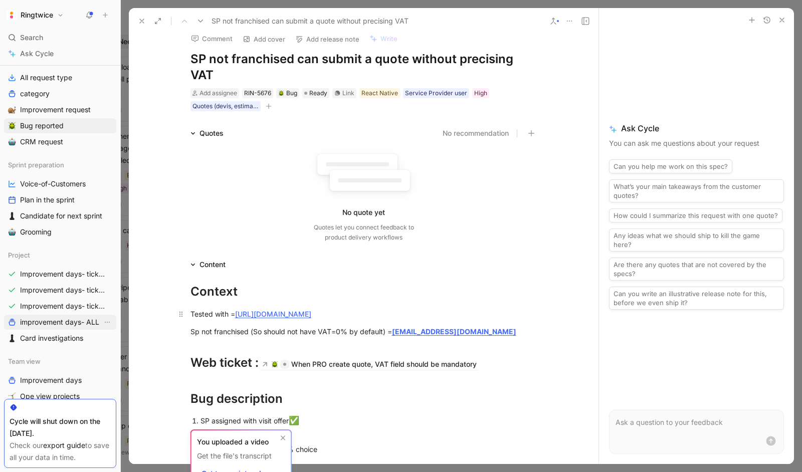
scroll to position [0, 0]
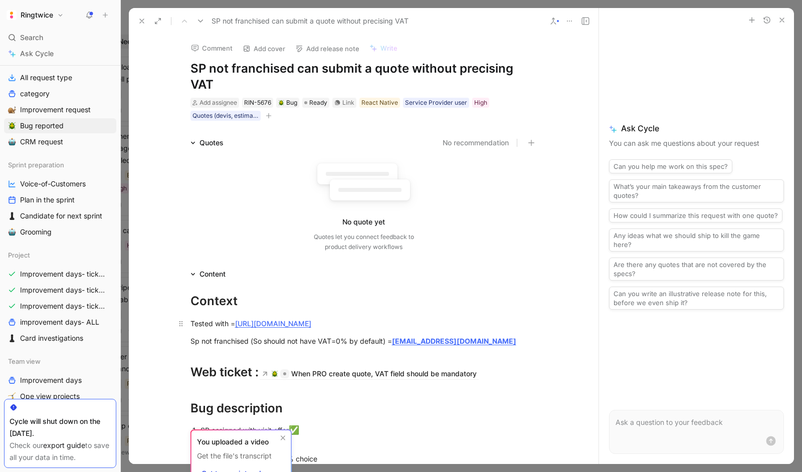
click at [136, 25] on body "Ringtwice Search ⌘ K Ask Cycle Workspace Home G then H Feedback G then F Reques…" at bounding box center [401, 236] width 802 height 472
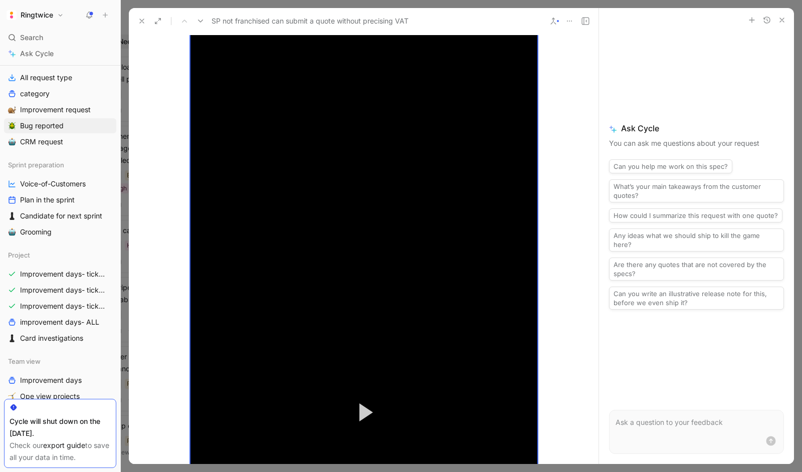
click at [136, 25] on button at bounding box center [142, 21] width 14 height 14
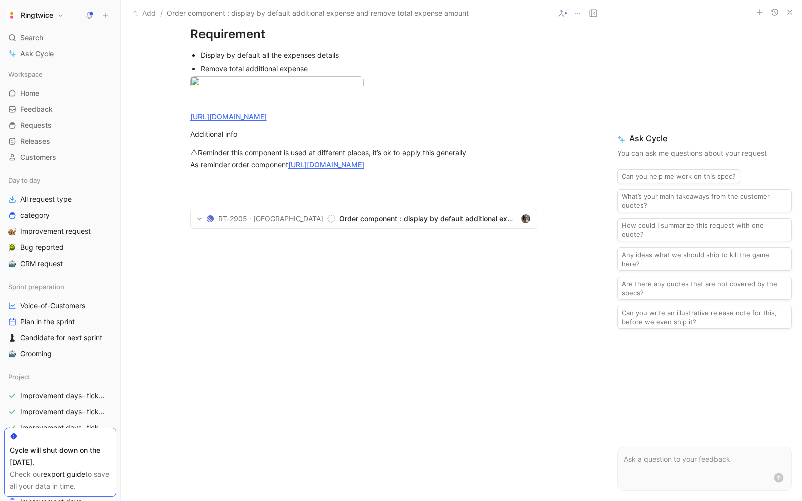
scroll to position [810, 0]
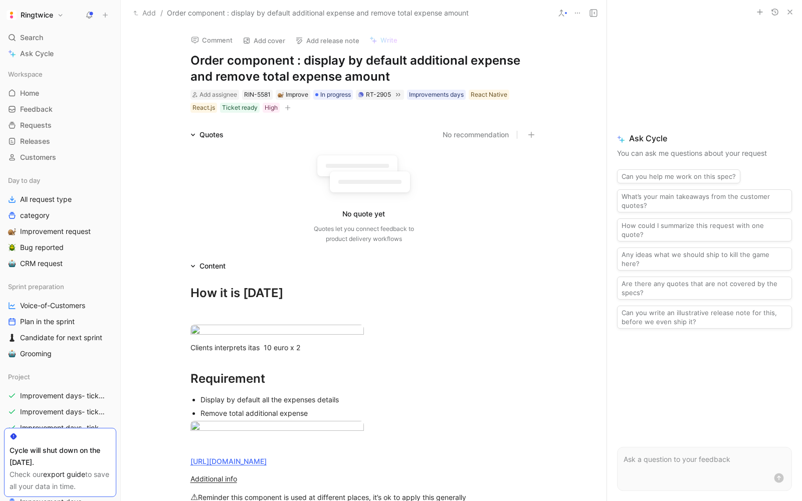
click at [575, 9] on icon at bounding box center [577, 13] width 8 height 8
click at [578, 14] on icon at bounding box center [577, 13] width 8 height 8
click at [578, 9] on icon at bounding box center [577, 13] width 8 height 8
click at [582, 13] on button at bounding box center [577, 13] width 14 height 14
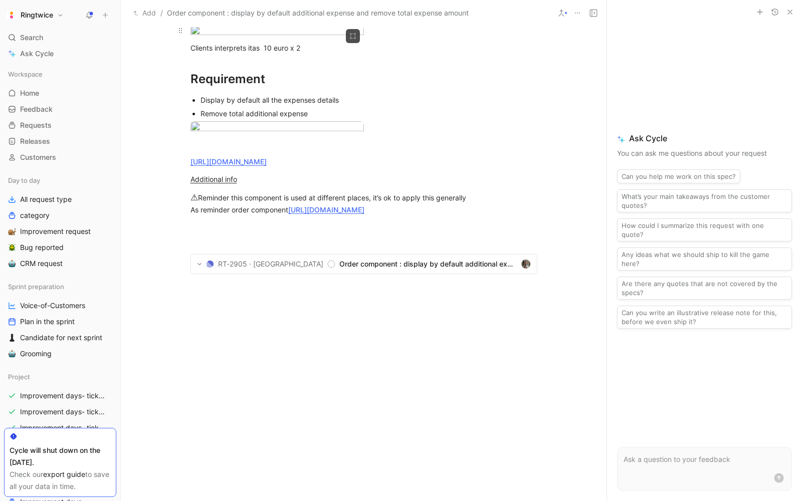
scroll to position [273, 0]
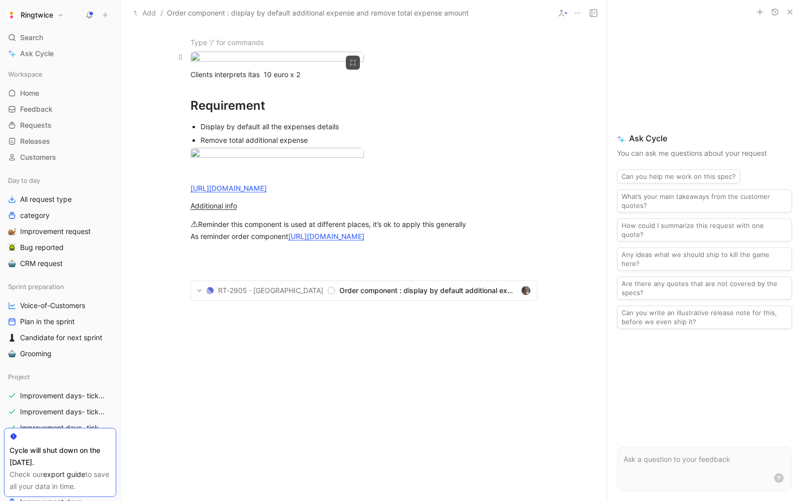
click at [356, 212] on body "Ringtwice Search ⌘ K Ask Cycle Workspace Home G then H Feedback G then F Reques…" at bounding box center [401, 250] width 802 height 501
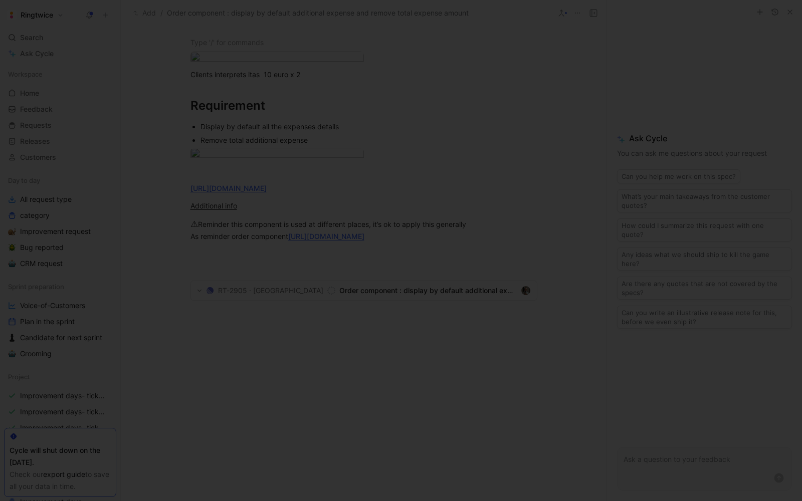
click at [157, 501] on div at bounding box center [401, 501] width 802 height 0
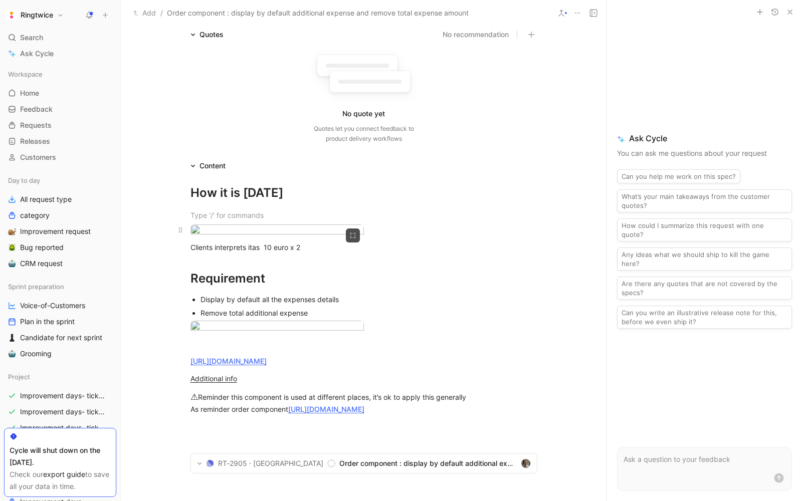
scroll to position [0, 0]
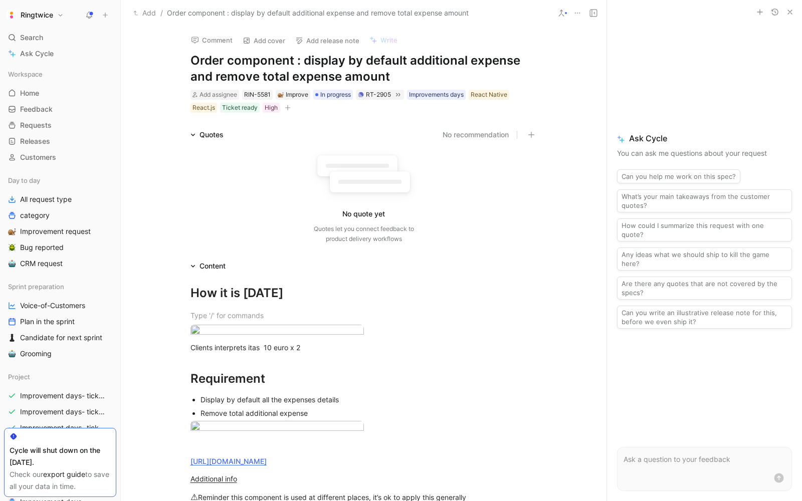
click at [250, 167] on div "No quote yet Quotes let you connect feedback to product delivery workflows" at bounding box center [363, 196] width 347 height 95
click at [267, 153] on div "No quote yet Quotes let you connect feedback to product delivery workflows" at bounding box center [363, 196] width 347 height 95
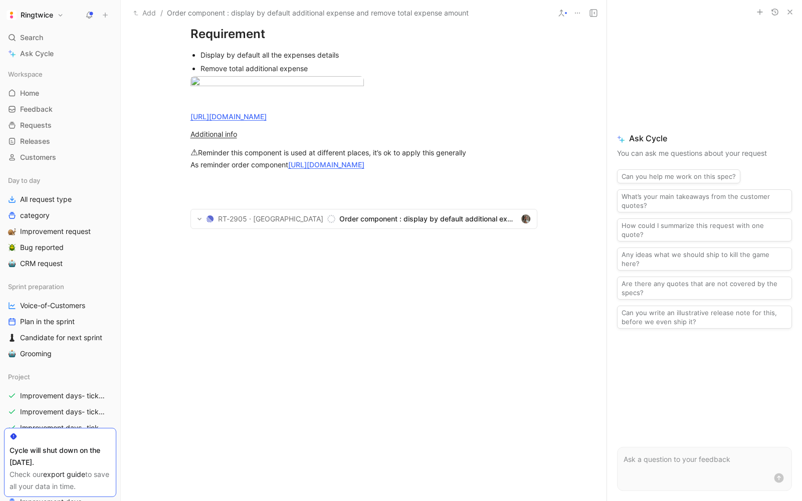
scroll to position [810, 0]
click at [238, 272] on div at bounding box center [364, 330] width 486 height 150
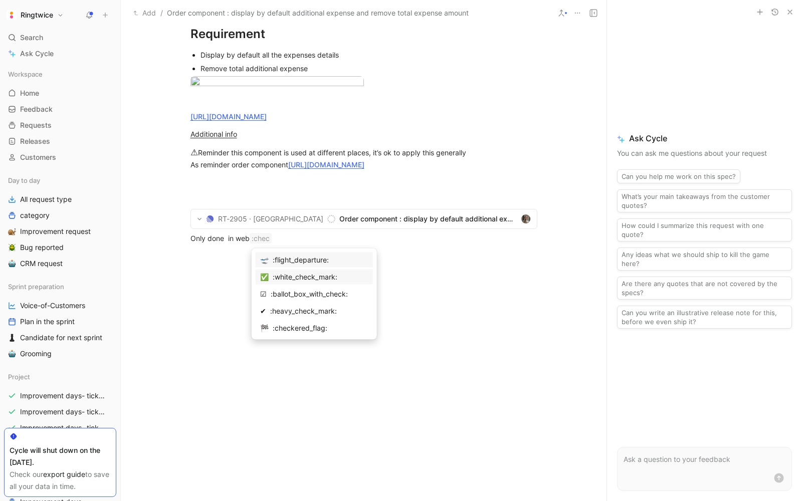
click at [283, 280] on div ":white_check_mark:" at bounding box center [321, 277] width 96 height 12
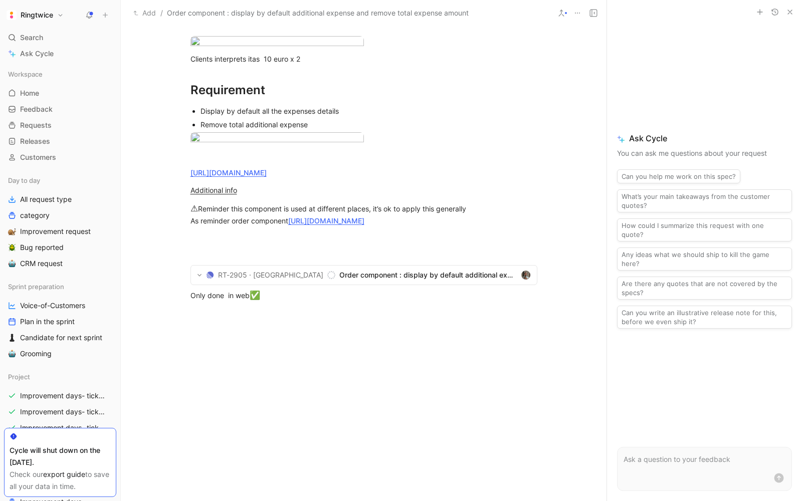
scroll to position [0, 0]
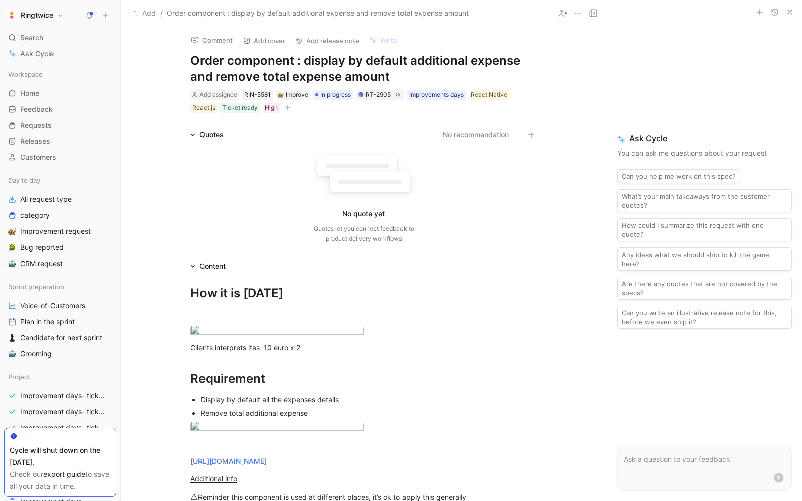
click at [225, 58] on h1 "Order component : display by default additional expense and remove total expens…" at bounding box center [363, 69] width 347 height 32
copy h1 "Order component : display by default additional expense and remove total expens…"
click at [272, 64] on h1 "Order component : display by default additional expense and remove total expens…" at bounding box center [363, 69] width 347 height 32
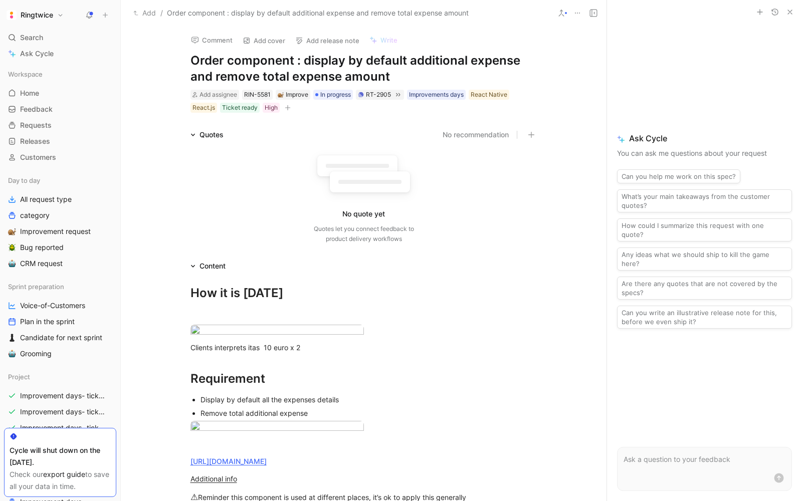
click at [272, 64] on h1 "Order component : display by default additional expense and remove total expens…" at bounding box center [363, 69] width 347 height 32
copy h1 "Order component : display by default additional expense and remove total expens…"
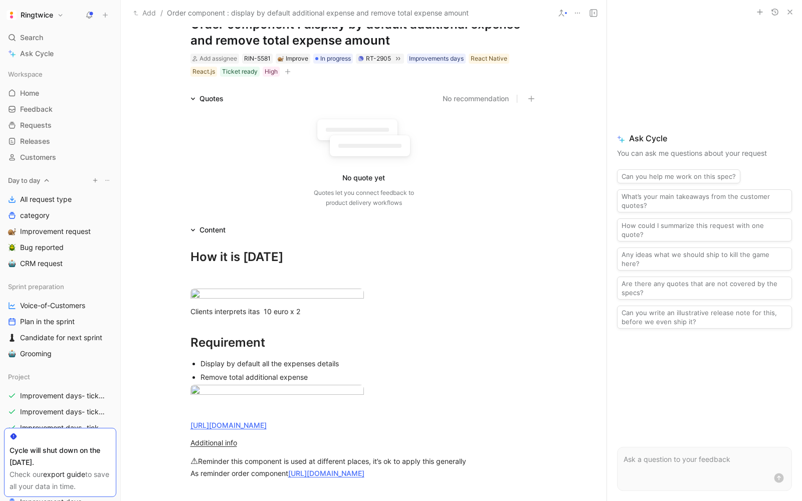
scroll to position [68, 0]
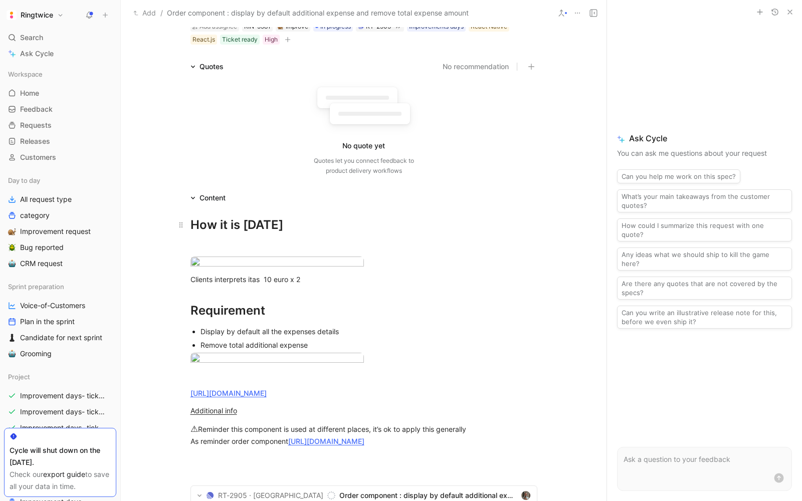
click at [190, 222] on div "How it is [DATE]" at bounding box center [363, 225] width 347 height 18
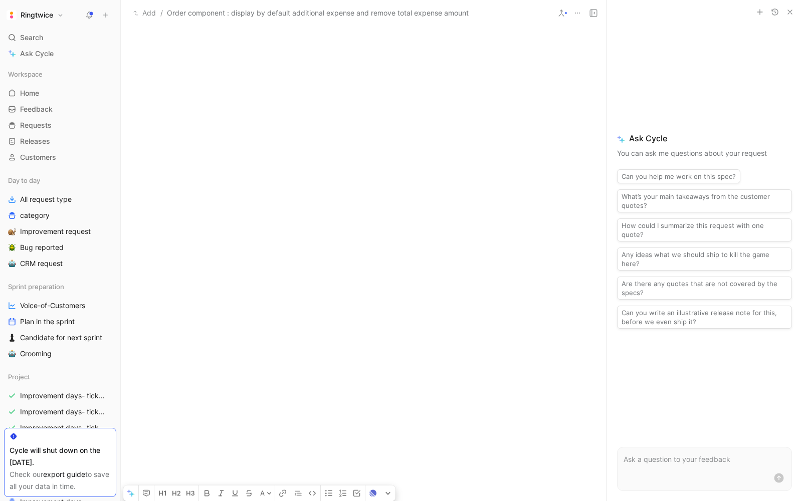
scroll to position [812, 0]
drag, startPoint x: 190, startPoint y: 222, endPoint x: 308, endPoint y: 401, distance: 214.8
copy div "How it is [DATE] Clients interprets itas 10 euro x 2 Requirement Display by def…"
click at [283, 178] on div at bounding box center [364, 103] width 486 height 150
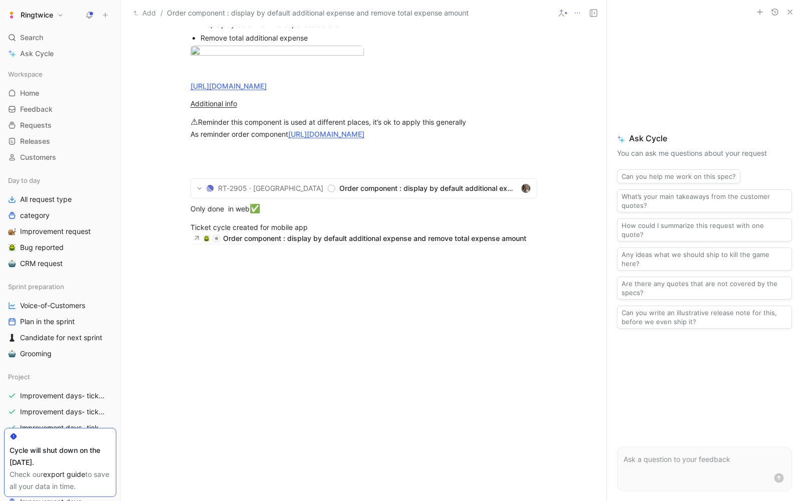
click at [351, 360] on div at bounding box center [364, 330] width 486 height 150
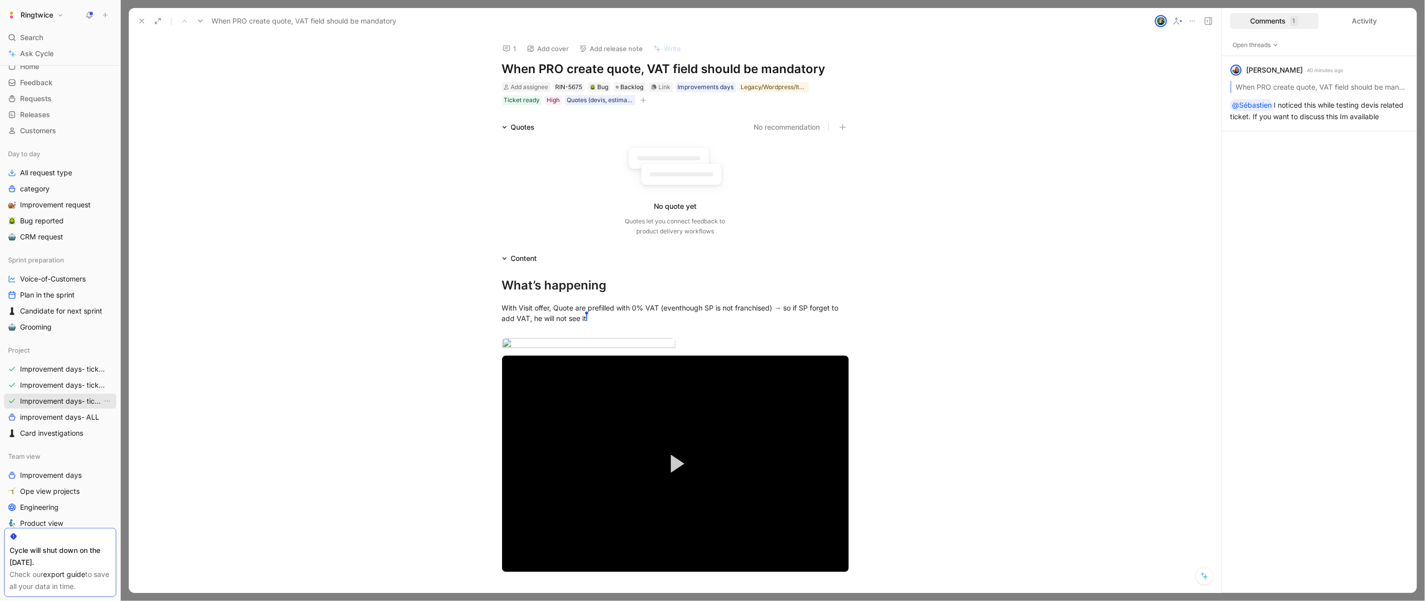
scroll to position [29, 0]
click at [61, 398] on span "Improvement days- tickets ready-legacy" at bounding box center [61, 399] width 82 height 10
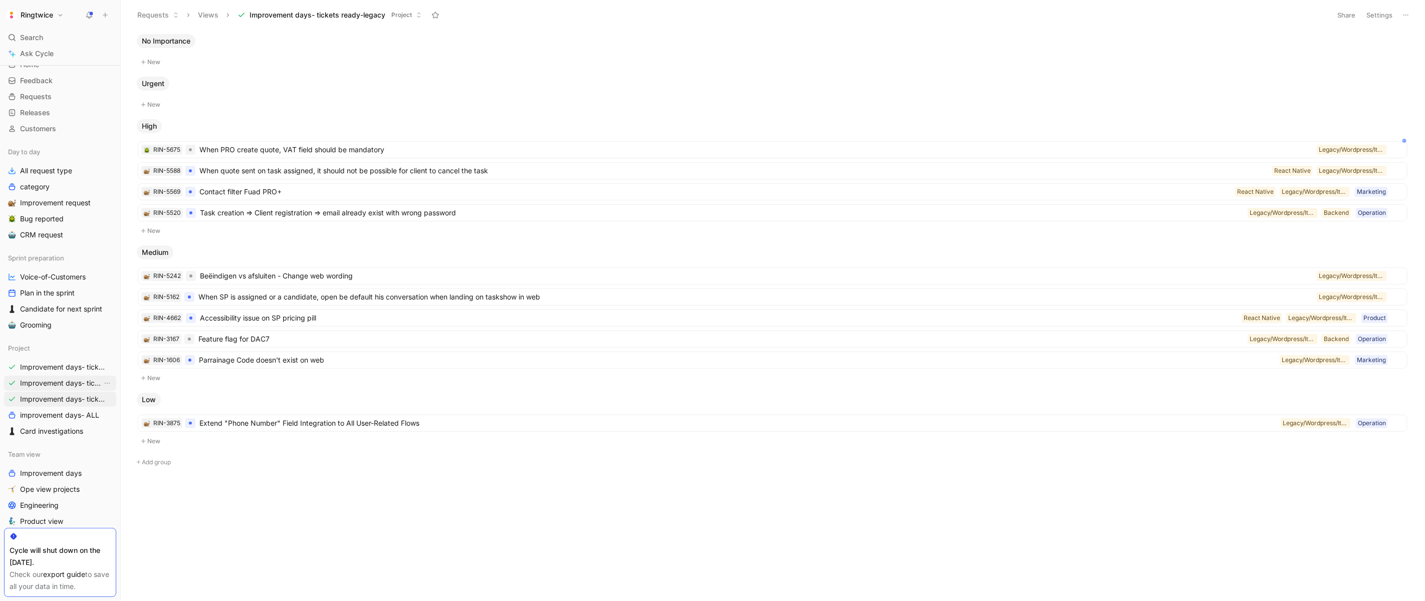
click at [49, 389] on link "Improvement days- tickets ready- backend" at bounding box center [60, 383] width 112 height 15
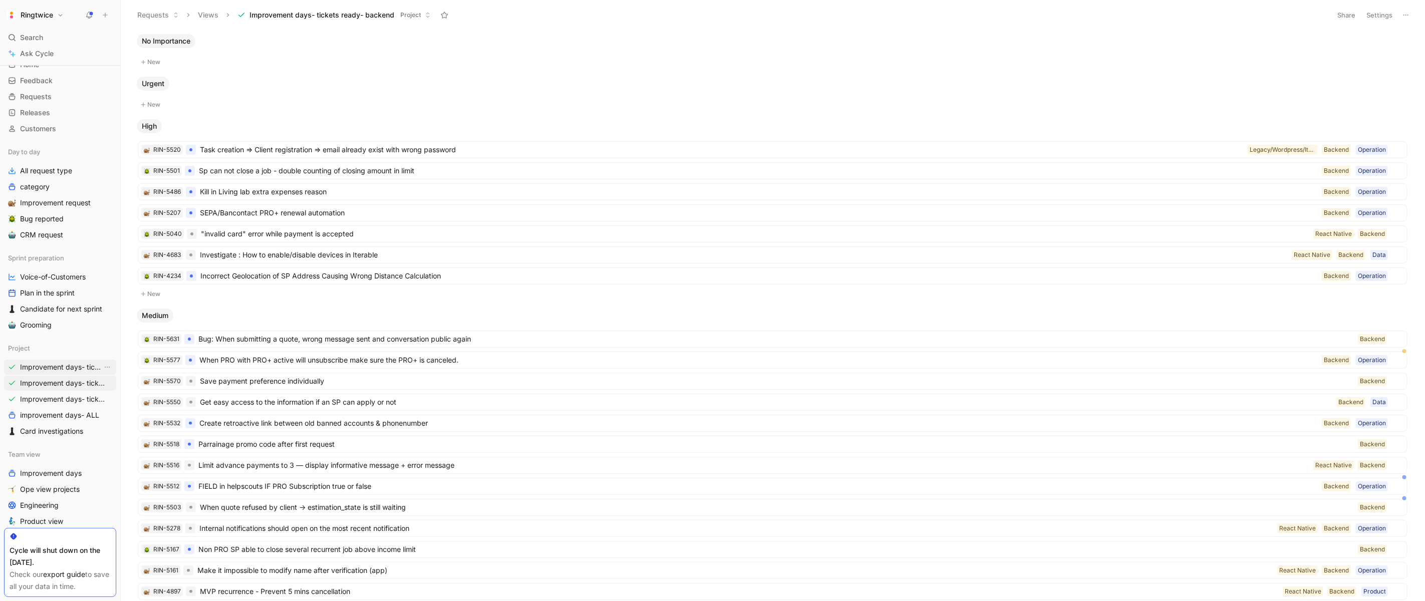
click at [71, 365] on span "Improvement days- tickets ready- React" at bounding box center [61, 367] width 82 height 10
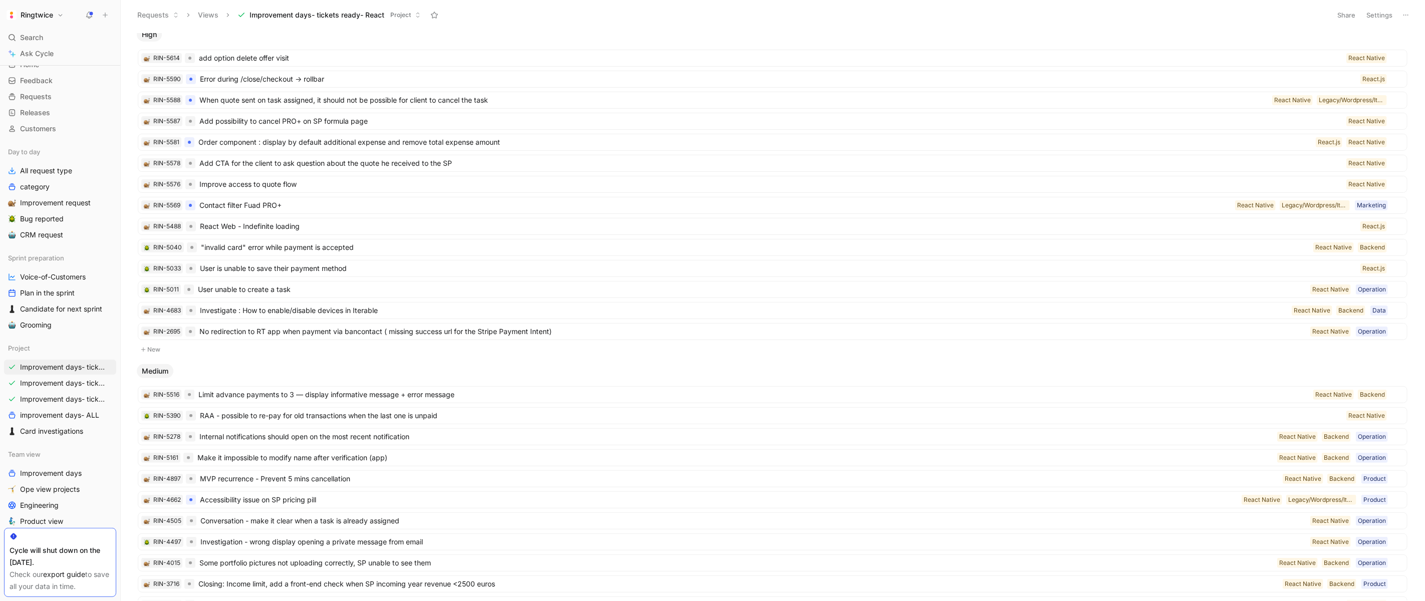
scroll to position [96, 0]
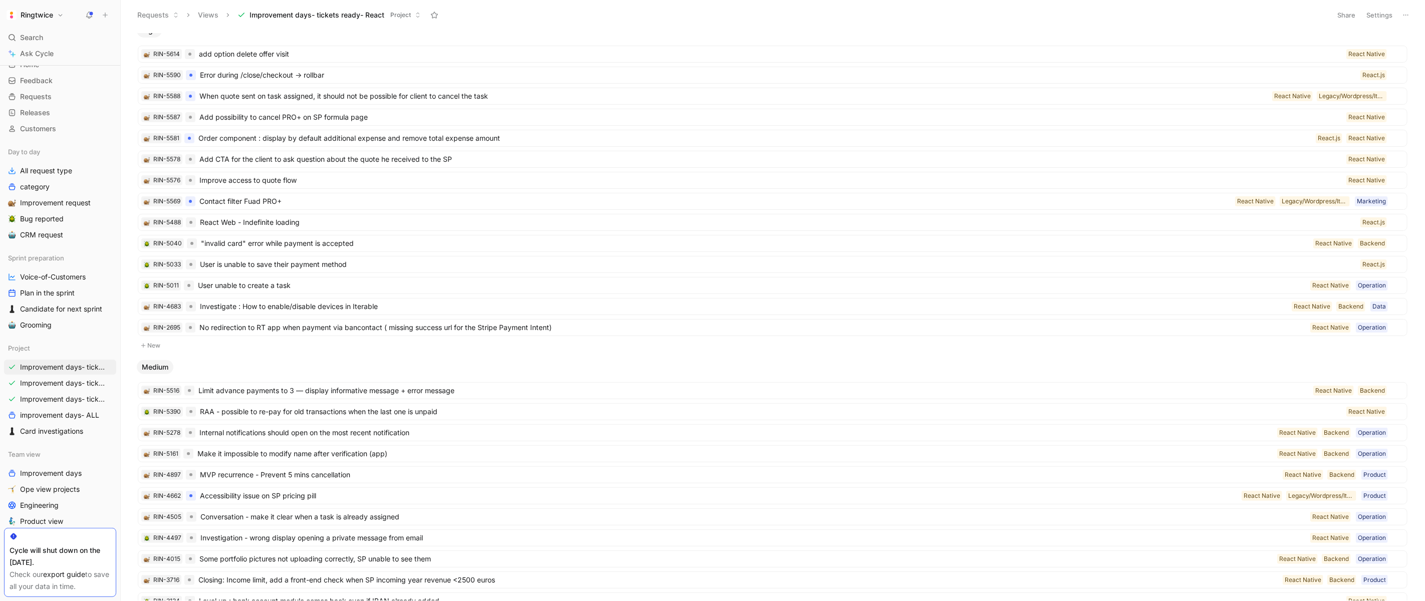
click at [150, 350] on button "New" at bounding box center [773, 346] width 1272 height 12
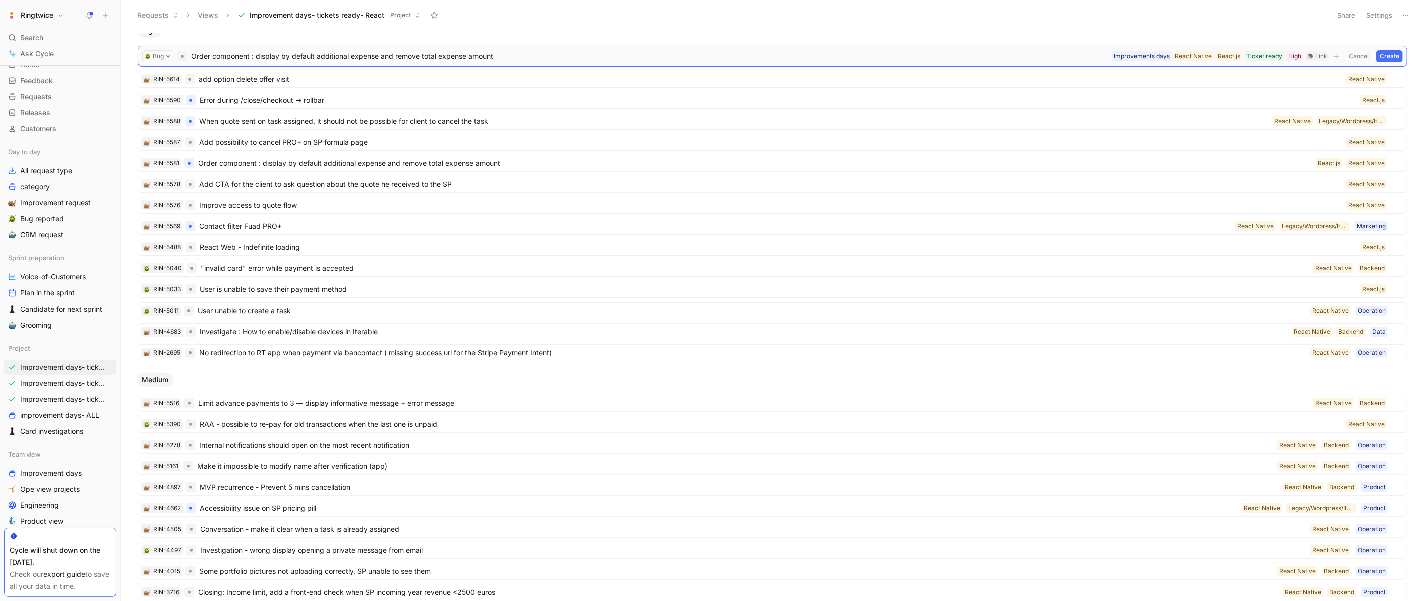
click at [1389, 54] on button "Create" at bounding box center [1389, 56] width 27 height 12
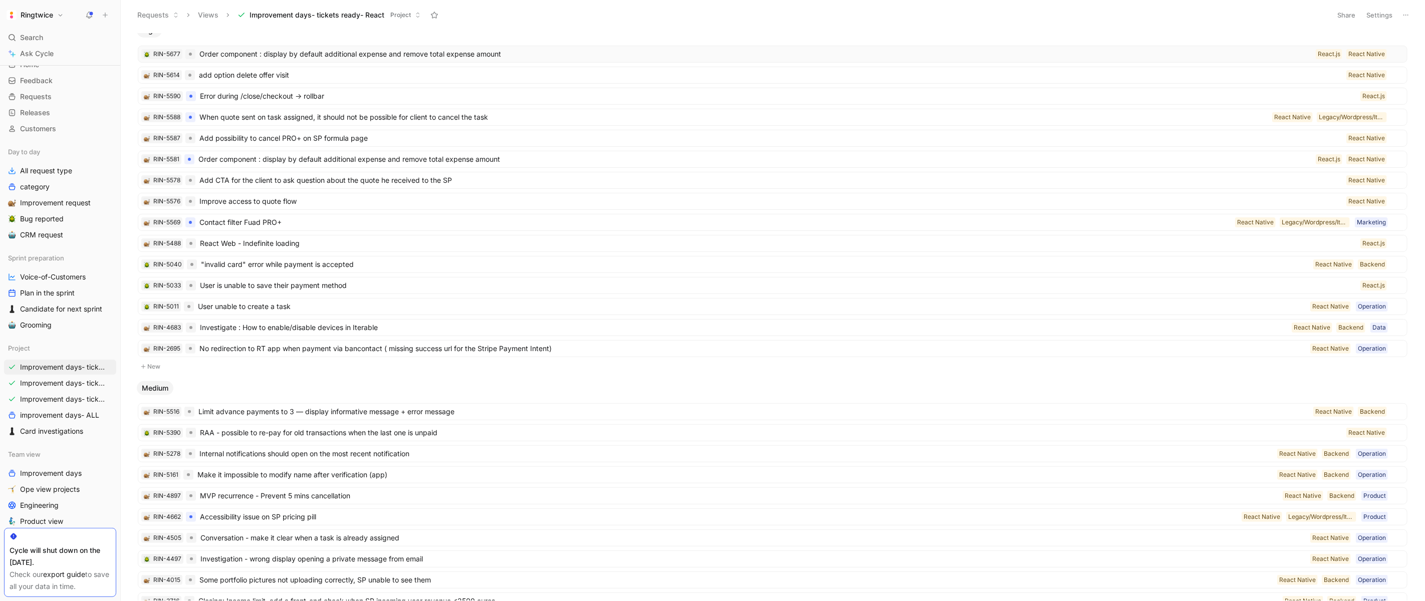
scroll to position [3, 0]
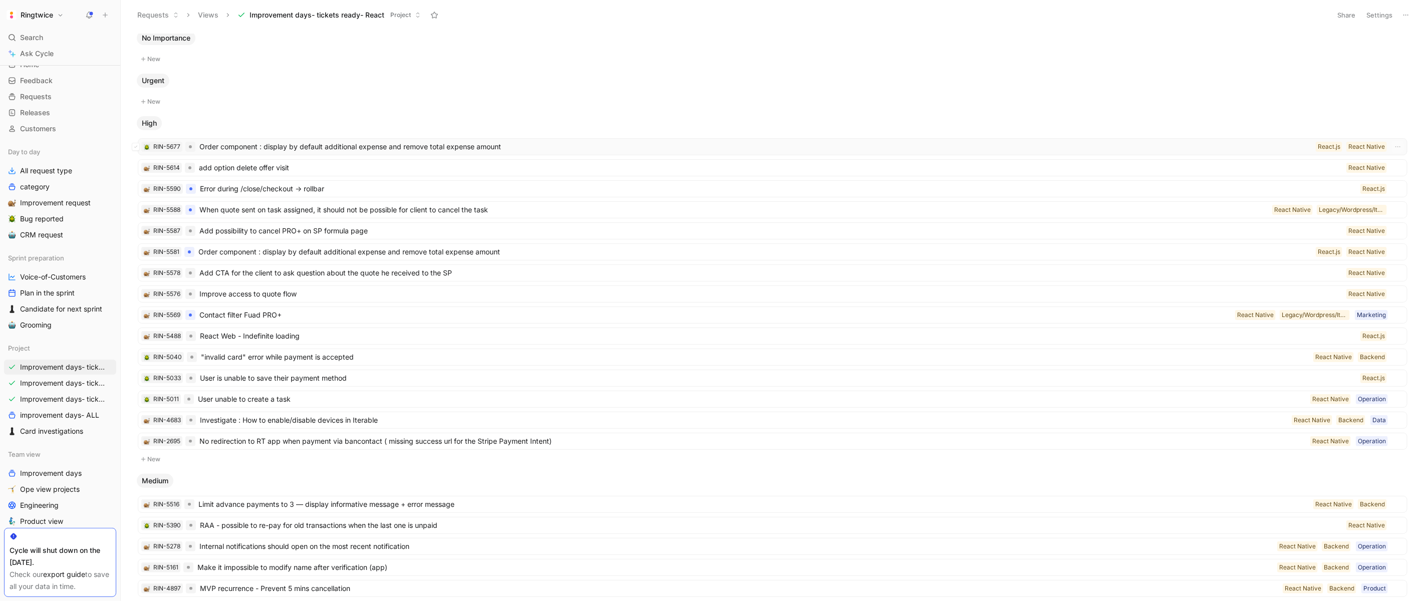
click at [268, 148] on span "Order component : display by default additional expense and remove total expens…" at bounding box center [755, 147] width 1112 height 12
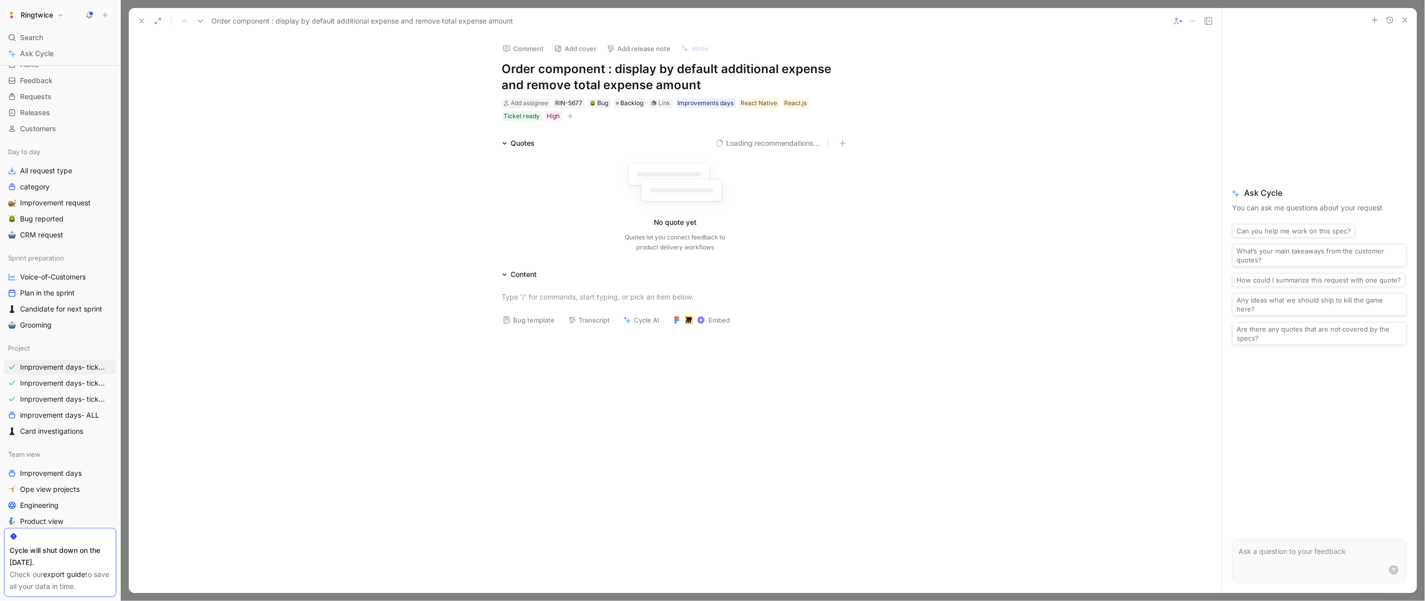
scroll to position [17, 0]
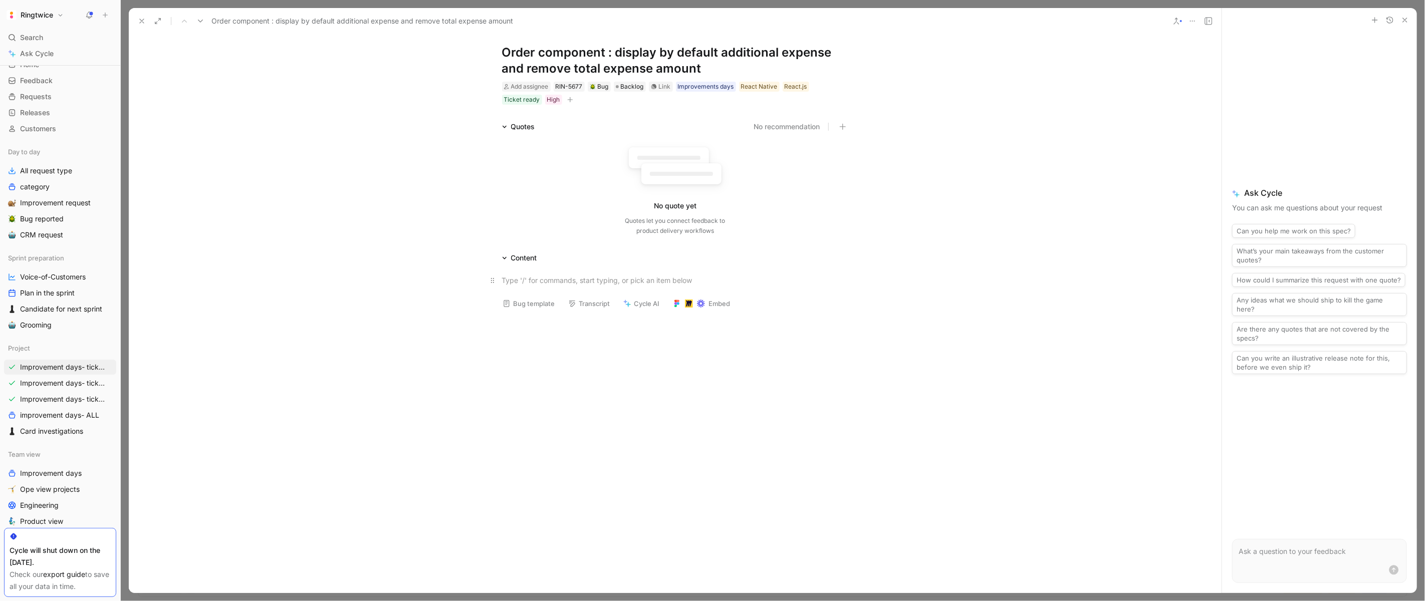
click at [530, 278] on div at bounding box center [675, 280] width 347 height 11
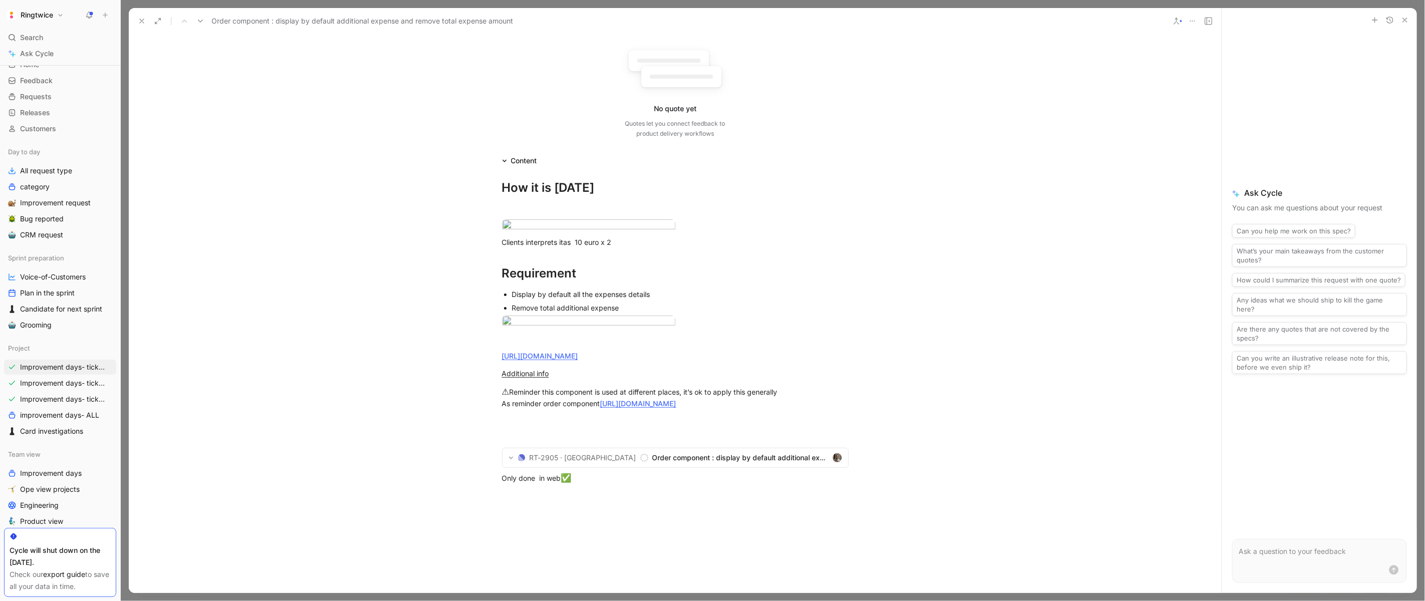
scroll to position [0, 0]
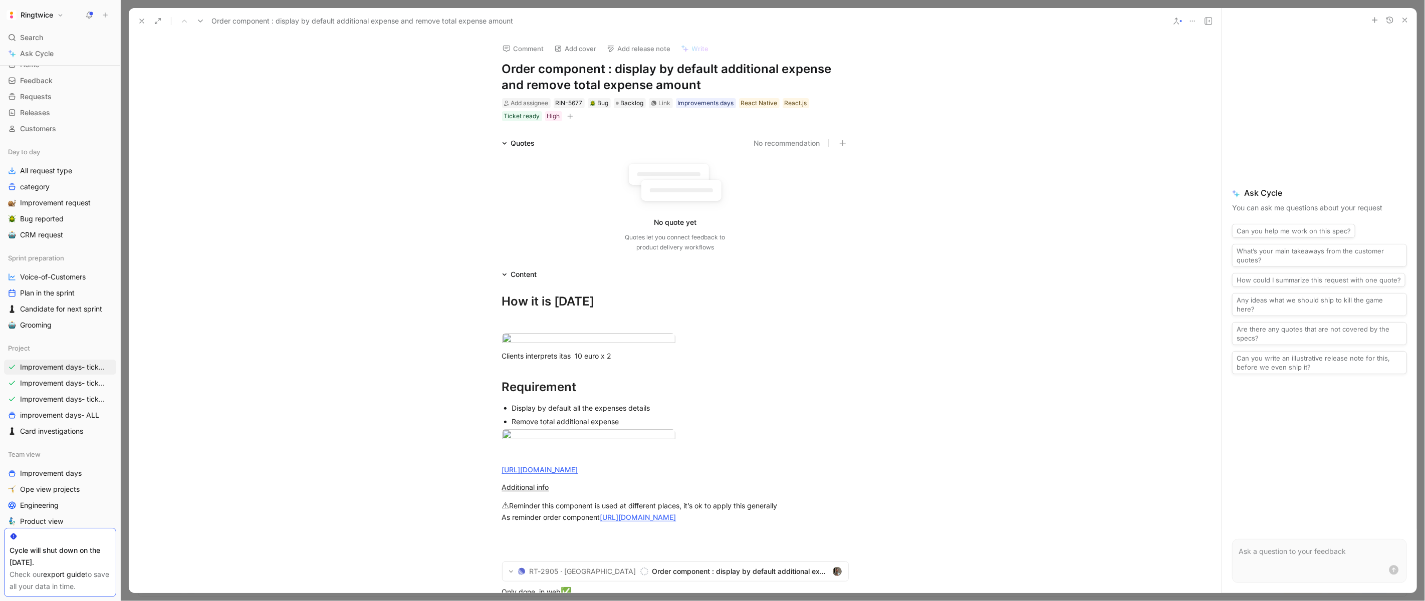
click at [568, 112] on button "button" at bounding box center [570, 116] width 10 height 10
click at [504, 189] on div "Feature" at bounding box center [512, 186] width 113 height 12
click at [573, 118] on button "button" at bounding box center [570, 116] width 10 height 10
click at [795, 103] on div "React.js" at bounding box center [796, 103] width 23 height 10
click at [840, 155] on div at bounding box center [843, 155] width 7 height 7
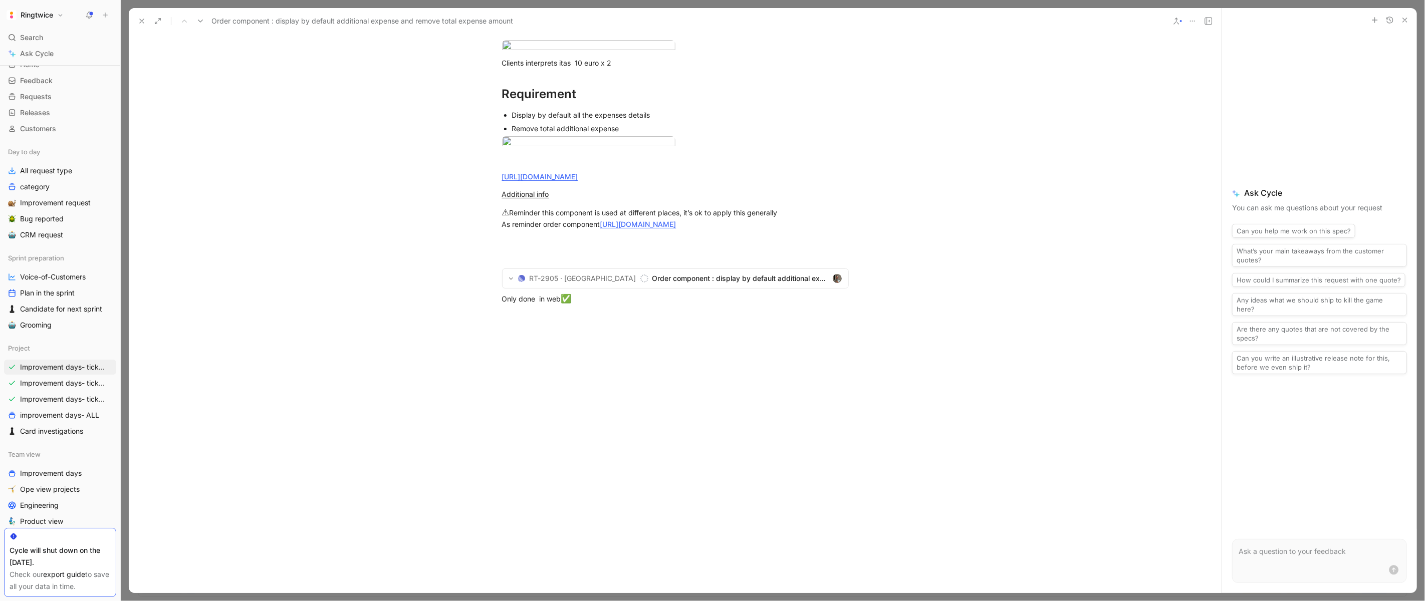
scroll to position [665, 0]
click at [535, 265] on div at bounding box center [675, 259] width 347 height 11
click at [491, 278] on icon at bounding box center [493, 274] width 8 height 8
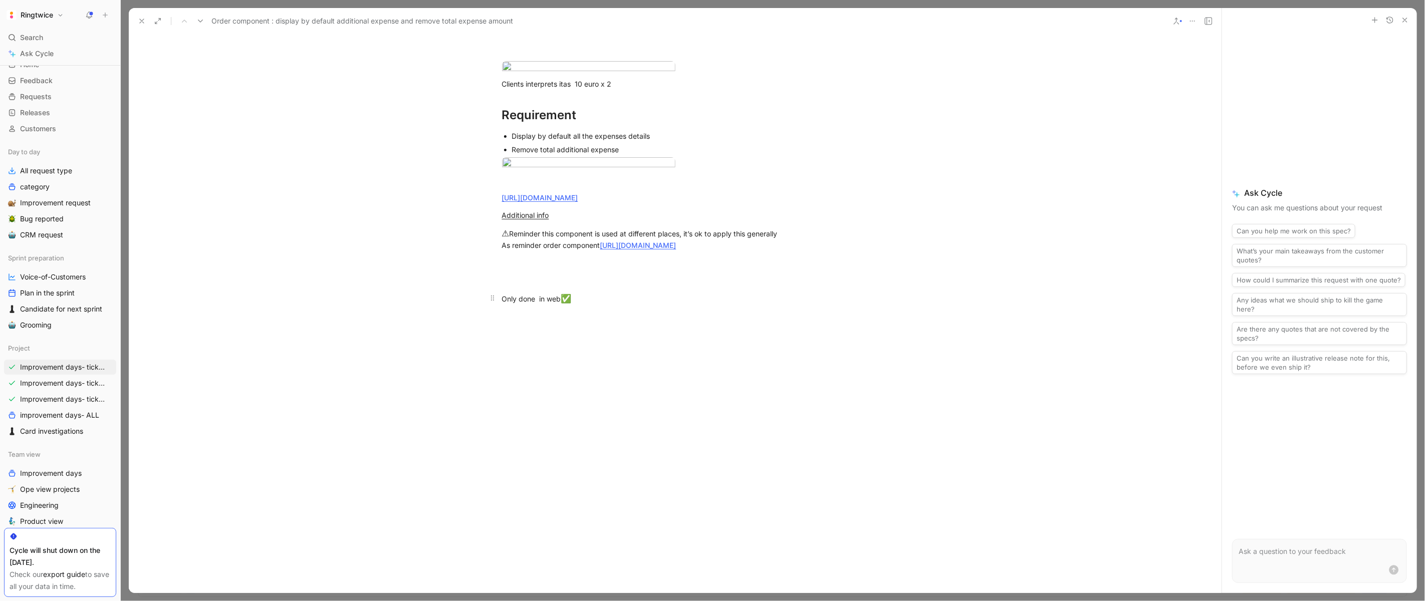
click at [637, 306] on div "Only done in web ✅" at bounding box center [675, 299] width 347 height 13
click at [533, 306] on div "Only done in web ✅" at bounding box center [675, 299] width 347 height 13
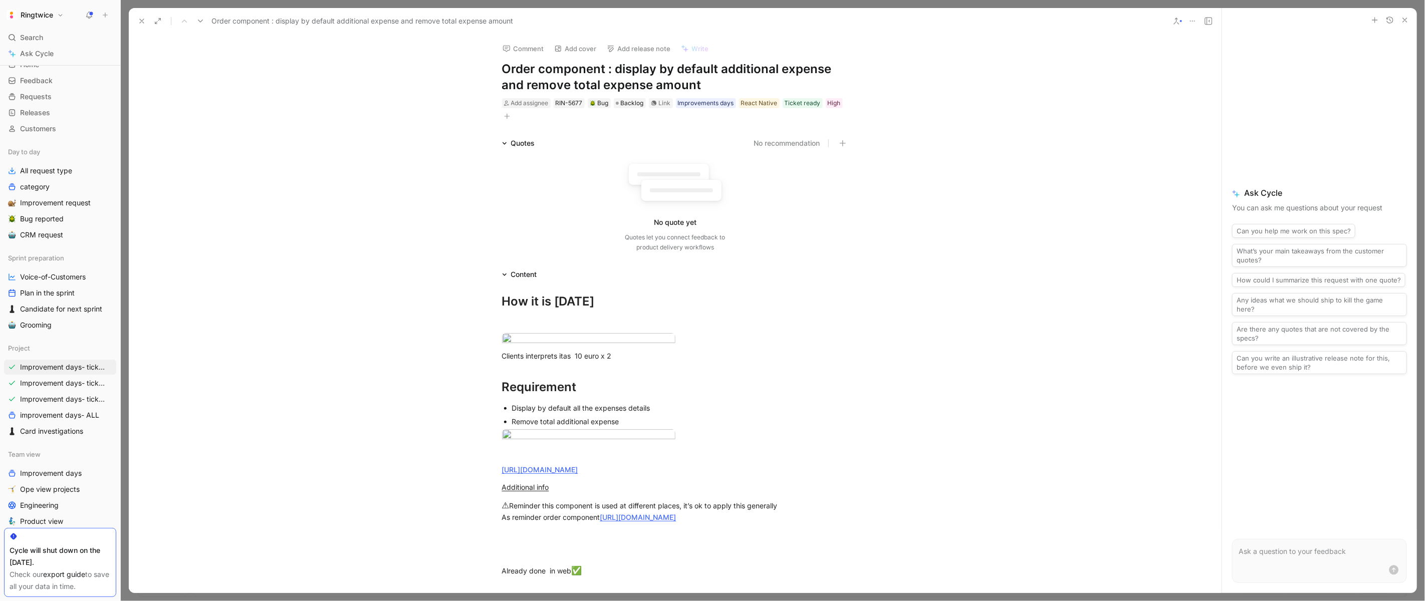
scroll to position [737, 0]
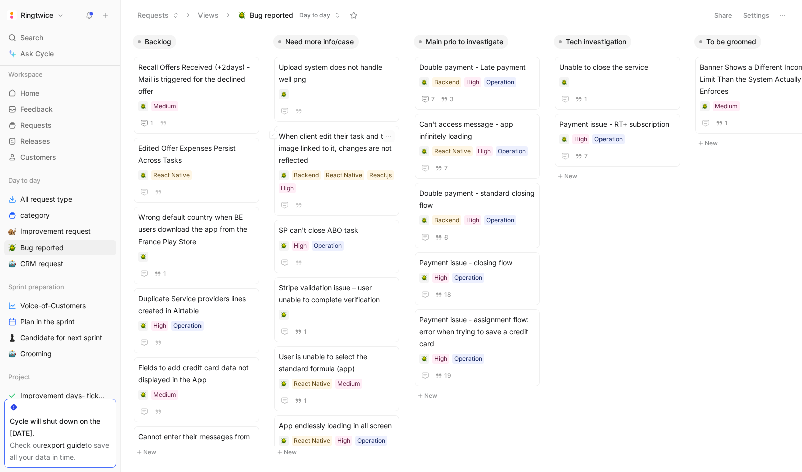
scroll to position [0, 167]
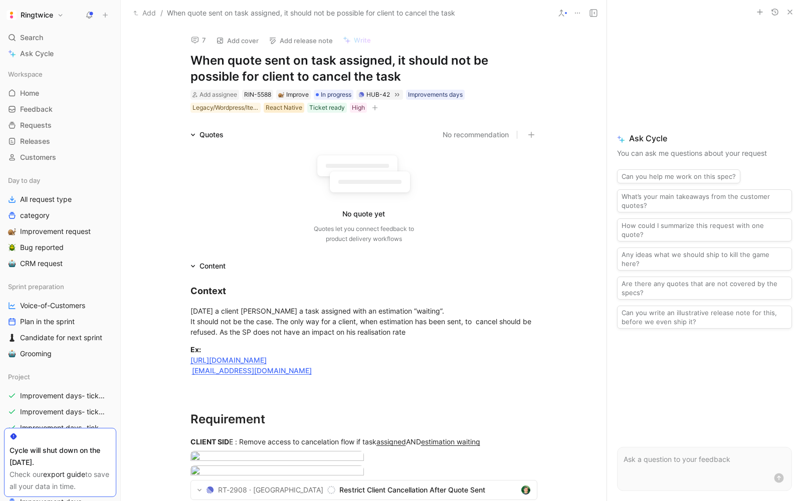
click at [281, 106] on div "React Native" at bounding box center [284, 108] width 37 height 10
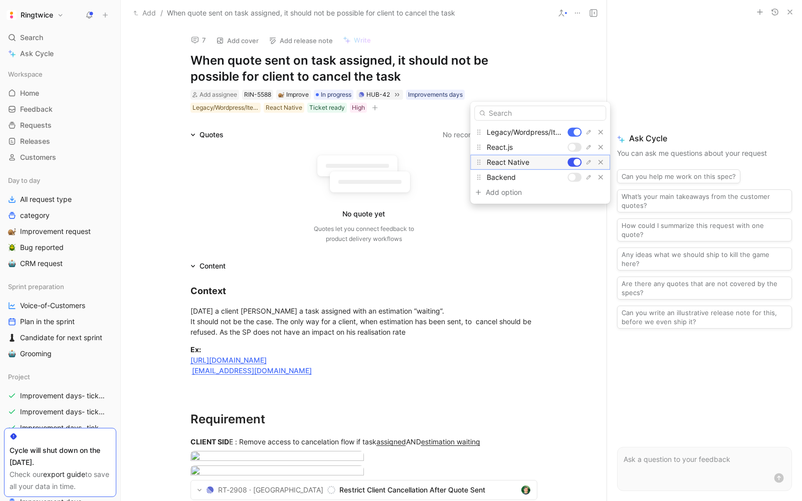
click at [573, 161] on div at bounding box center [576, 162] width 7 height 7
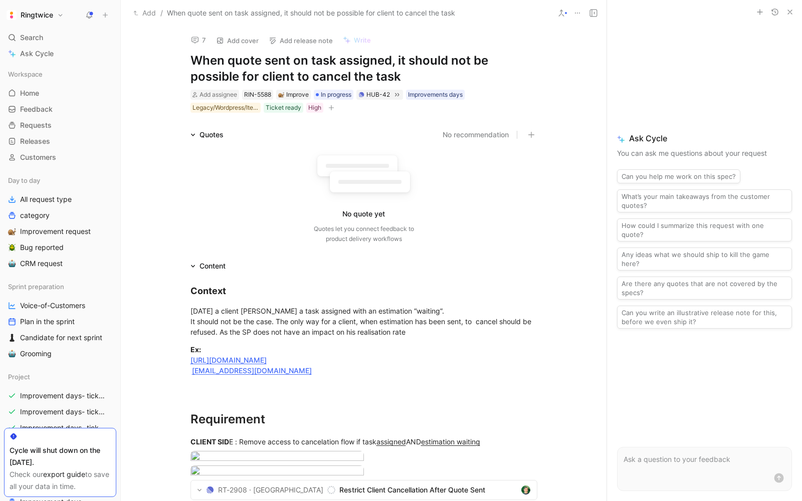
click at [294, 64] on h1 "When quote sent on task assigned, it should not be possible for client to cance…" at bounding box center [363, 69] width 347 height 32
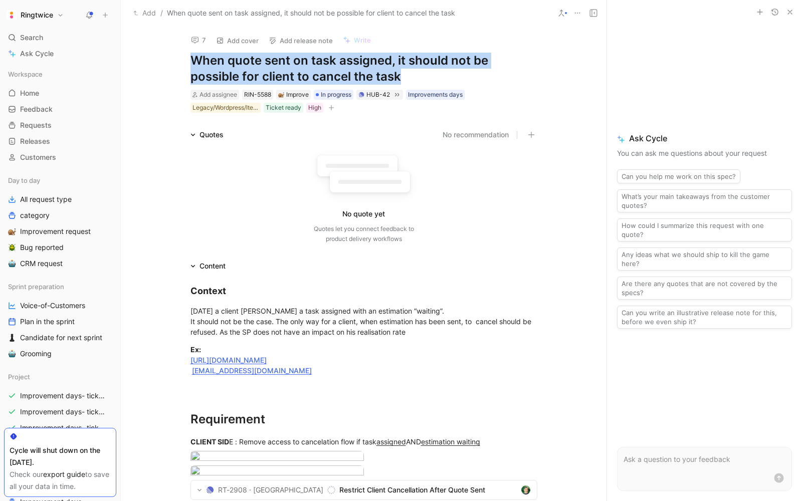
click at [294, 64] on h1 "When quote sent on task assigned, it should not be possible for client to cance…" at bounding box center [363, 69] width 347 height 32
copy h1 "When quote sent on task assigned, it should not be possible for client to cance…"
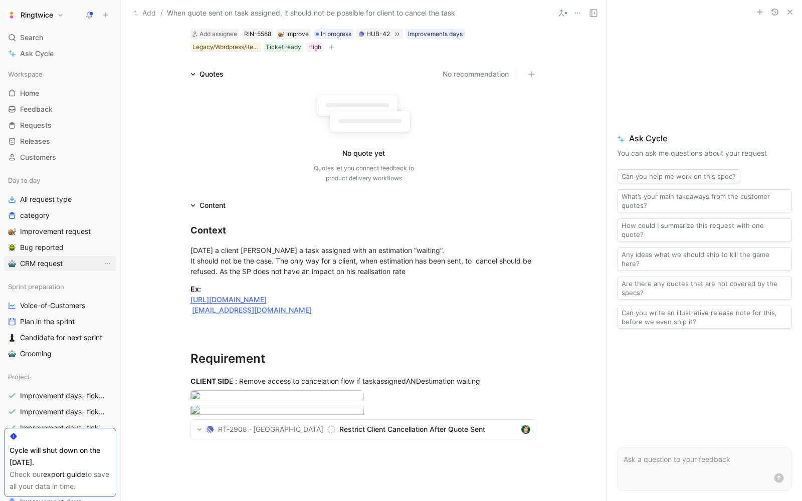
scroll to position [74, 0]
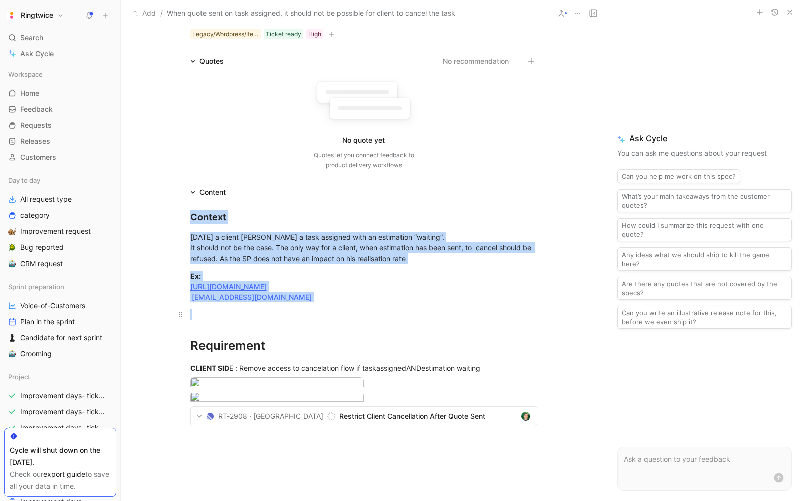
drag, startPoint x: 190, startPoint y: 214, endPoint x: 296, endPoint y: 311, distance: 143.2
click at [296, 311] on div "Context Today a client cancel cancel a task assigned with an estimation “waitin…" at bounding box center [364, 325] width 486 height 254
copy div "Context [DATE] a client [PERSON_NAME] a task assigned with an estimation “waiti…"
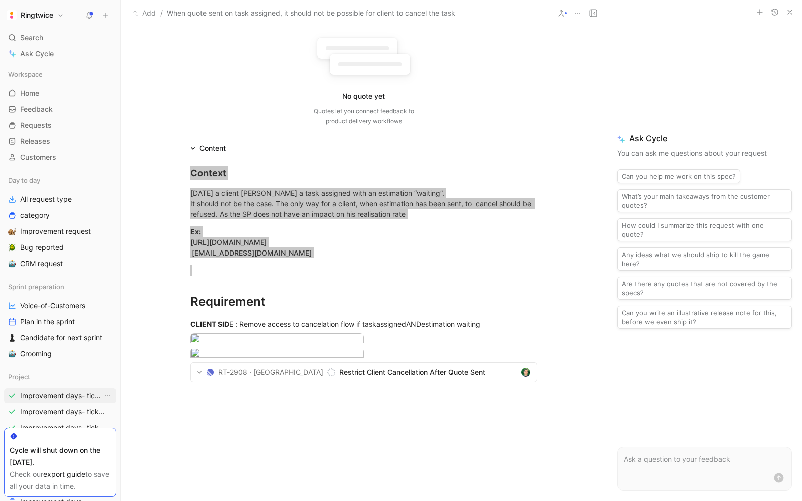
scroll to position [156, 0]
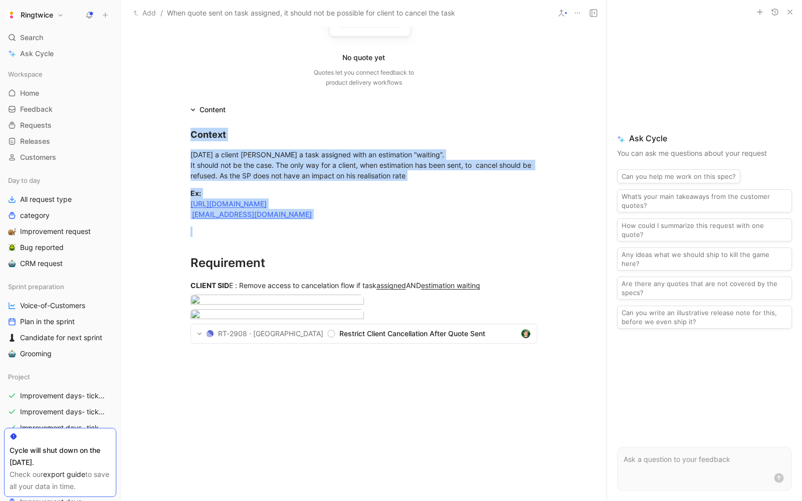
drag, startPoint x: 189, startPoint y: 261, endPoint x: 517, endPoint y: 294, distance: 329.9
click at [517, 294] on div "Context Today a client cancel cancel a task assigned with an estimation “waitin…" at bounding box center [364, 243] width 486 height 254
copy div "Requirement CLIENT SID E : Remove access to cancelation flow if task assigned A…"
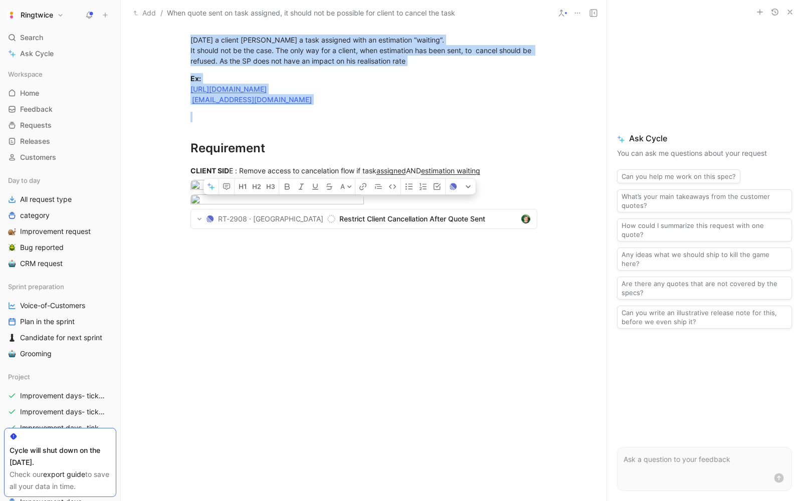
scroll to position [392, 0]
click at [402, 208] on div at bounding box center [363, 201] width 347 height 14
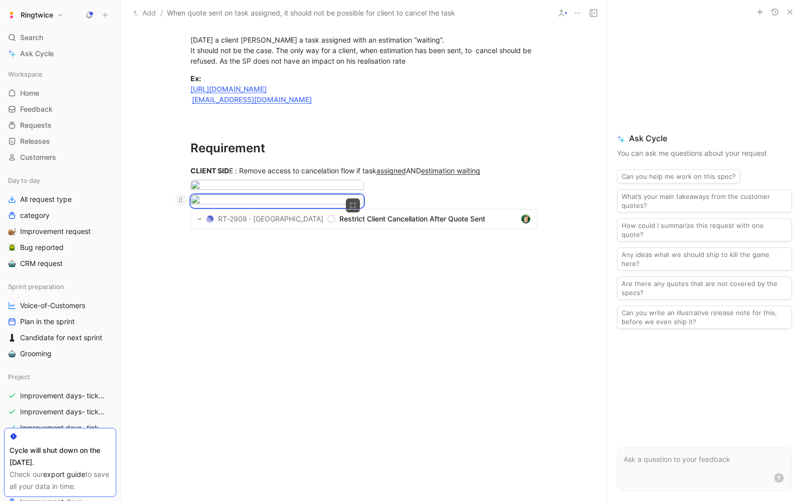
click at [181, 197] on use at bounding box center [180, 199] width 3 height 5
click at [177, 236] on span "Download" at bounding box center [171, 232] width 33 height 9
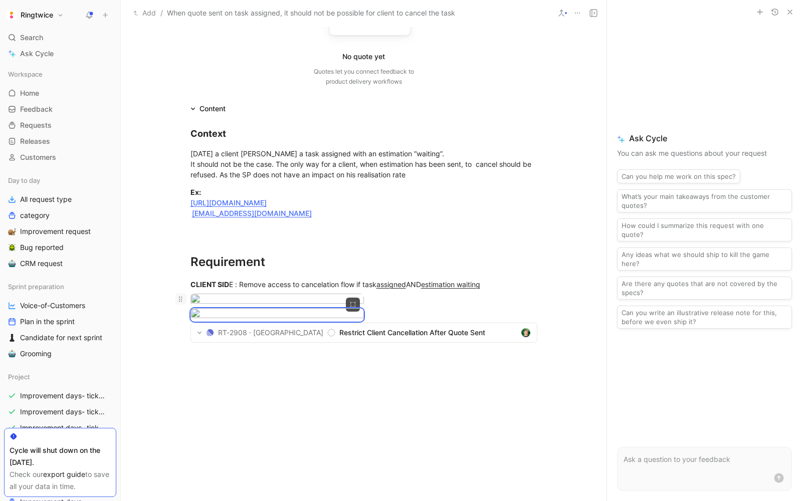
click at [184, 301] on icon at bounding box center [180, 299] width 8 height 8
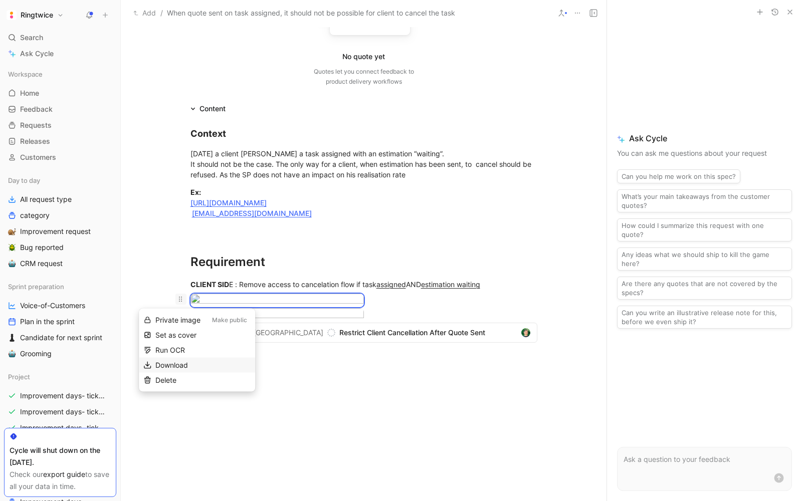
click at [180, 365] on span "Download" at bounding box center [171, 365] width 33 height 9
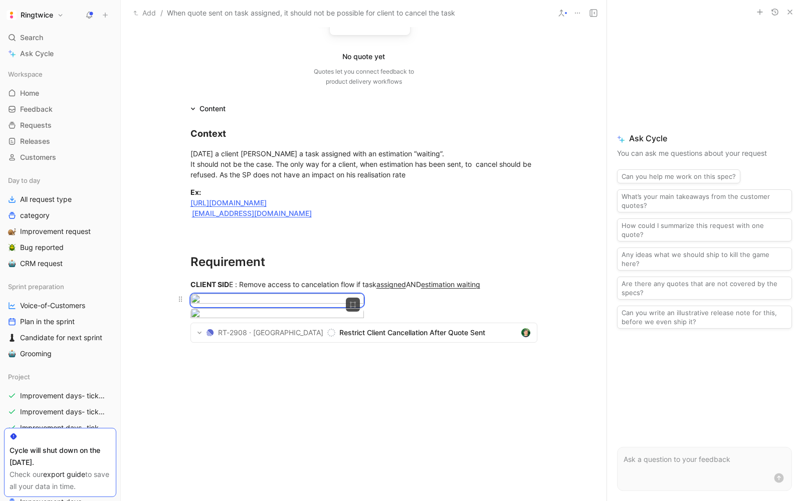
scroll to position [176, 0]
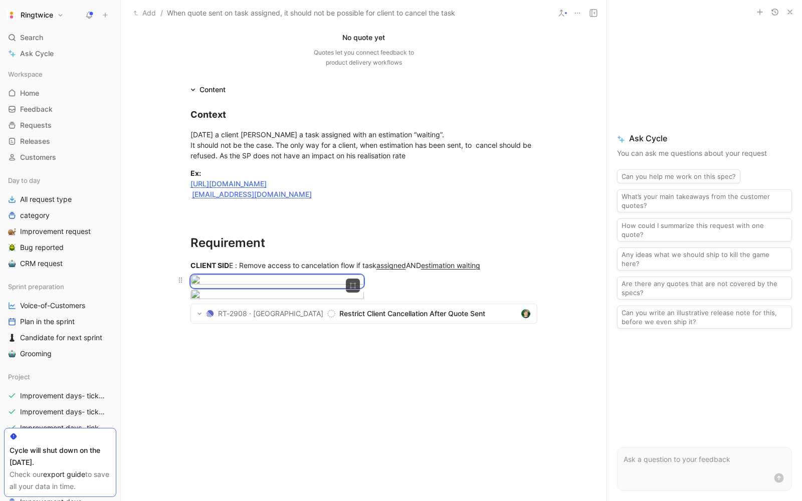
click at [483, 288] on div at bounding box center [363, 282] width 347 height 14
click at [182, 279] on icon at bounding box center [180, 280] width 8 height 8
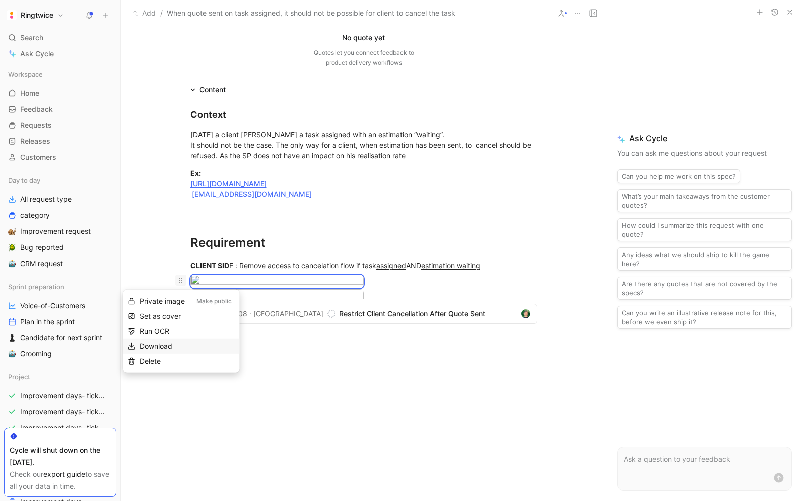
click at [169, 347] on span "Download" at bounding box center [156, 346] width 33 height 9
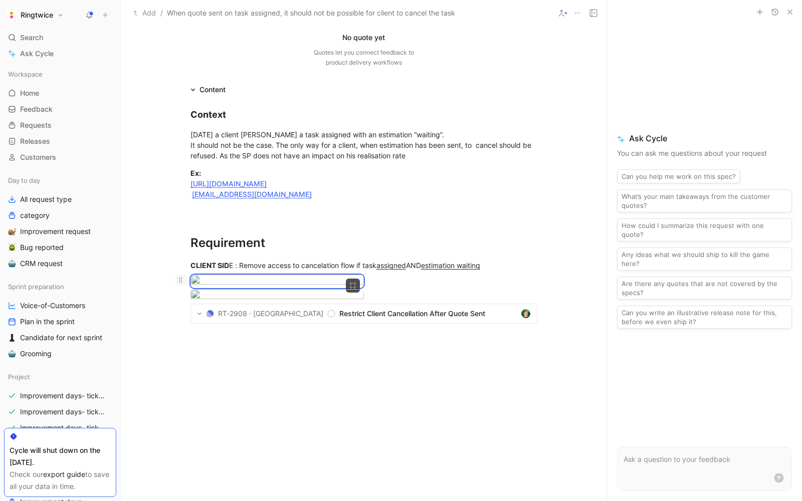
click at [180, 280] on icon at bounding box center [180, 280] width 8 height 8
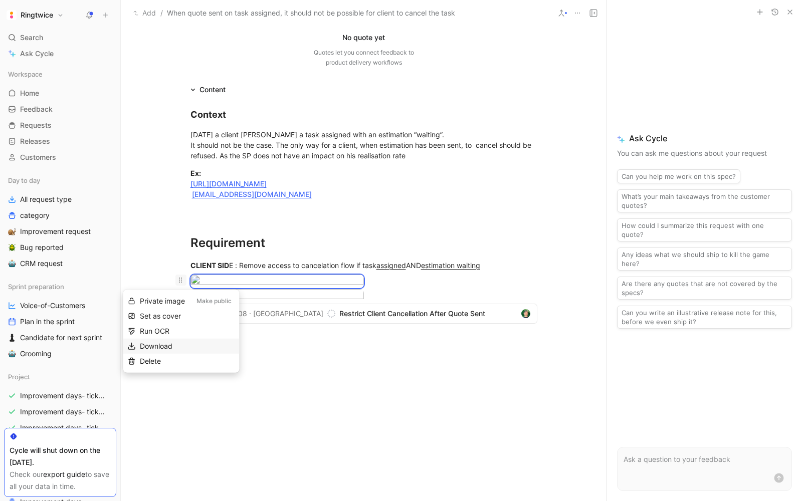
click at [170, 343] on span "Download" at bounding box center [156, 346] width 33 height 9
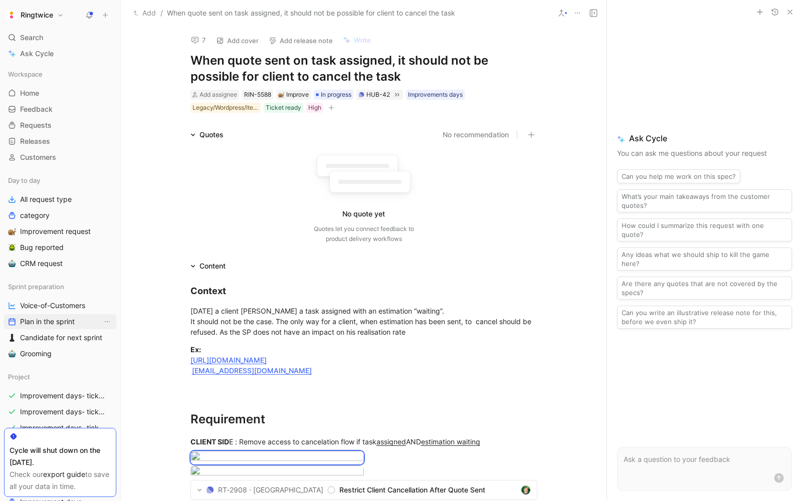
scroll to position [736, 0]
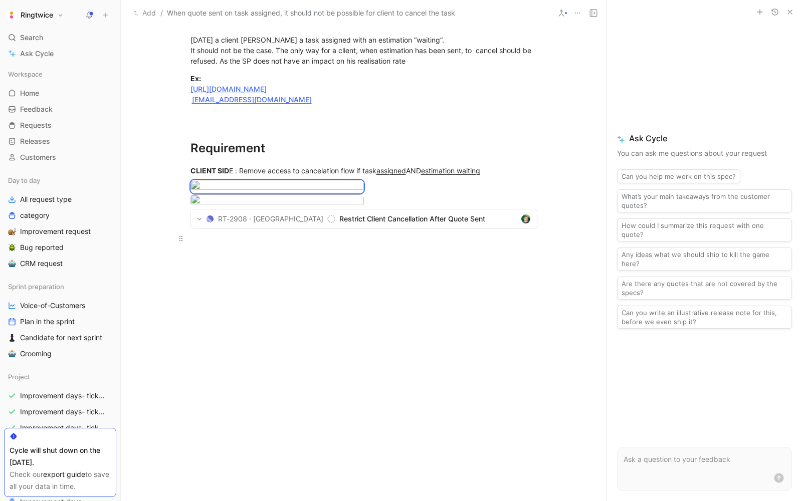
click at [204, 243] on div at bounding box center [363, 238] width 347 height 11
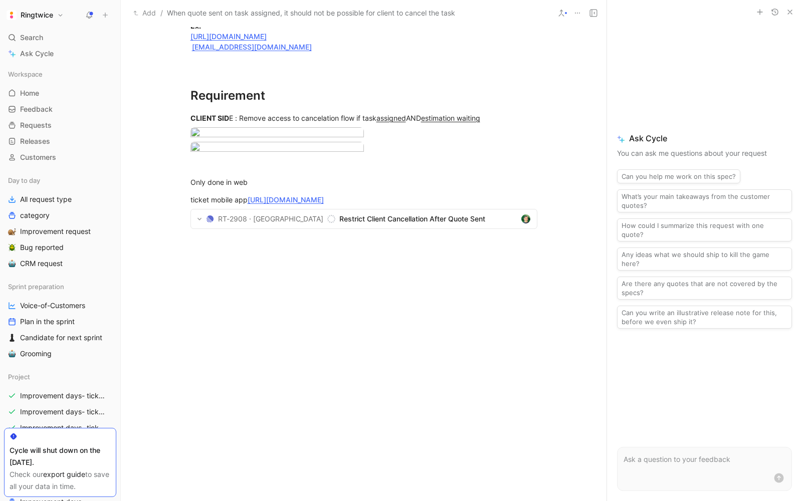
click at [313, 388] on div at bounding box center [364, 330] width 486 height 150
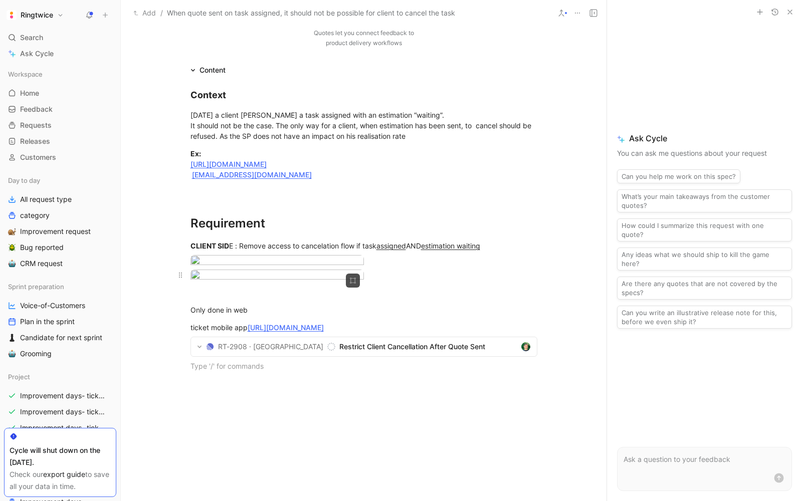
scroll to position [0, 0]
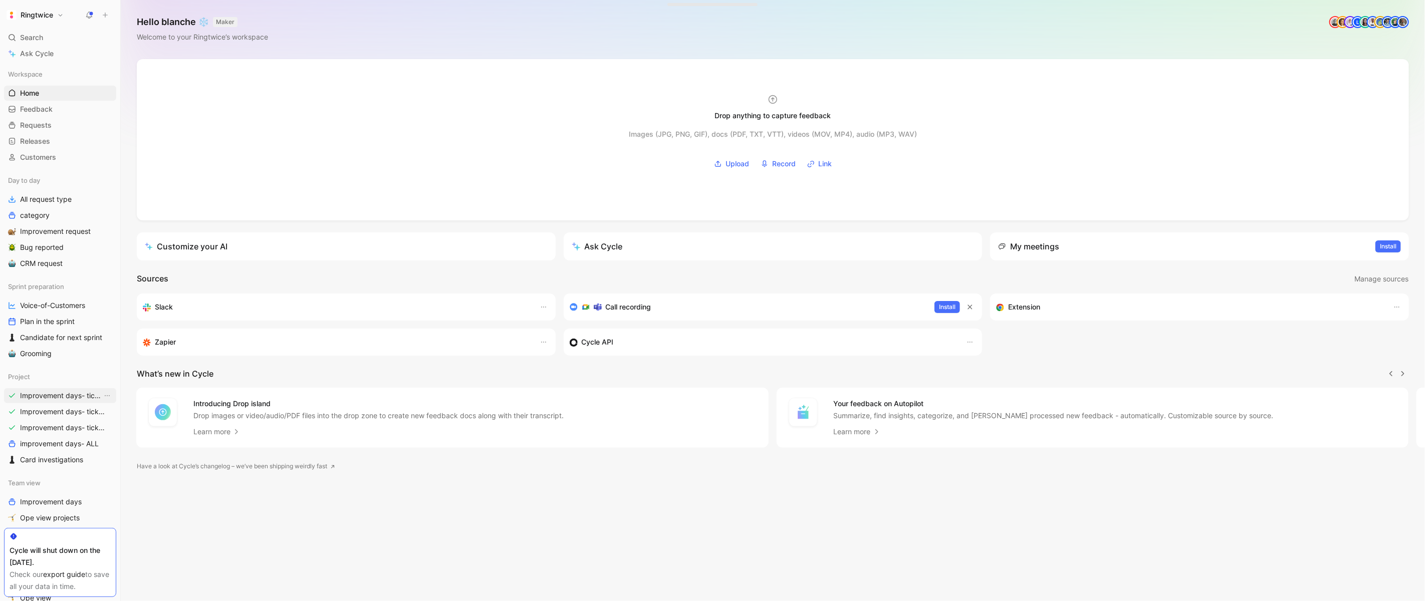
click at [71, 399] on span "Improvement days- tickets ready- React" at bounding box center [61, 396] width 82 height 10
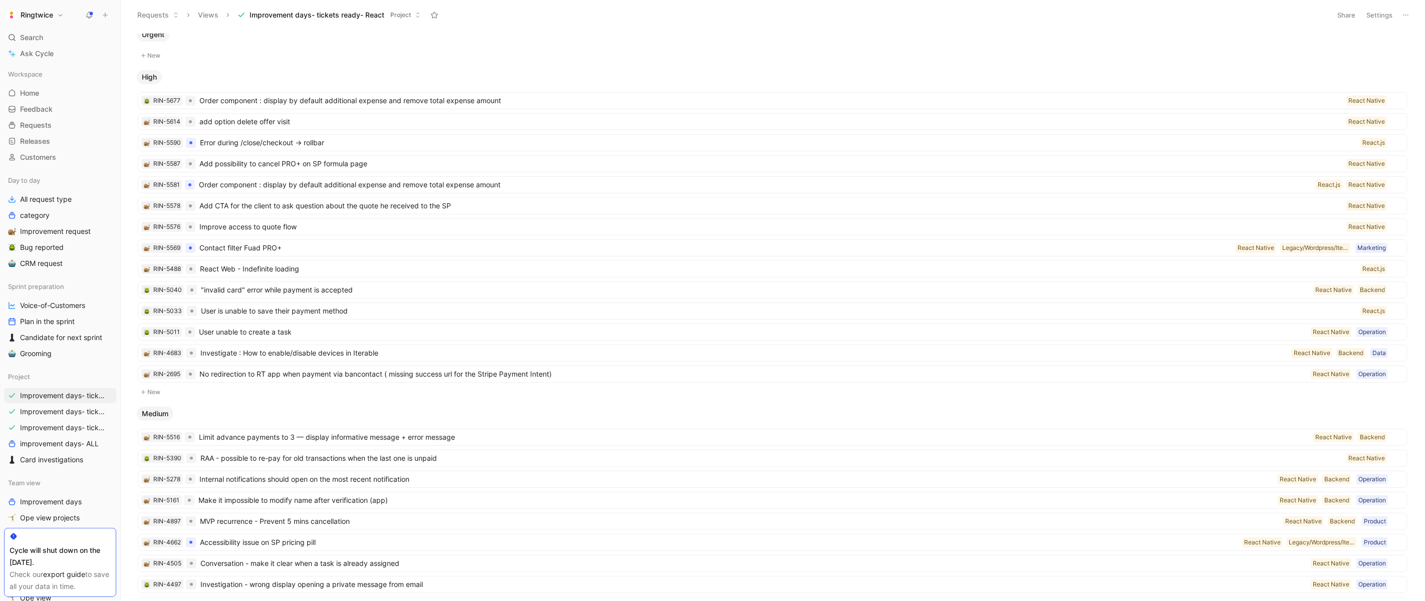
scroll to position [51, 0]
click at [161, 387] on button "New" at bounding box center [773, 390] width 1272 height 12
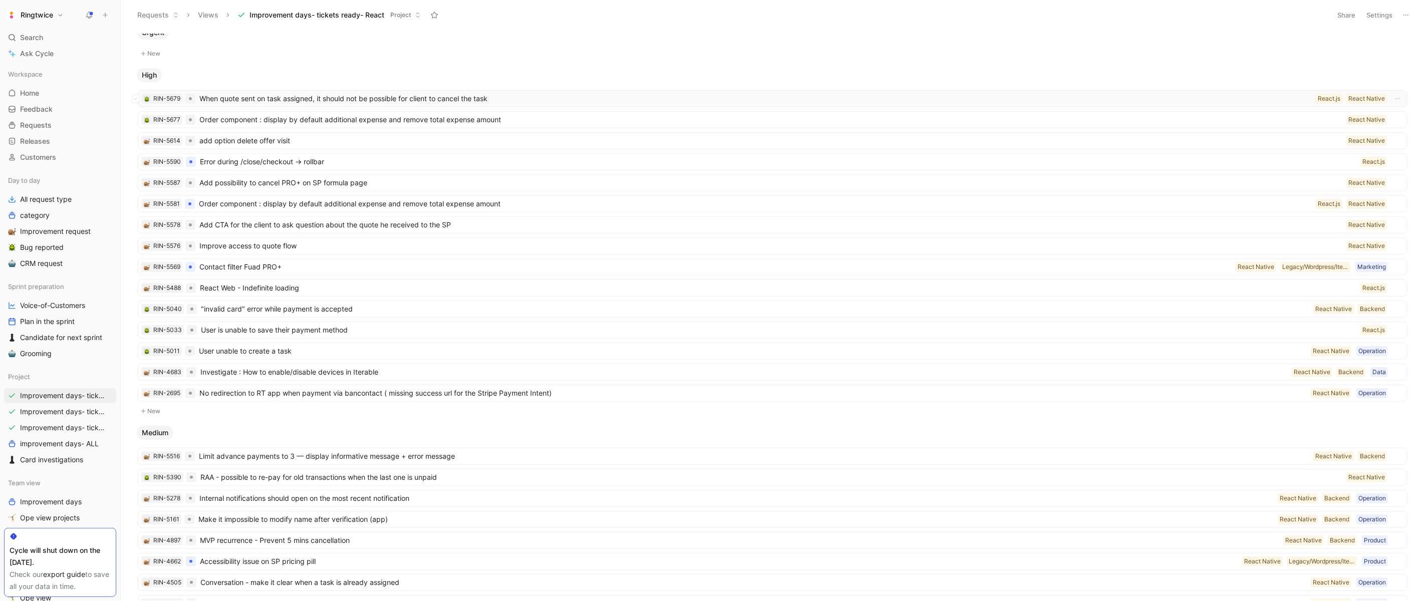
click at [550, 104] on span "When quote sent on task assigned, it should not be possible for client to cance…" at bounding box center [755, 99] width 1112 height 12
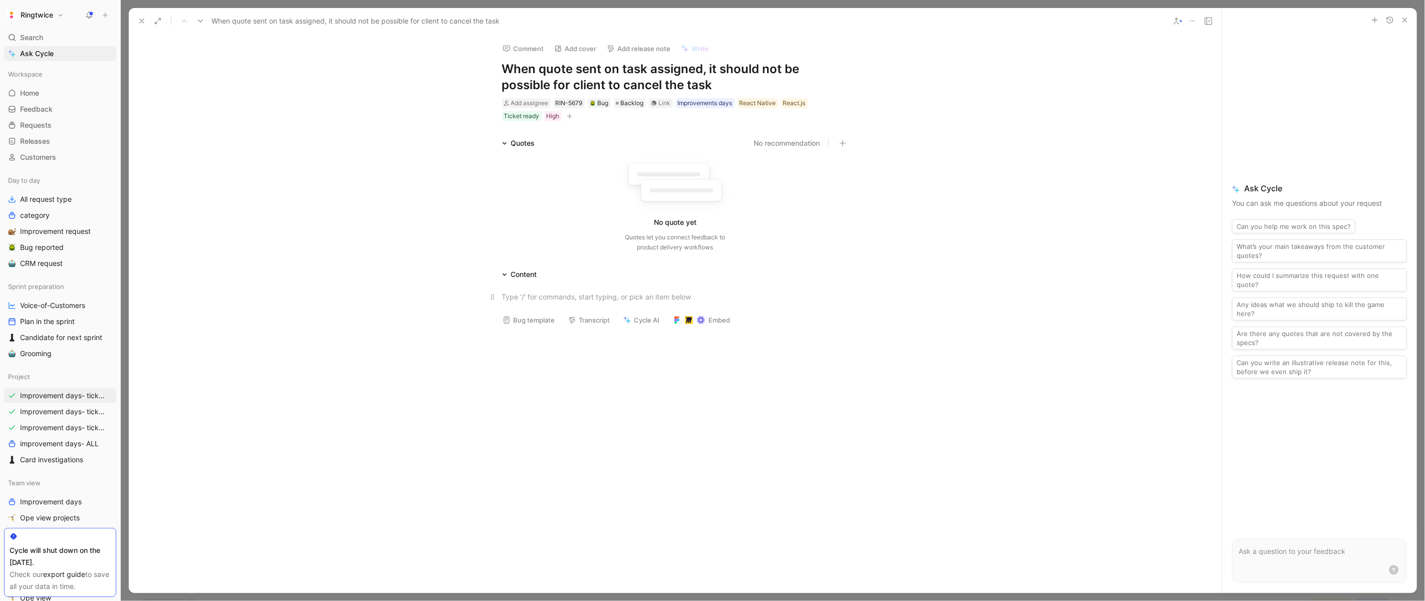
click at [525, 293] on div at bounding box center [675, 297] width 347 height 11
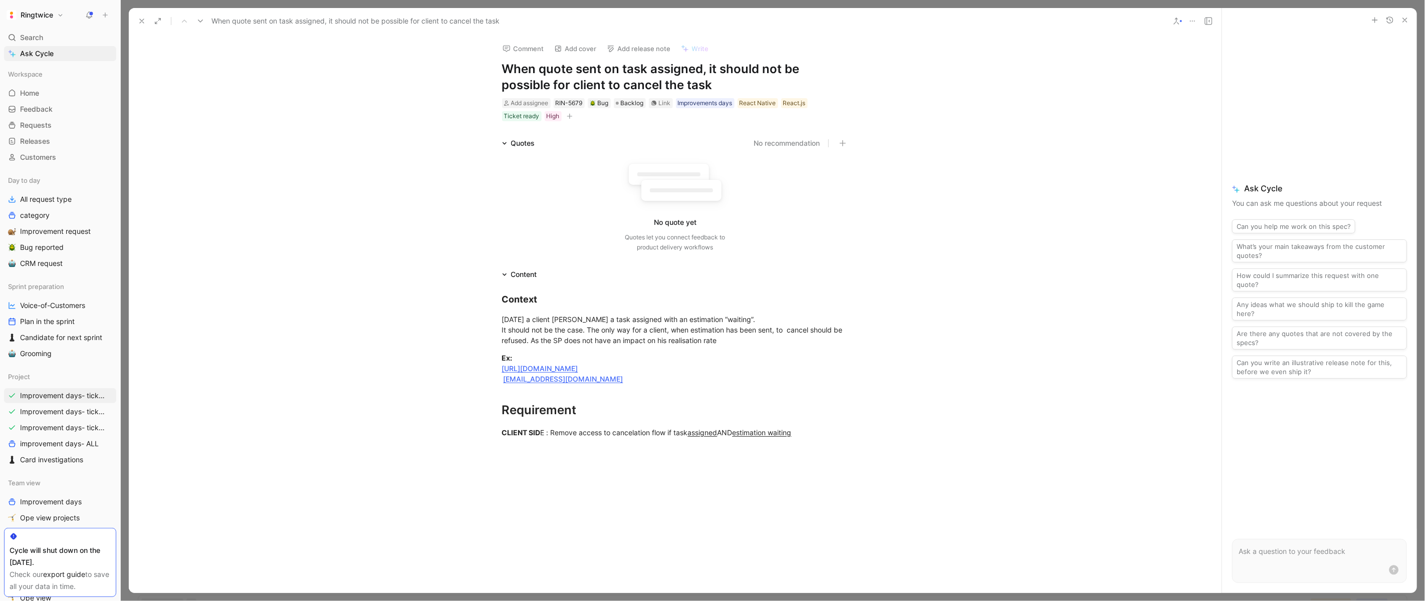
click at [563, 475] on div at bounding box center [675, 539] width 1093 height 180
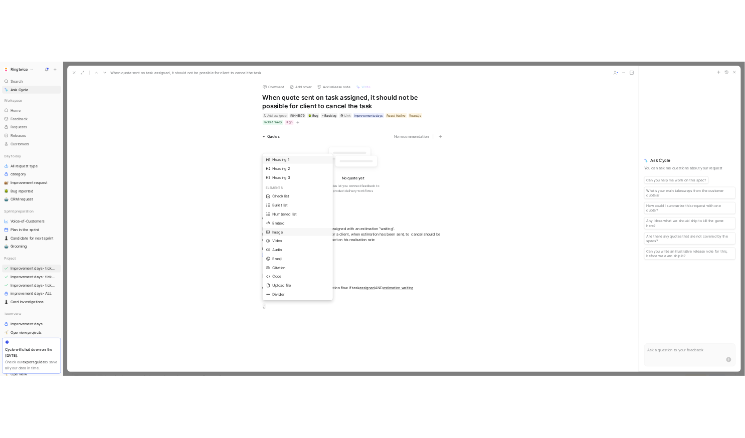
scroll to position [17, 0]
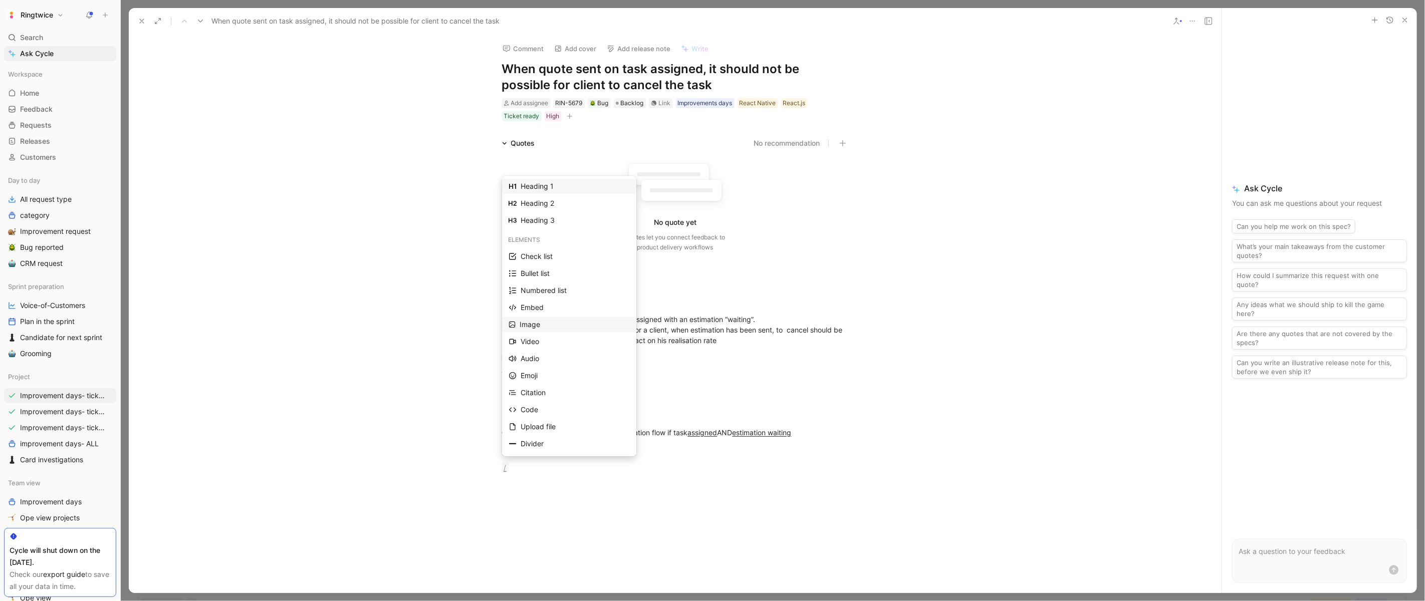
click at [551, 323] on div "Image" at bounding box center [575, 325] width 110 height 12
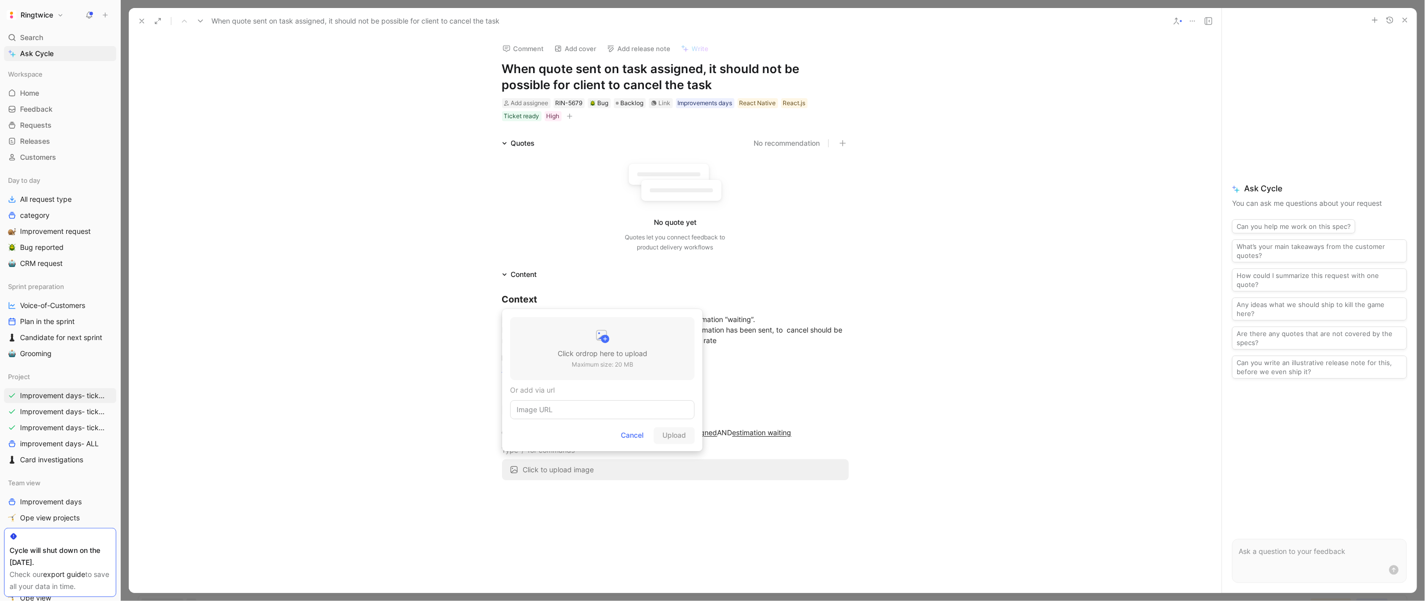
click at [578, 356] on h3 "Click or drop here to upload" at bounding box center [603, 354] width 90 height 12
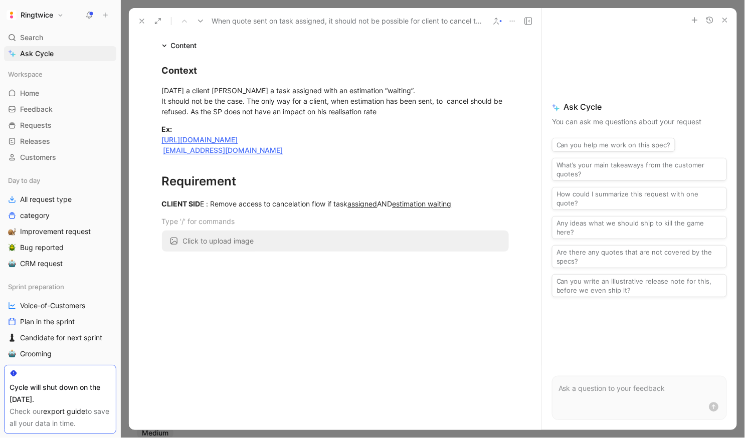
scroll to position [234, 0]
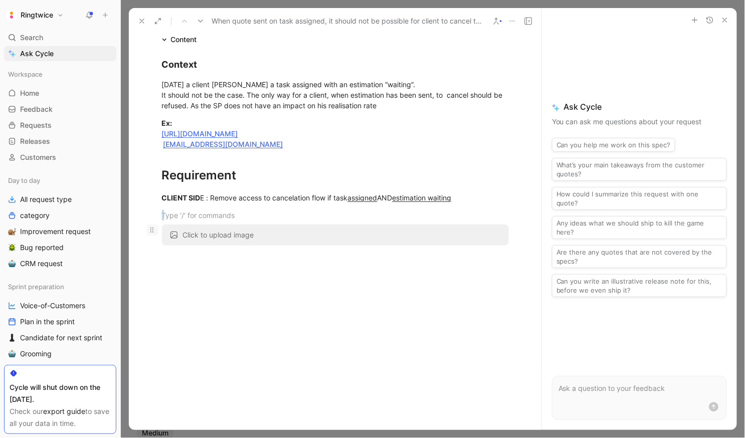
click at [154, 228] on icon at bounding box center [152, 230] width 8 height 8
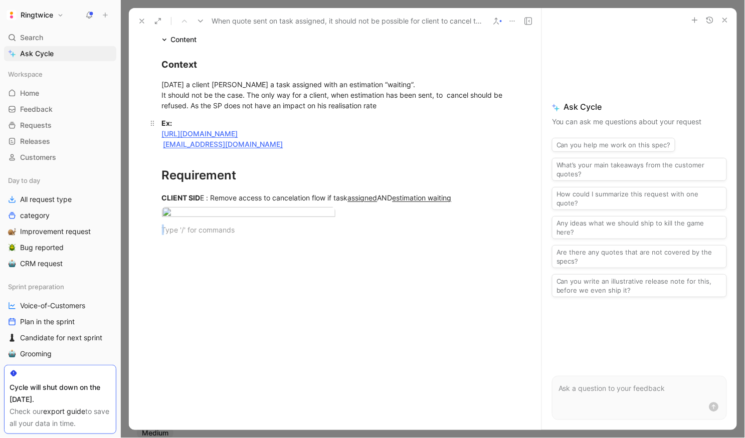
click at [500, 137] on div "Ex: https://staging.ringtwice.be/fr/tasks/1373377-v4-9-18-android-free-visit?co…" at bounding box center [335, 134] width 347 height 32
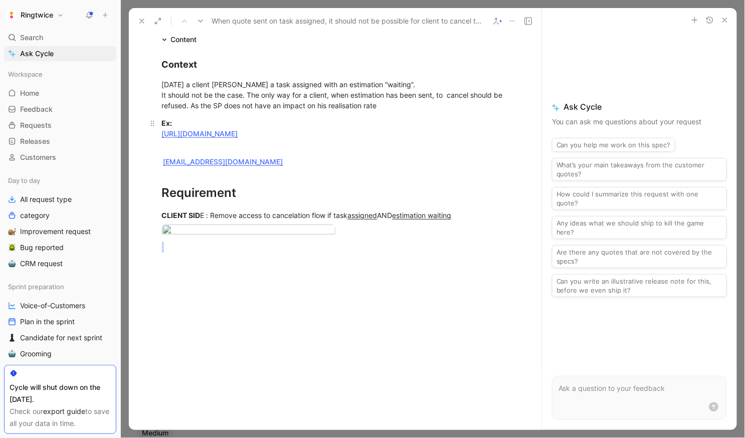
scroll to position [0, 0]
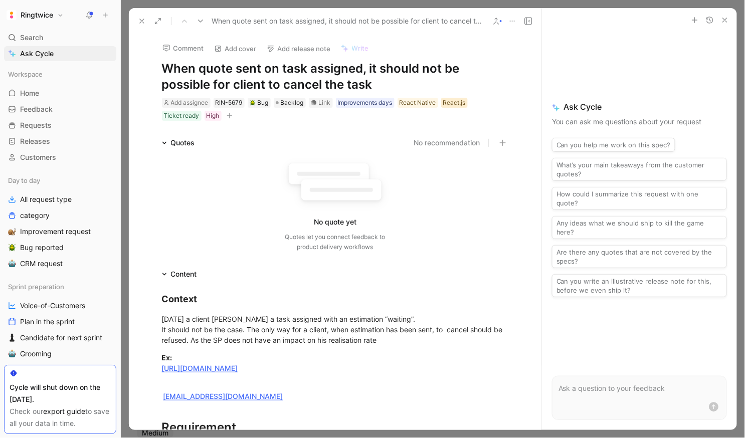
click at [462, 105] on div "React.js" at bounding box center [454, 103] width 23 height 10
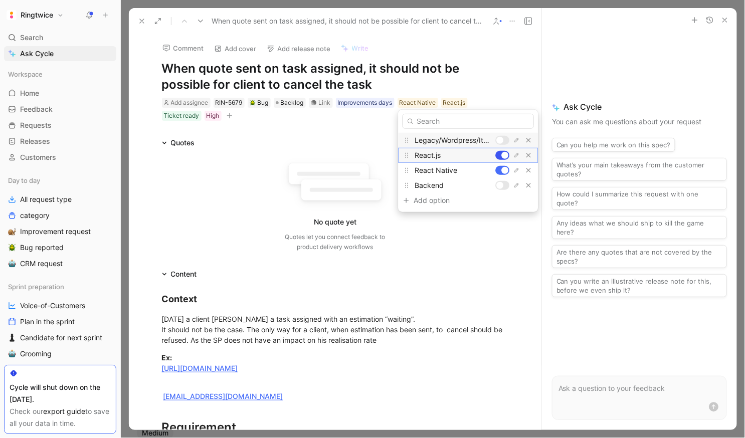
click at [501, 155] on div at bounding box center [504, 155] width 7 height 7
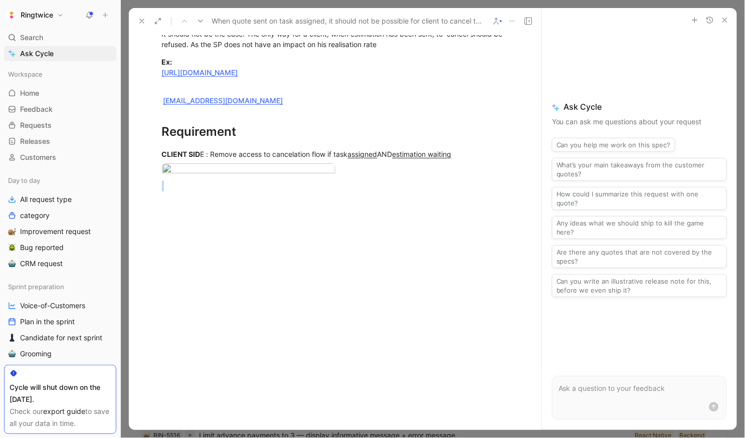
scroll to position [571, 0]
click at [241, 252] on div at bounding box center [335, 267] width 412 height 131
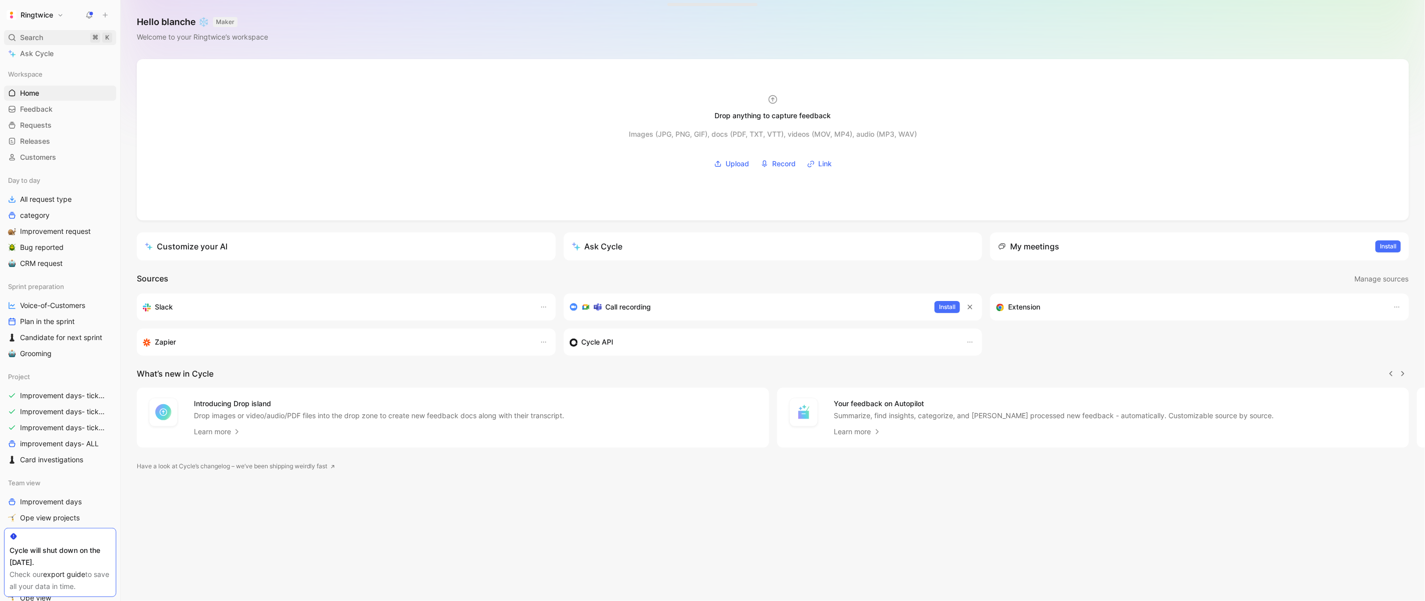
scroll to position [0, 1]
click at [90, 10] on button at bounding box center [89, 15] width 14 height 14
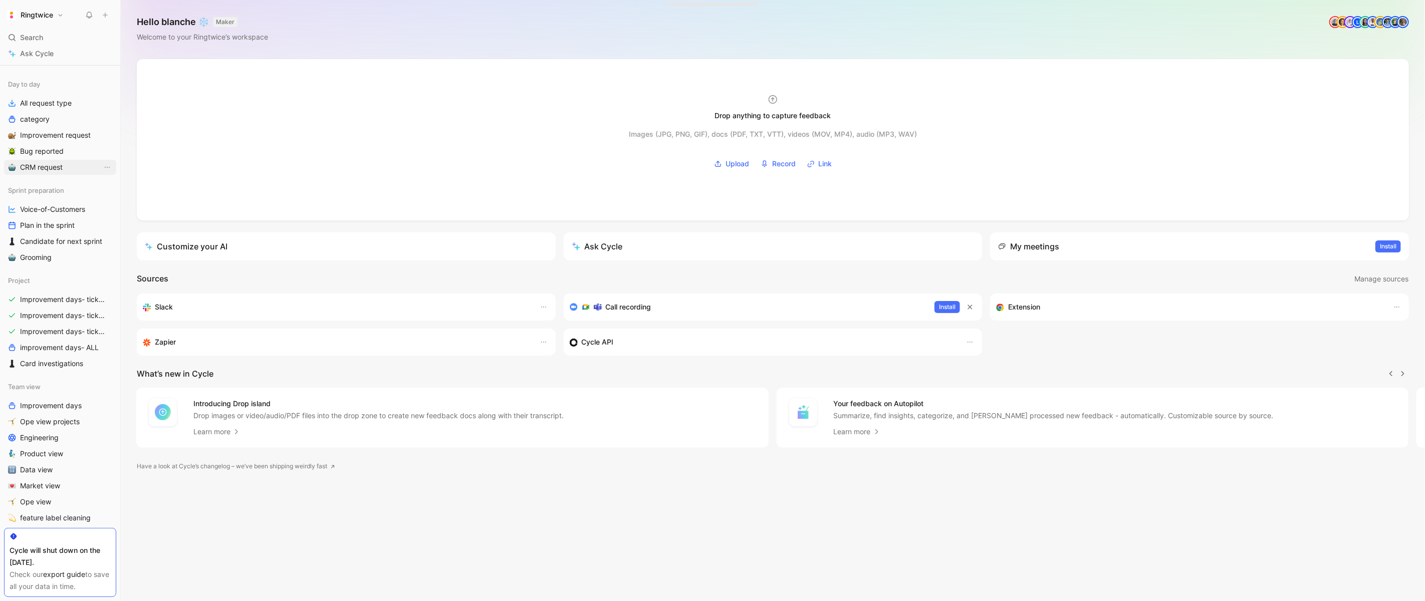
scroll to position [0, 0]
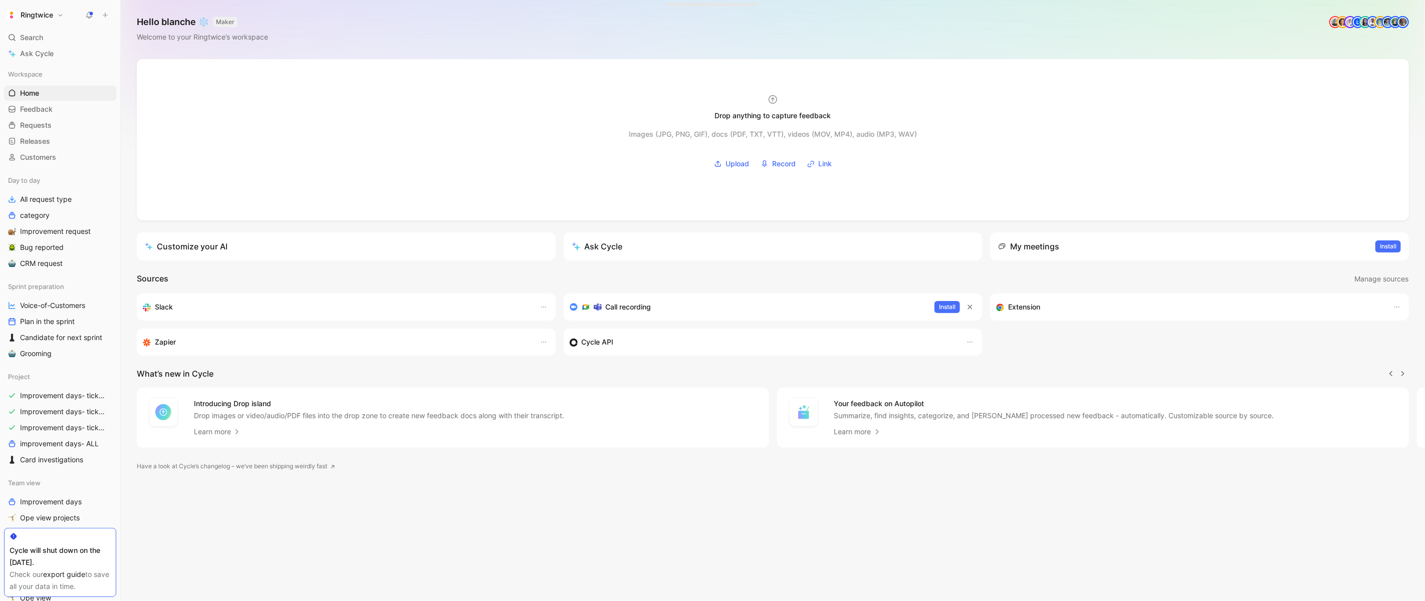
scroll to position [0, 1]
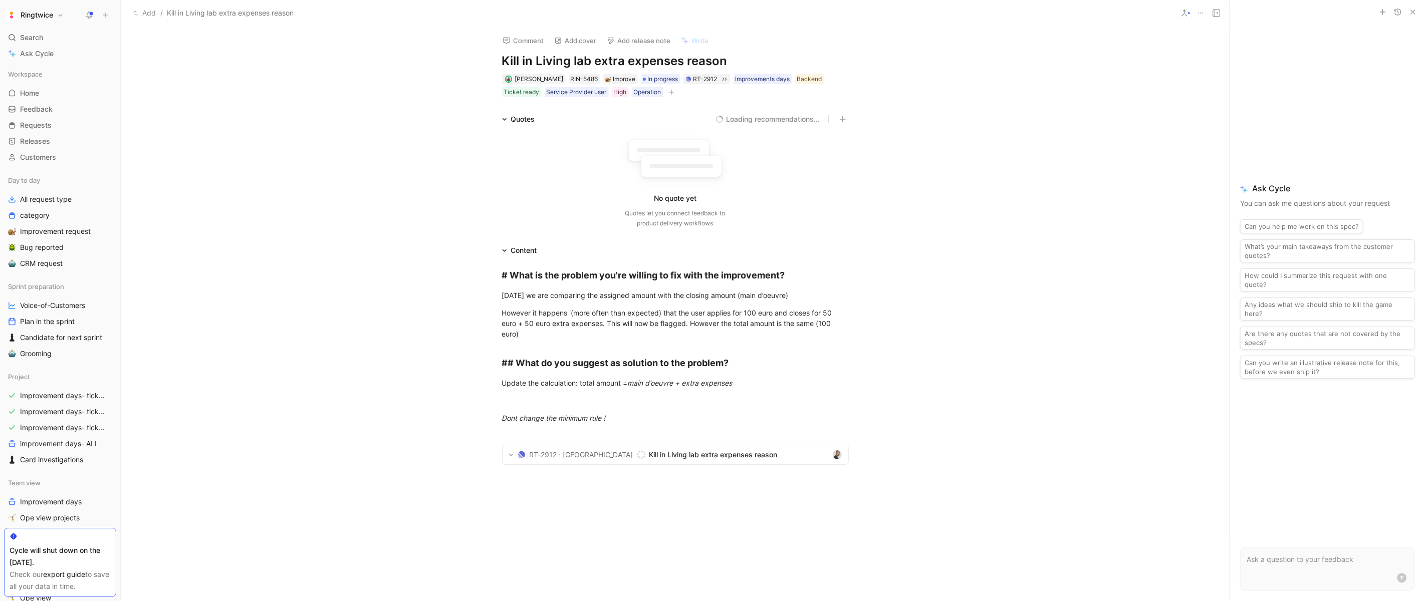
click at [523, 60] on h1 "Kill in Living lab extra expenses reason" at bounding box center [675, 61] width 347 height 16
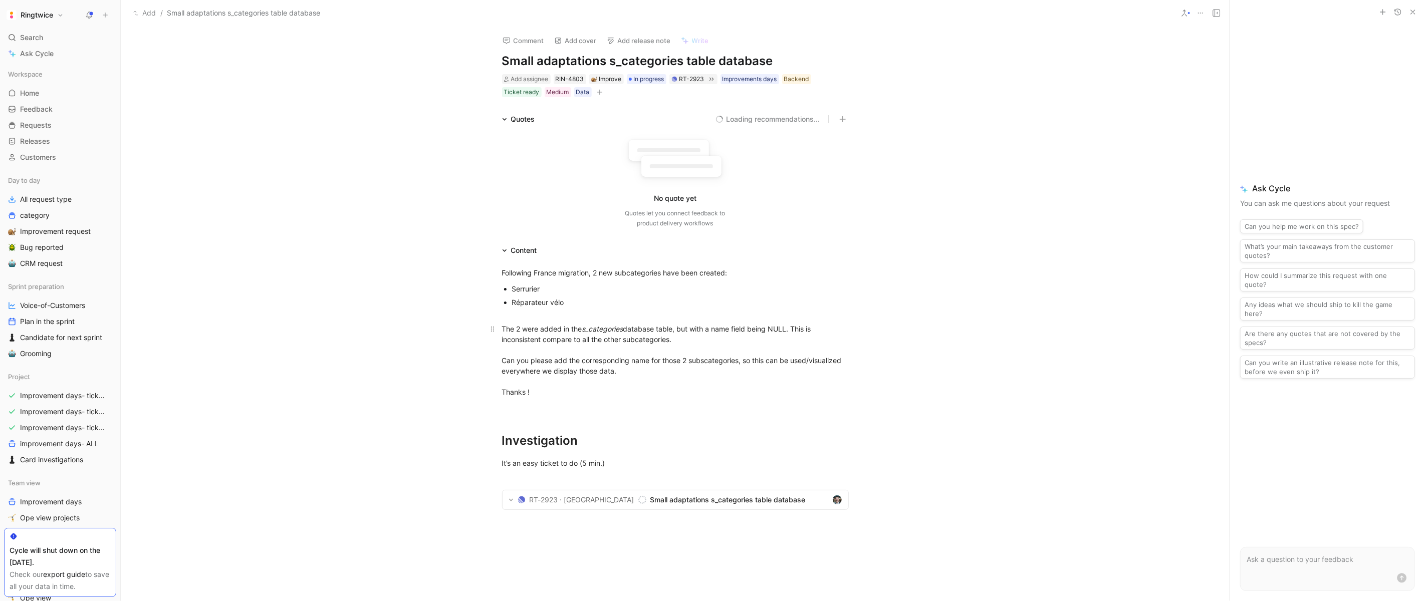
click at [673, 399] on p "The 2 were added in the s_categories database table, but with a name field bein…" at bounding box center [675, 361] width 385 height 80
drag, startPoint x: 639, startPoint y: 398, endPoint x: 500, endPoint y: 263, distance: 194.5
click at [500, 262] on div "Following France migration, 2 new subcategories have been created: Serrurier Ré…" at bounding box center [675, 396] width 1109 height 279
click at [403, 258] on icon "button" at bounding box center [403, 256] width 7 height 7
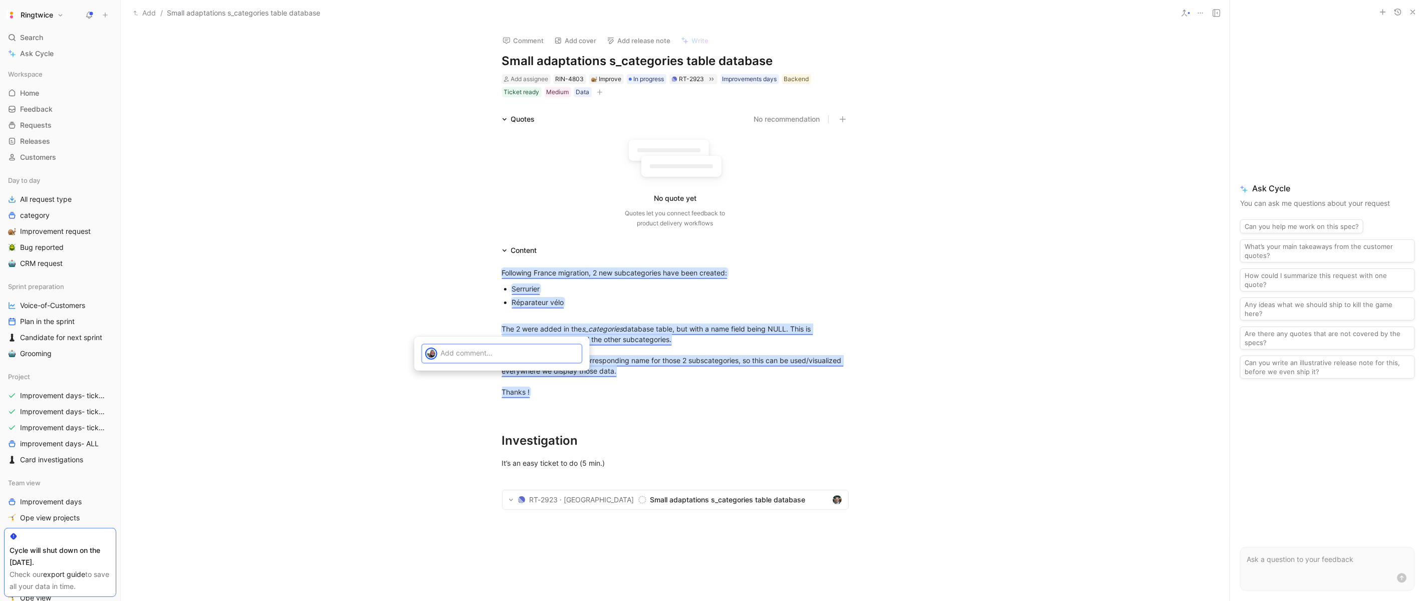
click at [473, 355] on p at bounding box center [509, 353] width 138 height 11
drag, startPoint x: 465, startPoint y: 384, endPoint x: 438, endPoint y: 380, distance: 27.4
click at [438, 382] on div "@Benjamin little gift Scoum did it on staging, you have to align with him when …" at bounding box center [501, 377] width 159 height 64
click at [563, 410] on button "Send" at bounding box center [567, 416] width 24 height 12
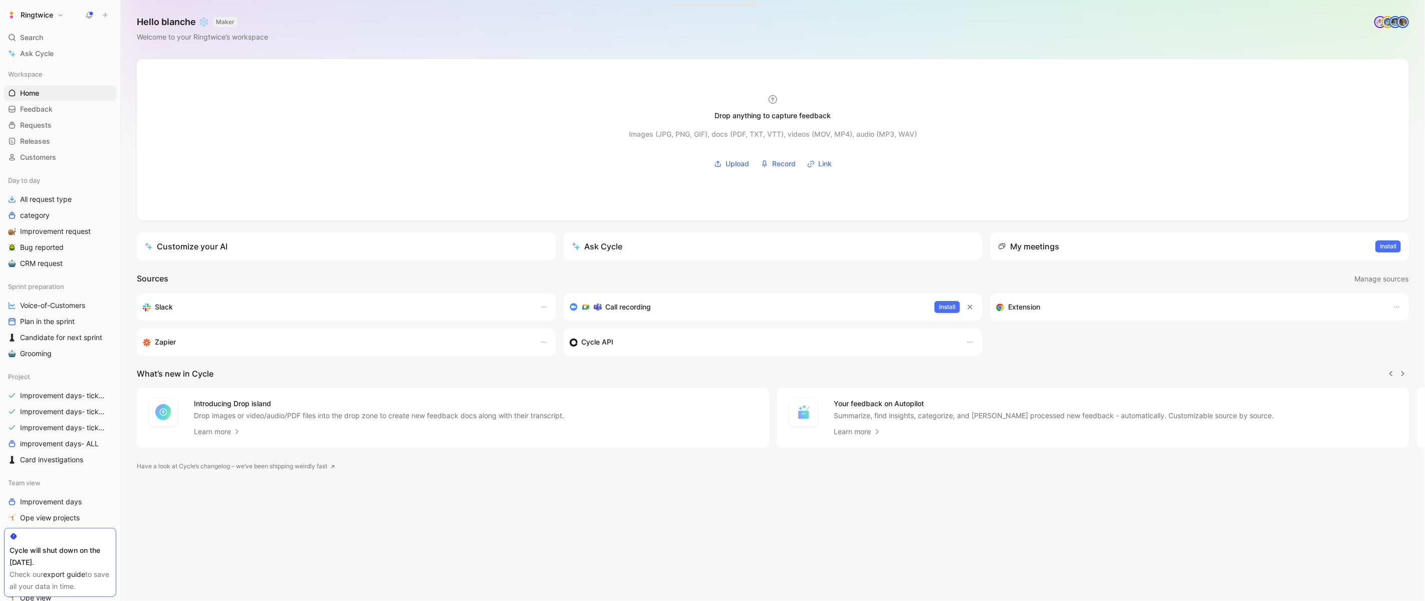
scroll to position [0, 1]
